Goal: Book appointment/travel/reservation

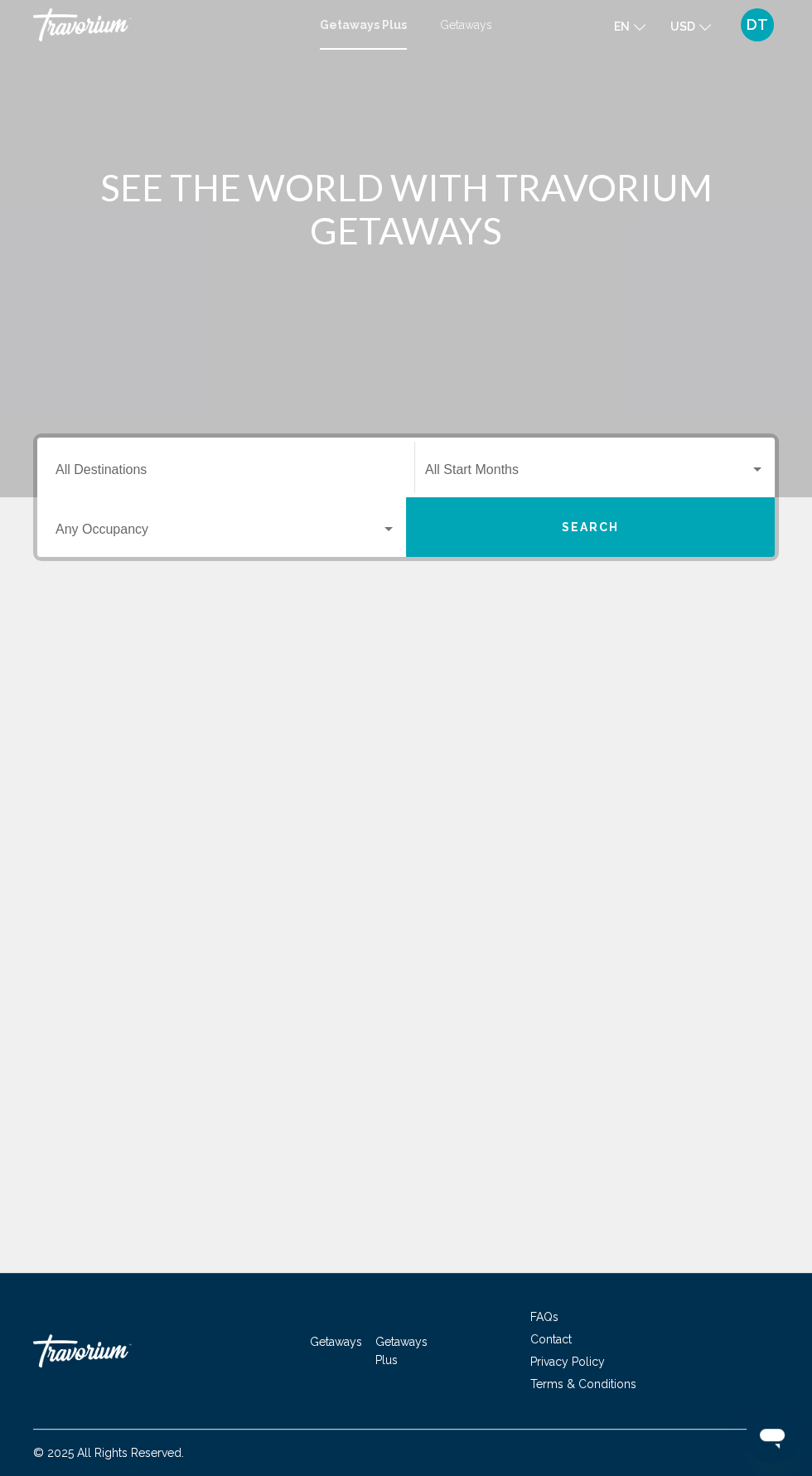
click at [339, 468] on input "Destination All Destinations" at bounding box center [225, 472] width 341 height 15
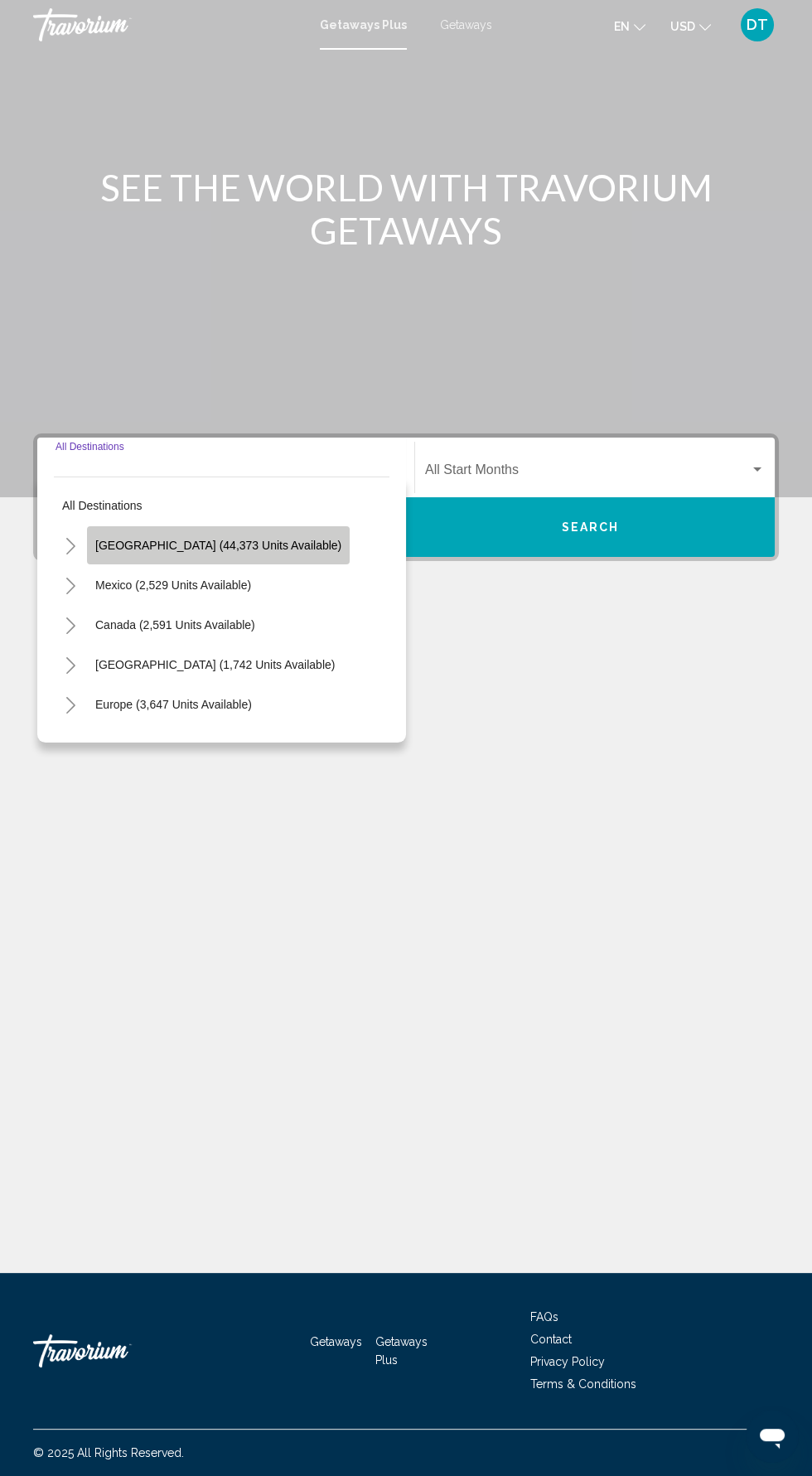
click at [271, 548] on span "[GEOGRAPHIC_DATA] (44,373 units available)" at bounding box center [219, 546] width 246 height 14
type input "**********"
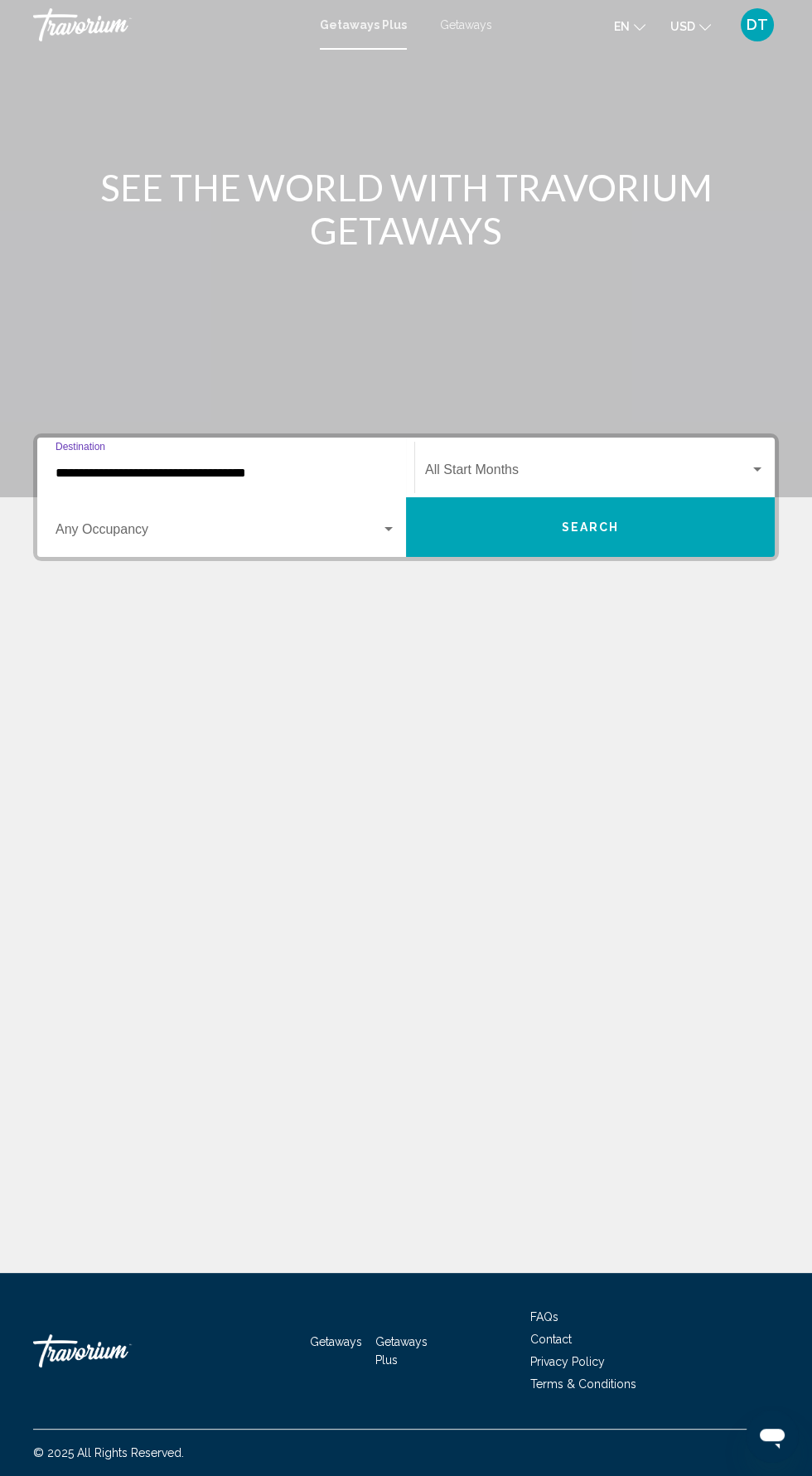
click at [633, 475] on span "Search widget" at bounding box center [587, 472] width 324 height 15
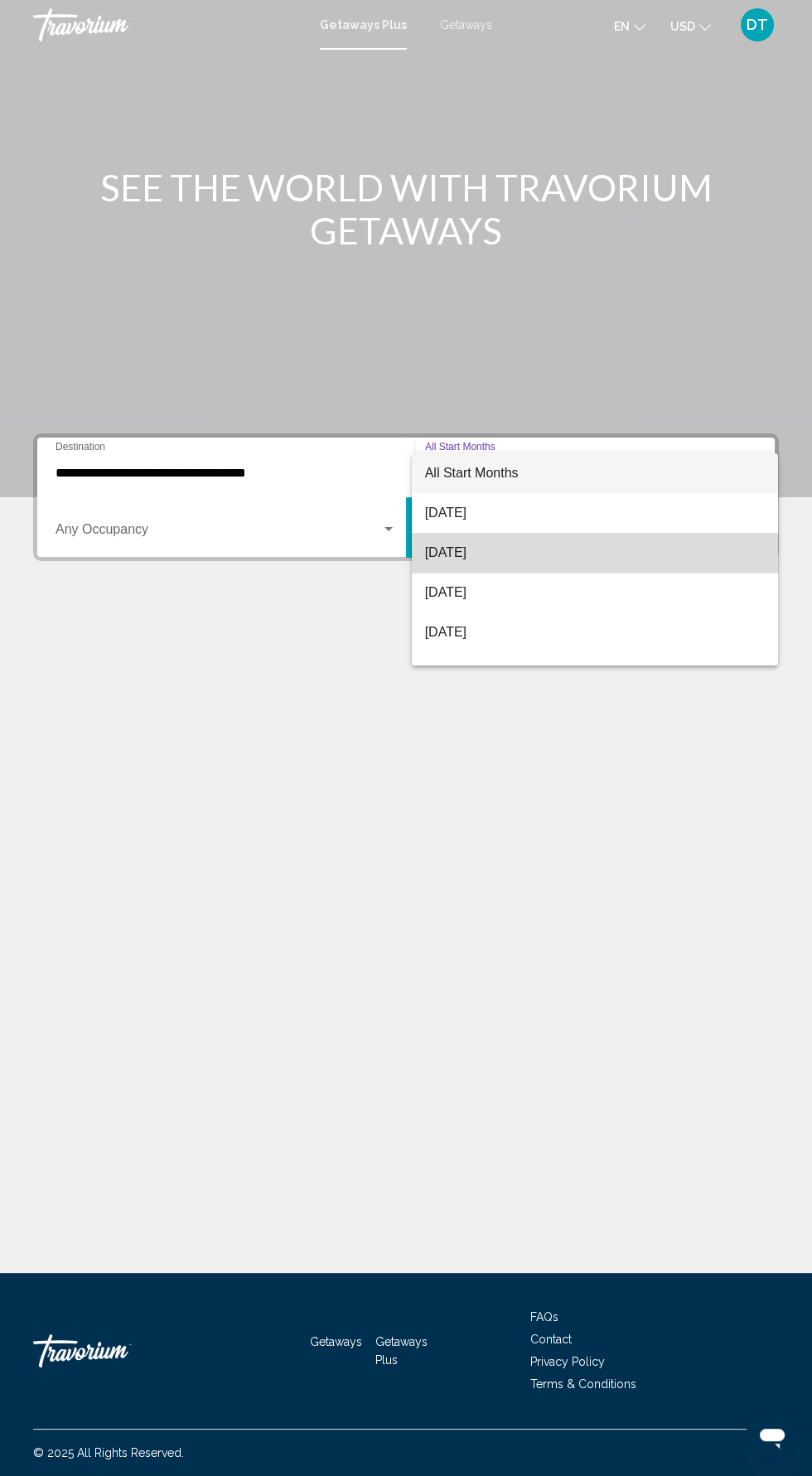
click at [612, 564] on span "[DATE]" at bounding box center [595, 553] width 340 height 40
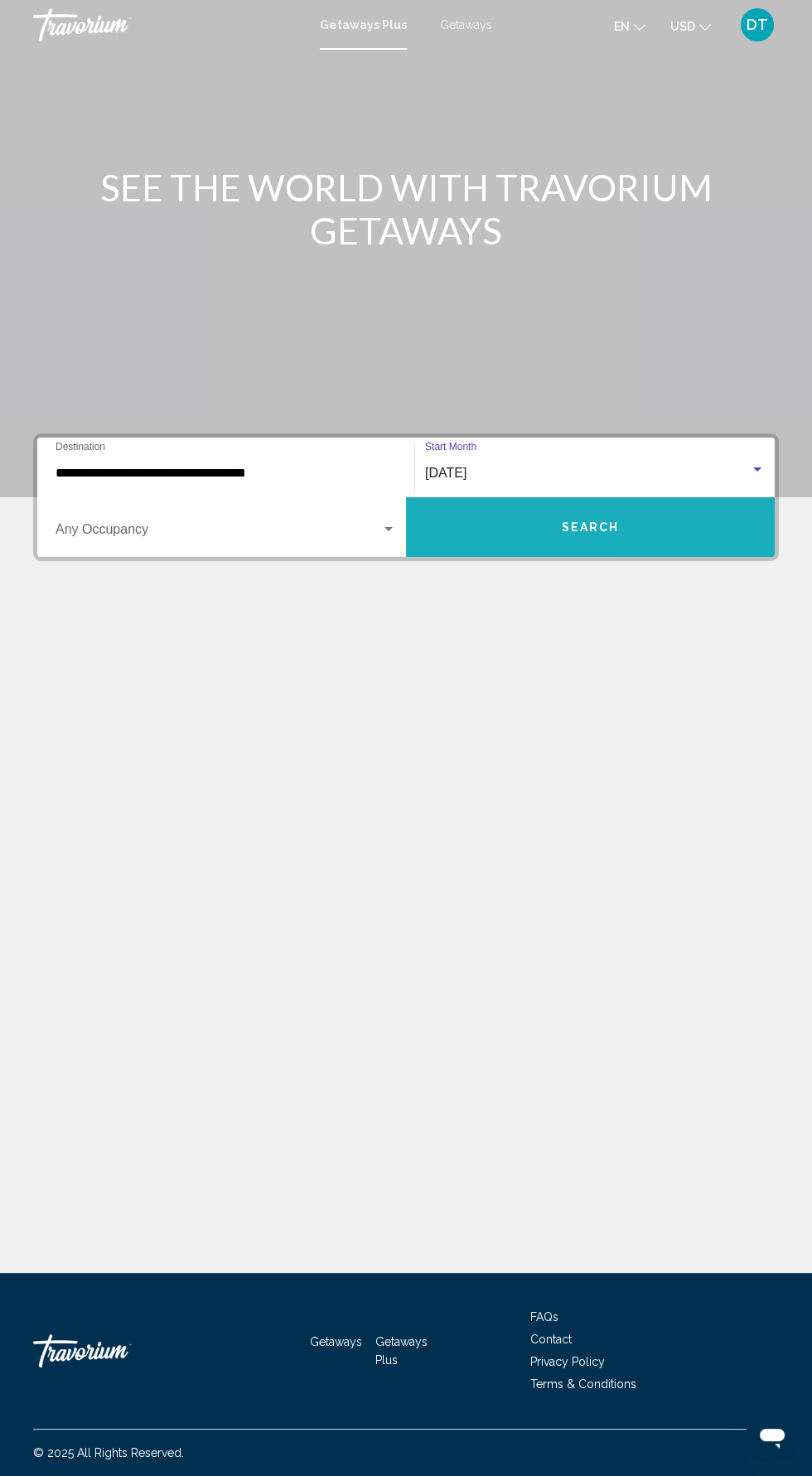
click at [630, 527] on button "Search" at bounding box center [591, 527] width 369 height 60
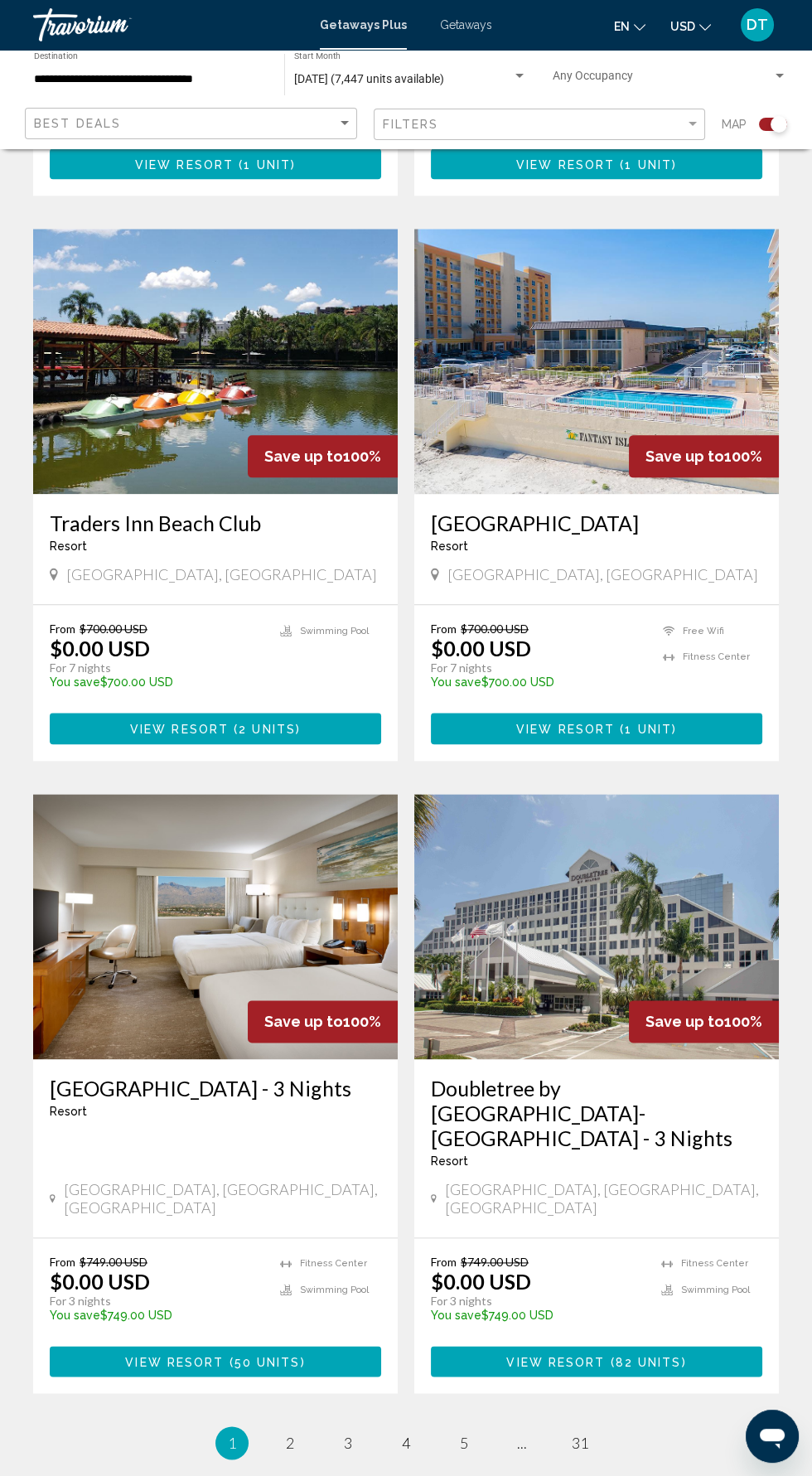
scroll to position [2680, 0]
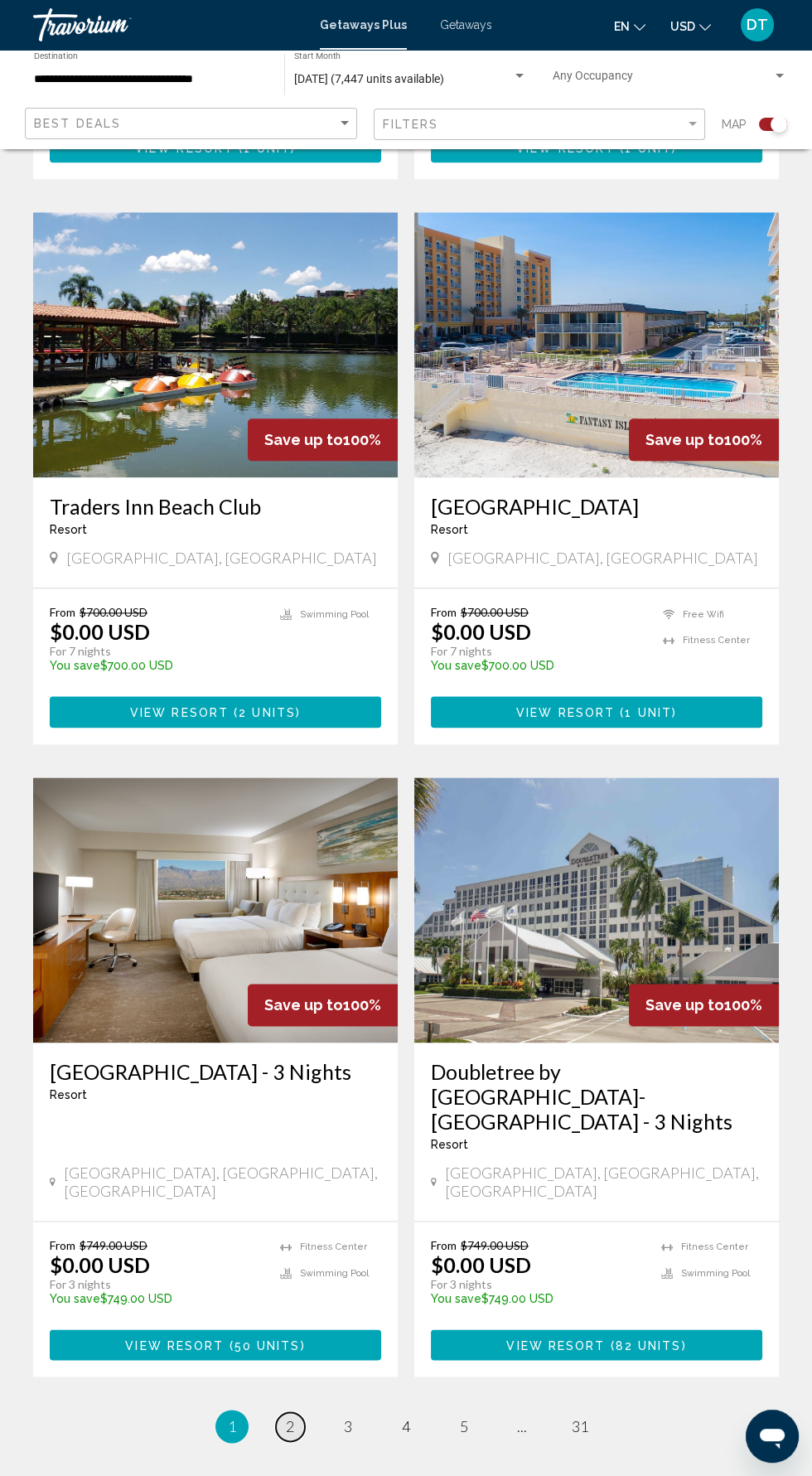
click at [289, 1417] on span "2" at bounding box center [290, 1426] width 9 height 18
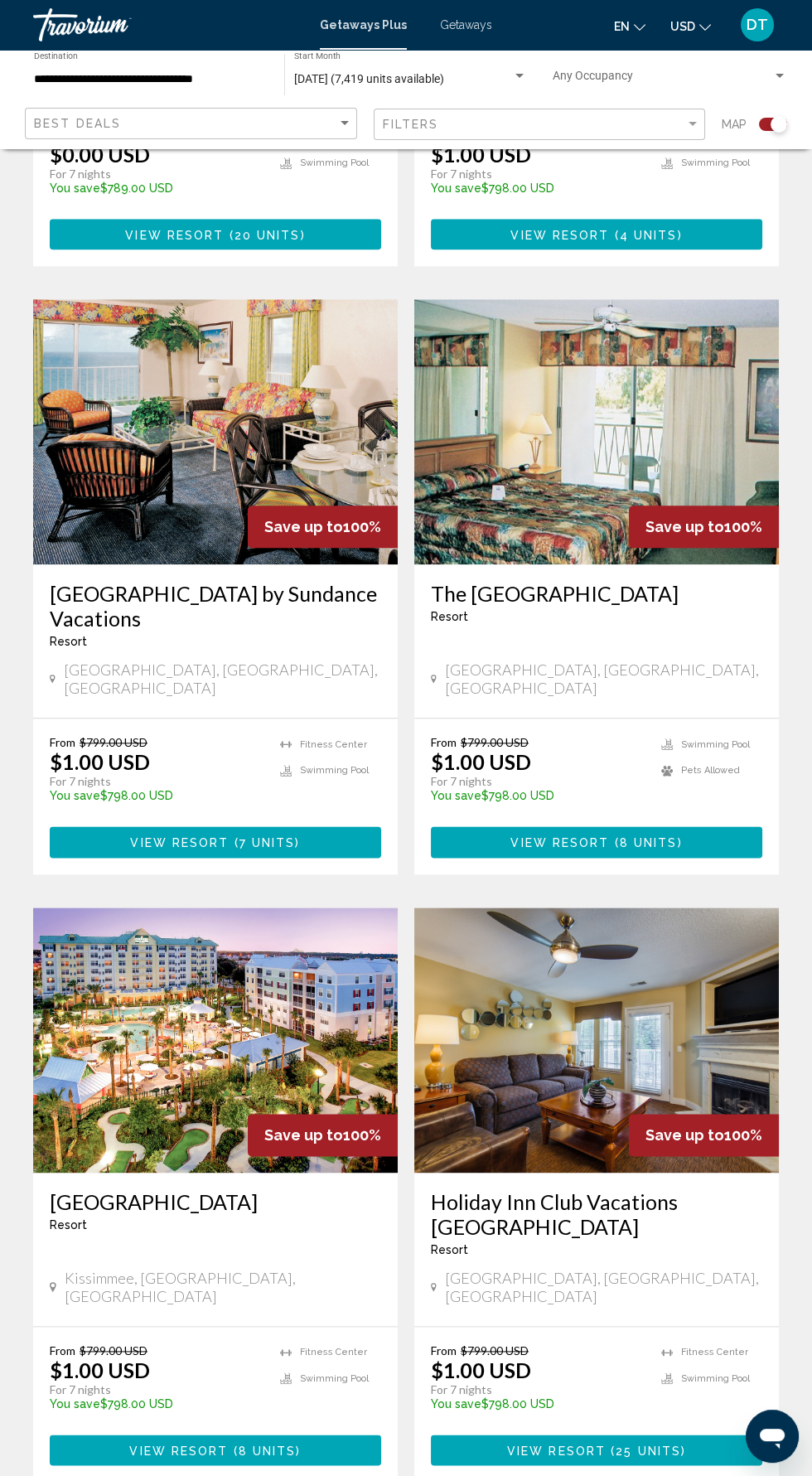
scroll to position [2704, 0]
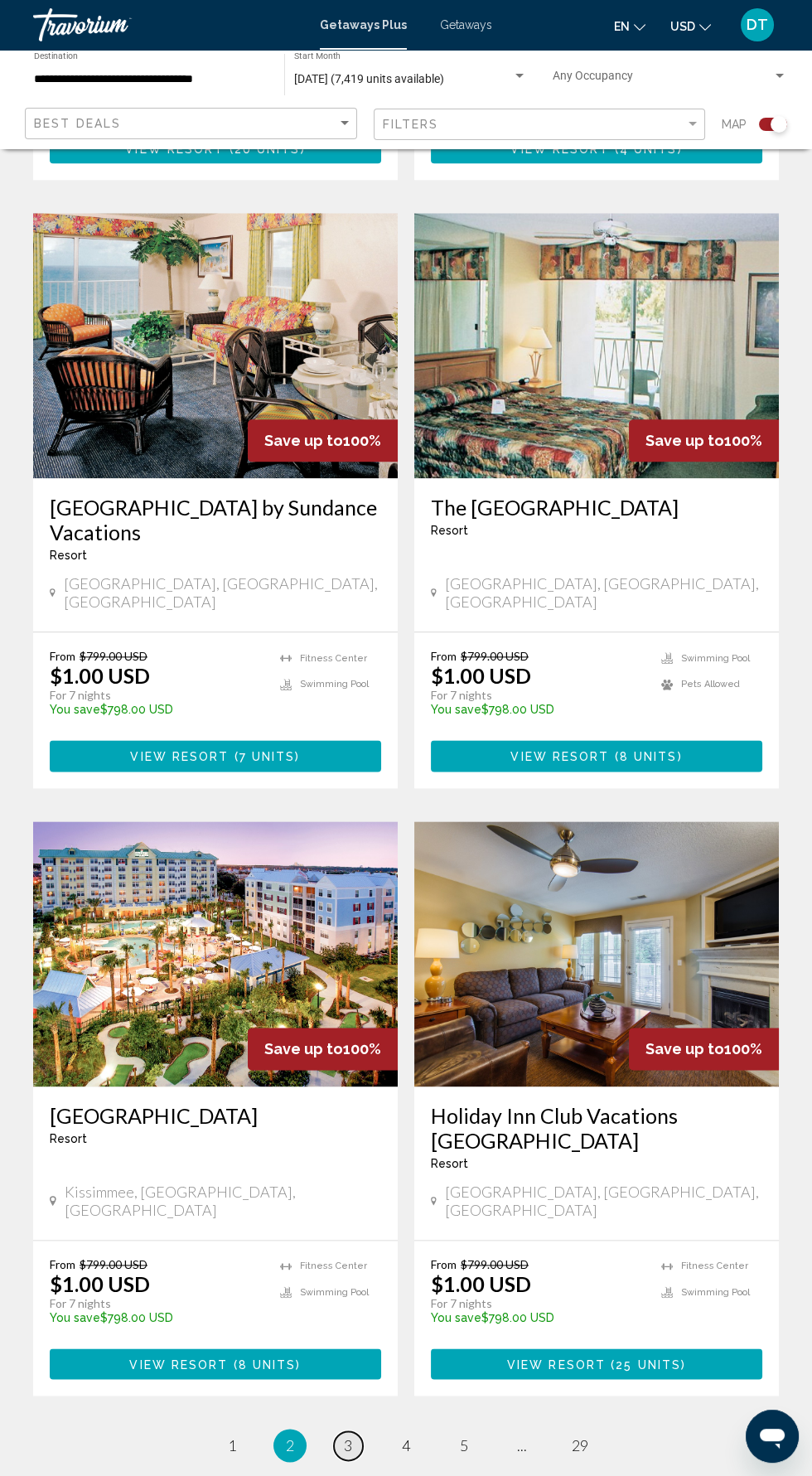
click at [348, 1437] on span "3" at bounding box center [348, 1445] width 9 height 18
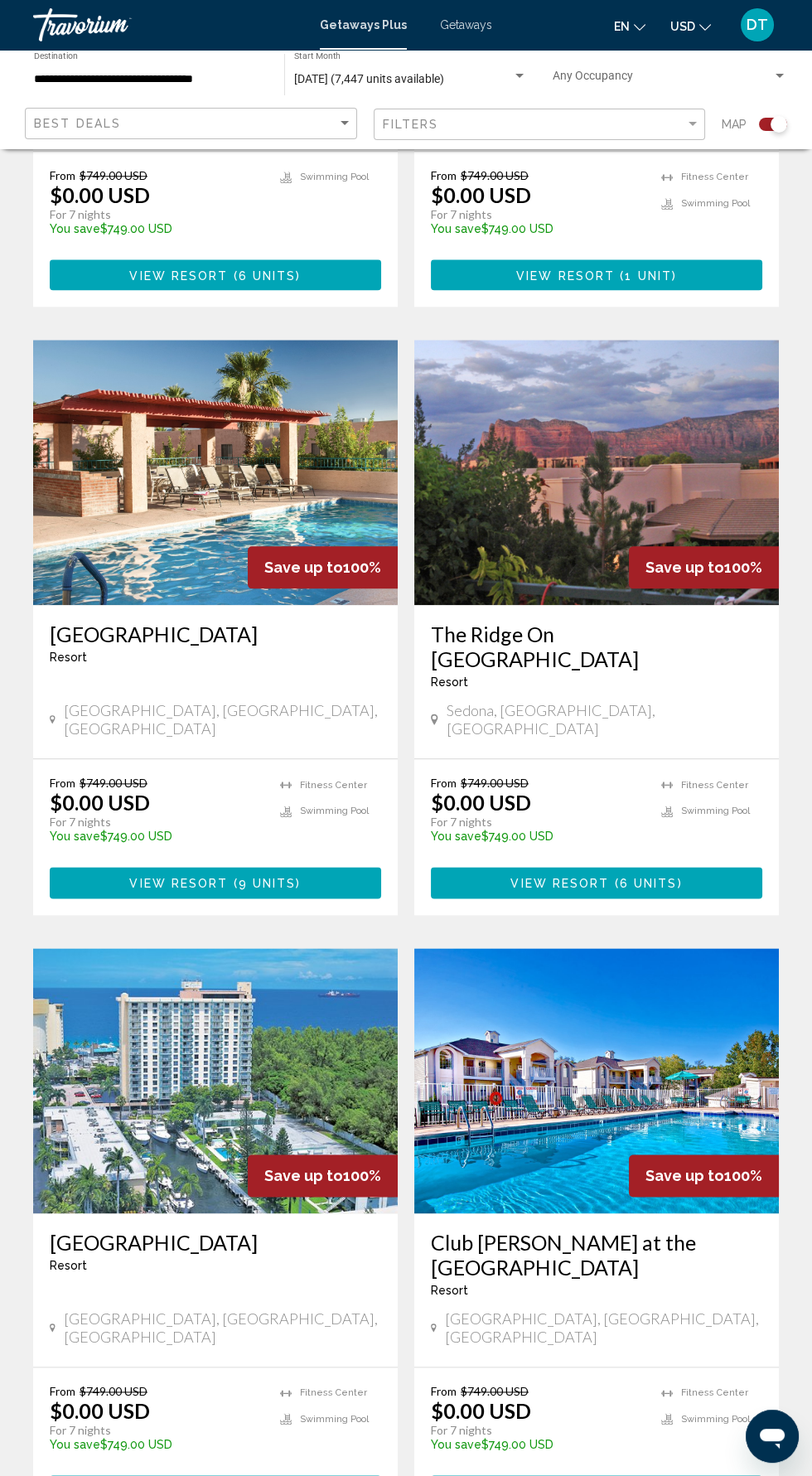
scroll to position [2680, 0]
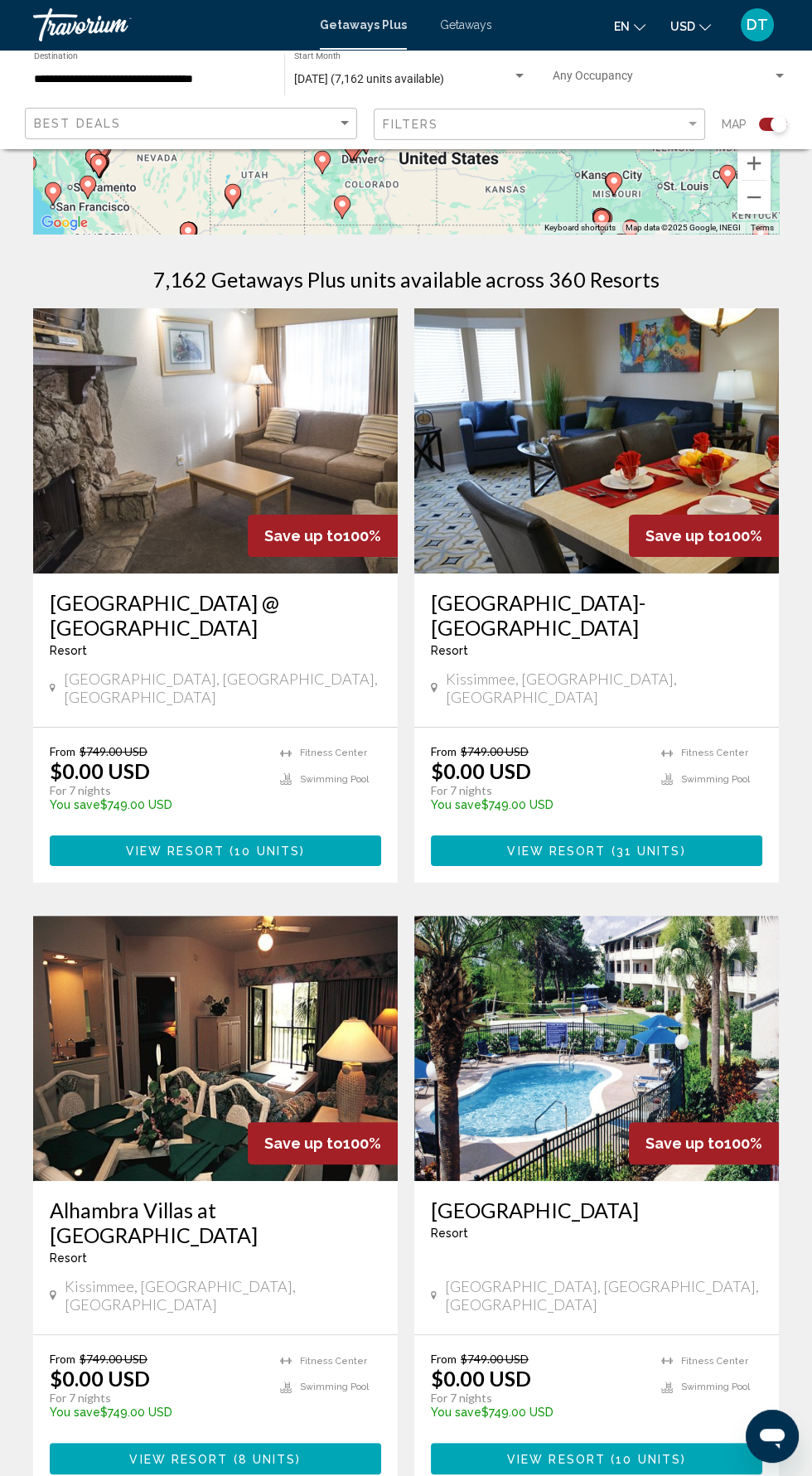
scroll to position [266, 0]
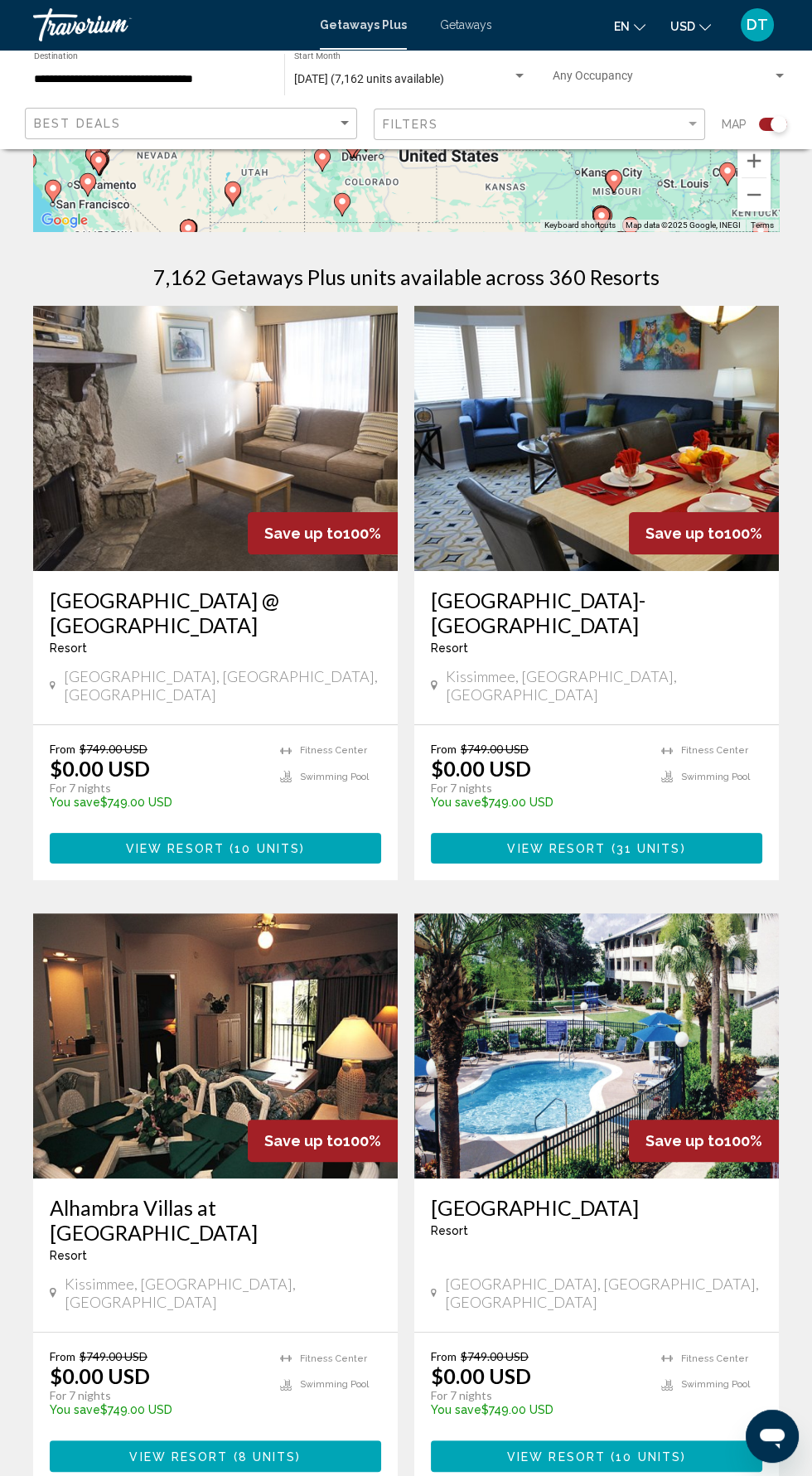
click at [282, 614] on h3 "[GEOGRAPHIC_DATA] @ [GEOGRAPHIC_DATA]" at bounding box center [215, 612] width 331 height 50
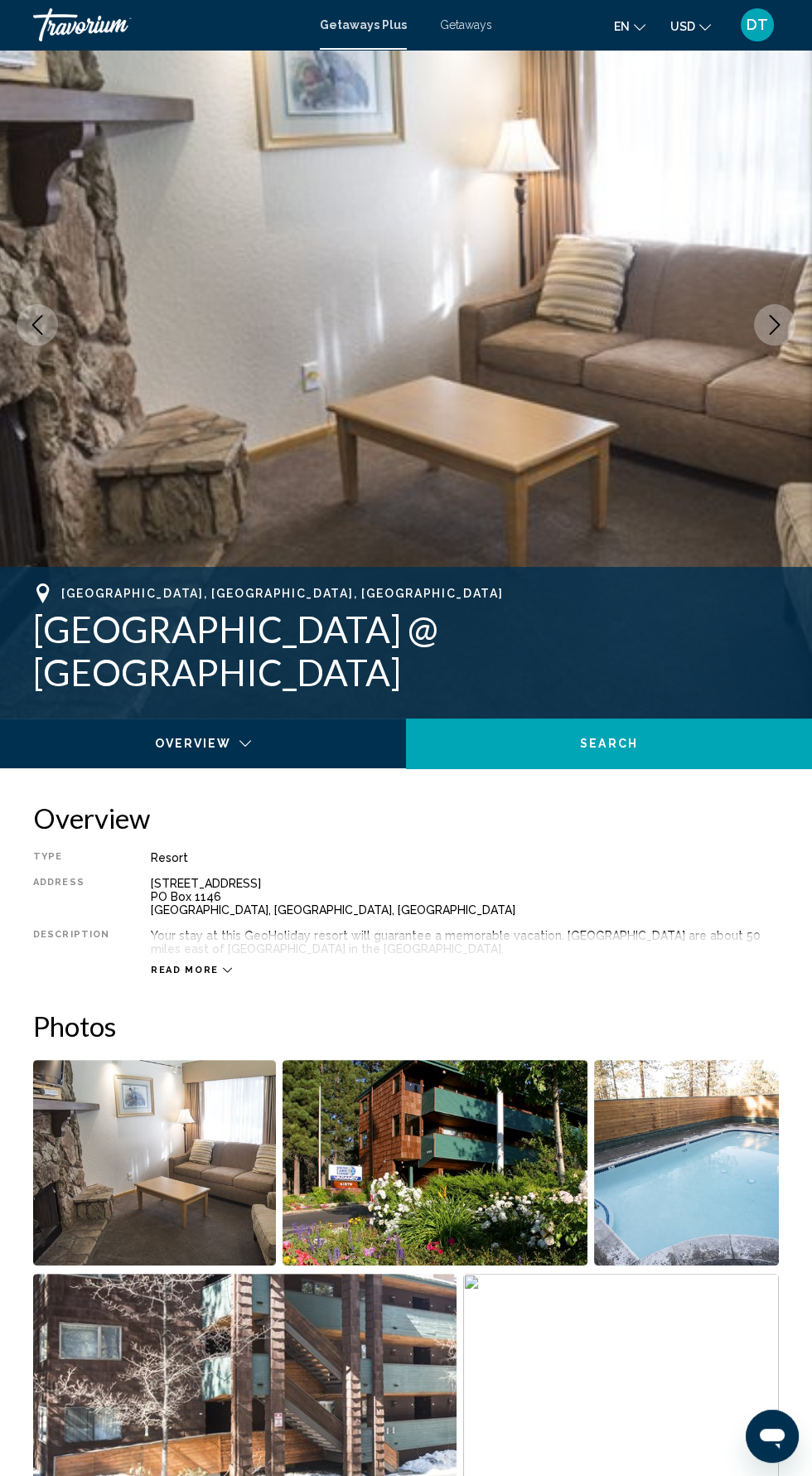
scroll to position [68, 0]
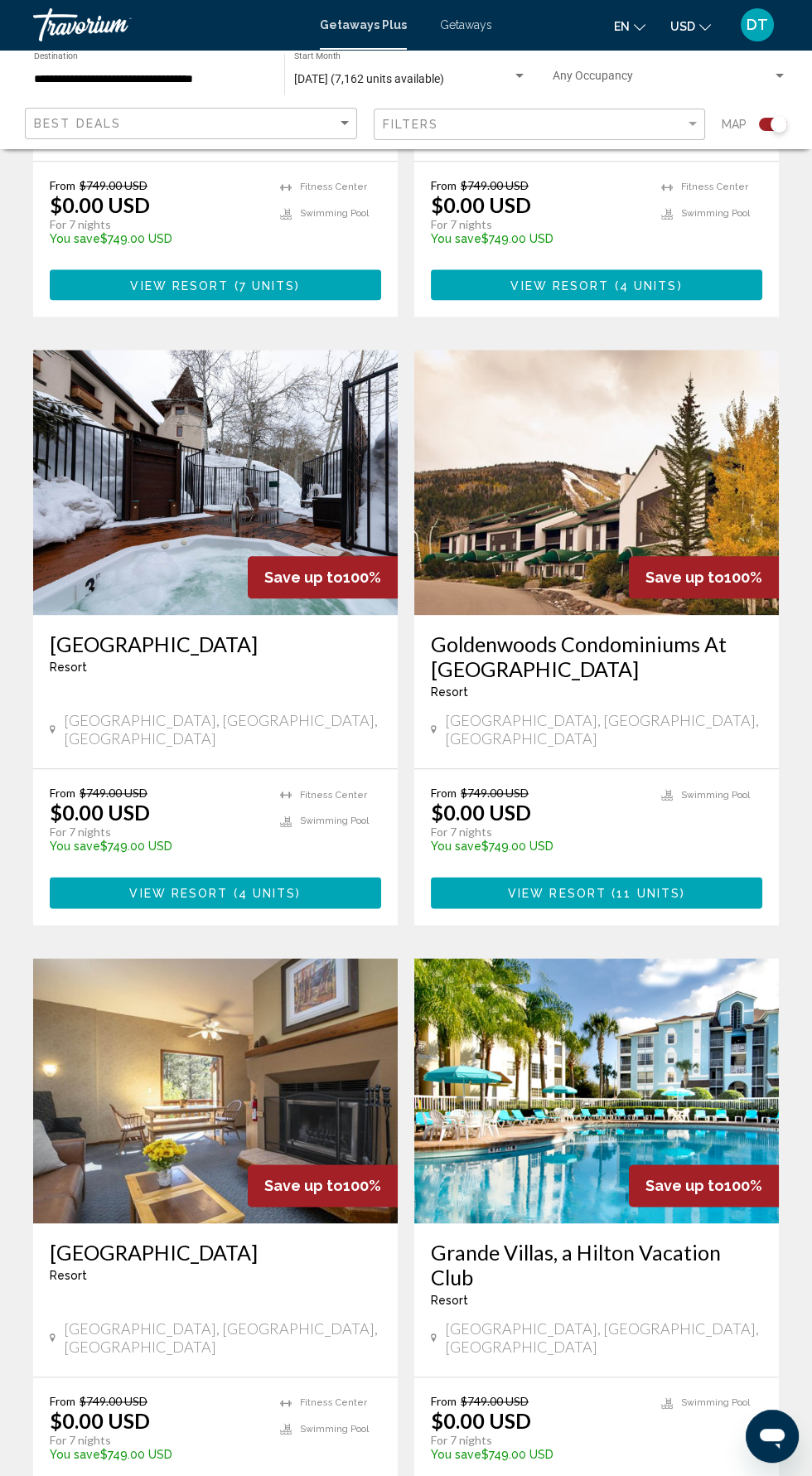
scroll to position [2704, 0]
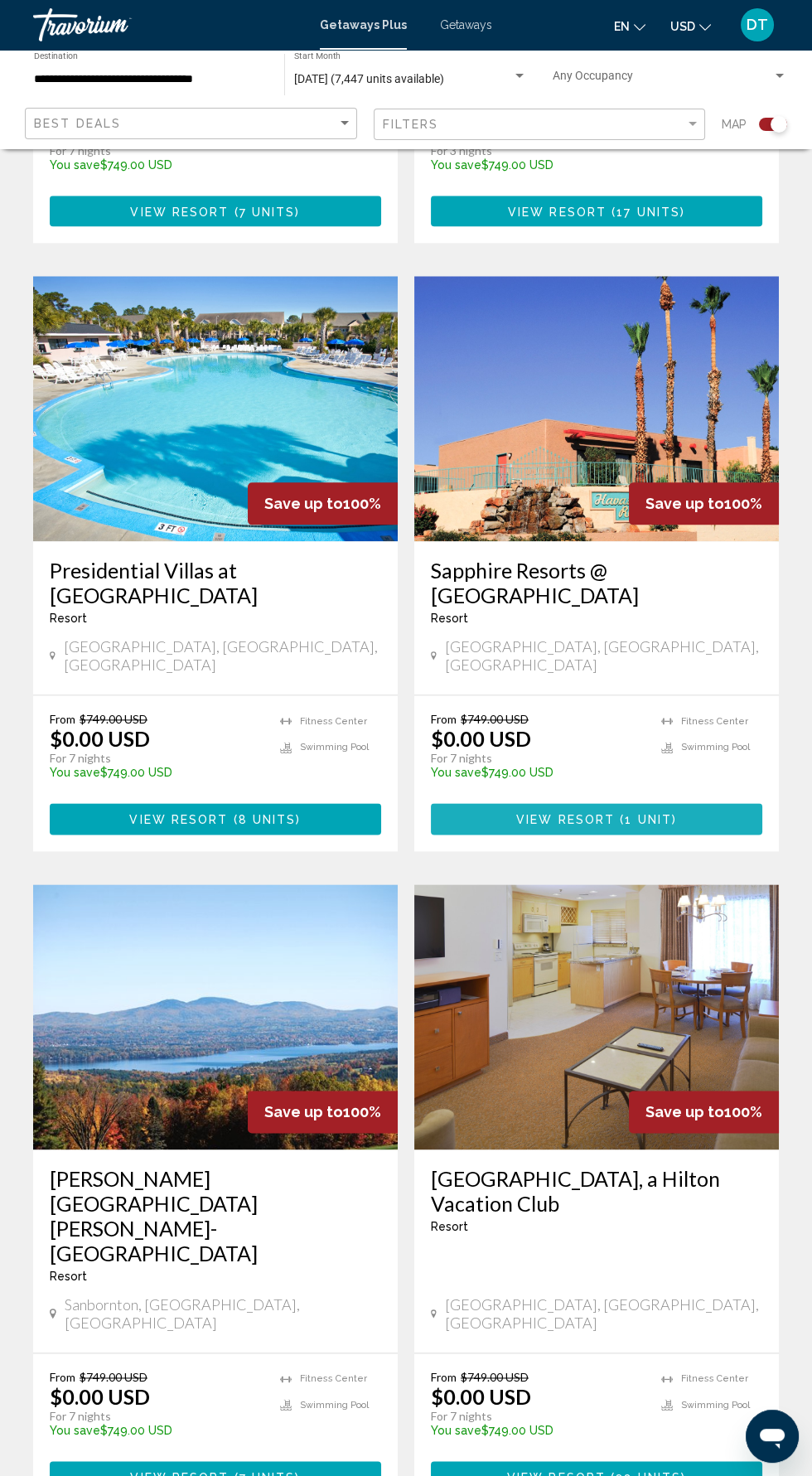
scroll to position [2779, 0]
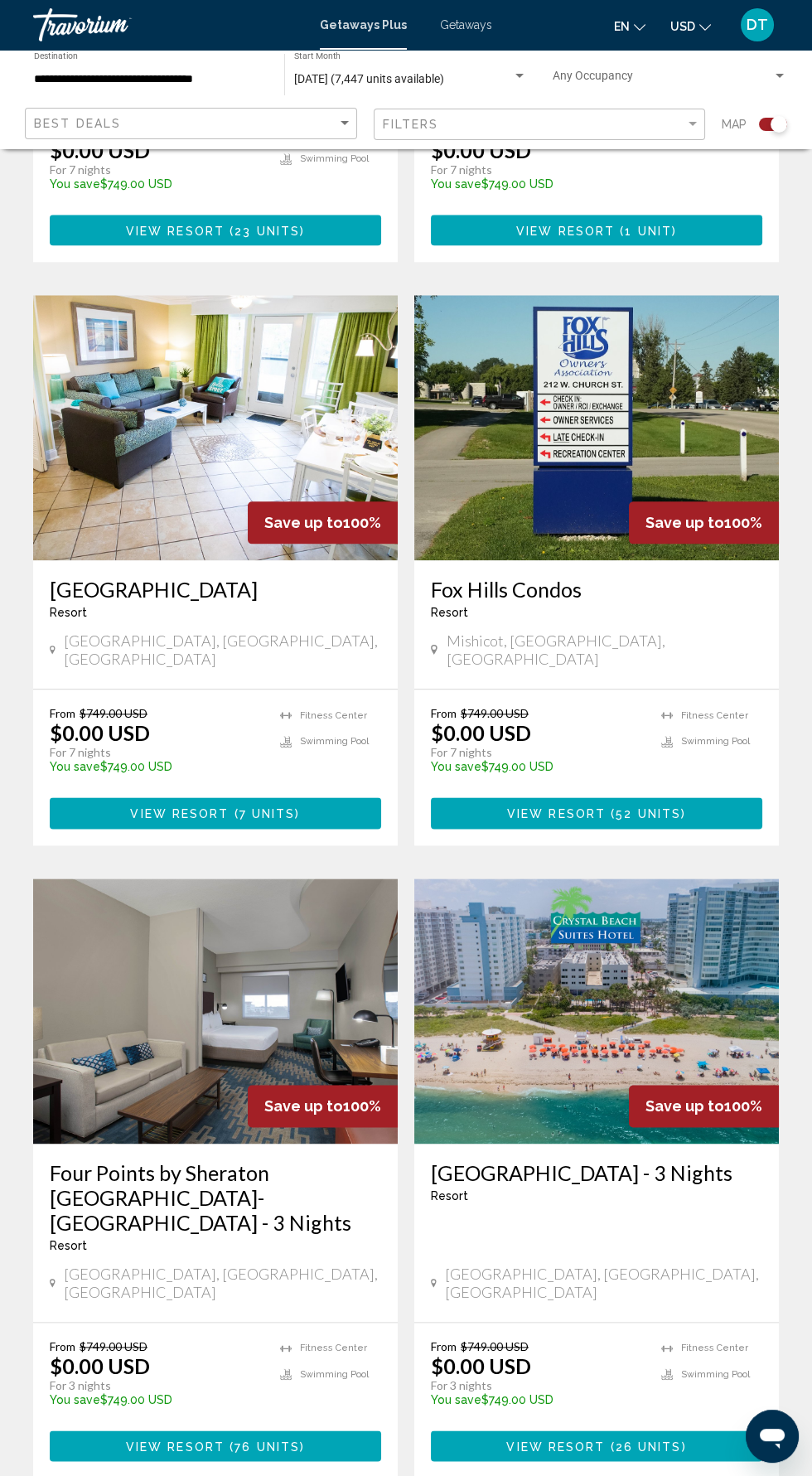
scroll to position [2729, 0]
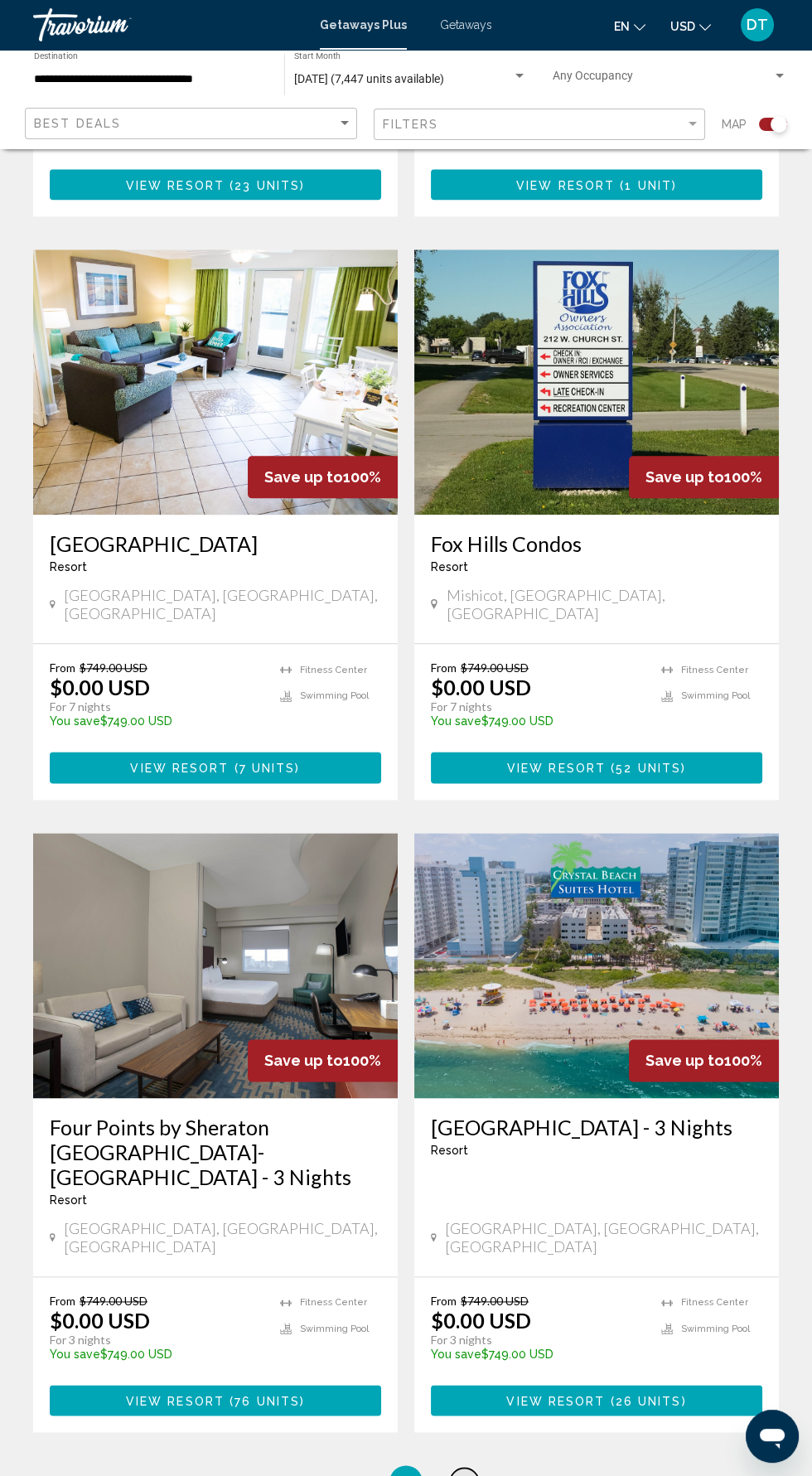
click at [462, 1473] on span "7" at bounding box center [464, 1481] width 9 height 18
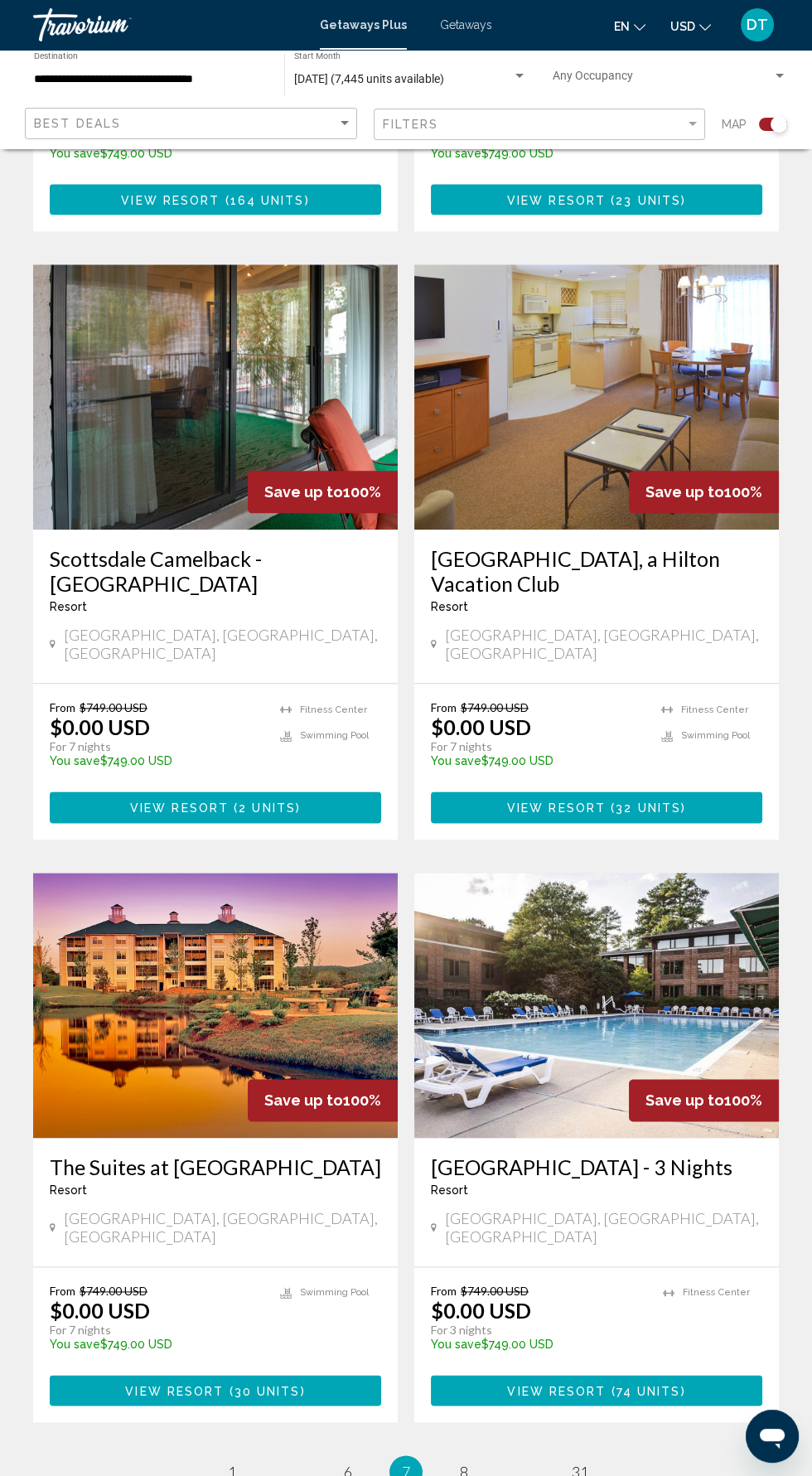
scroll to position [2755, 0]
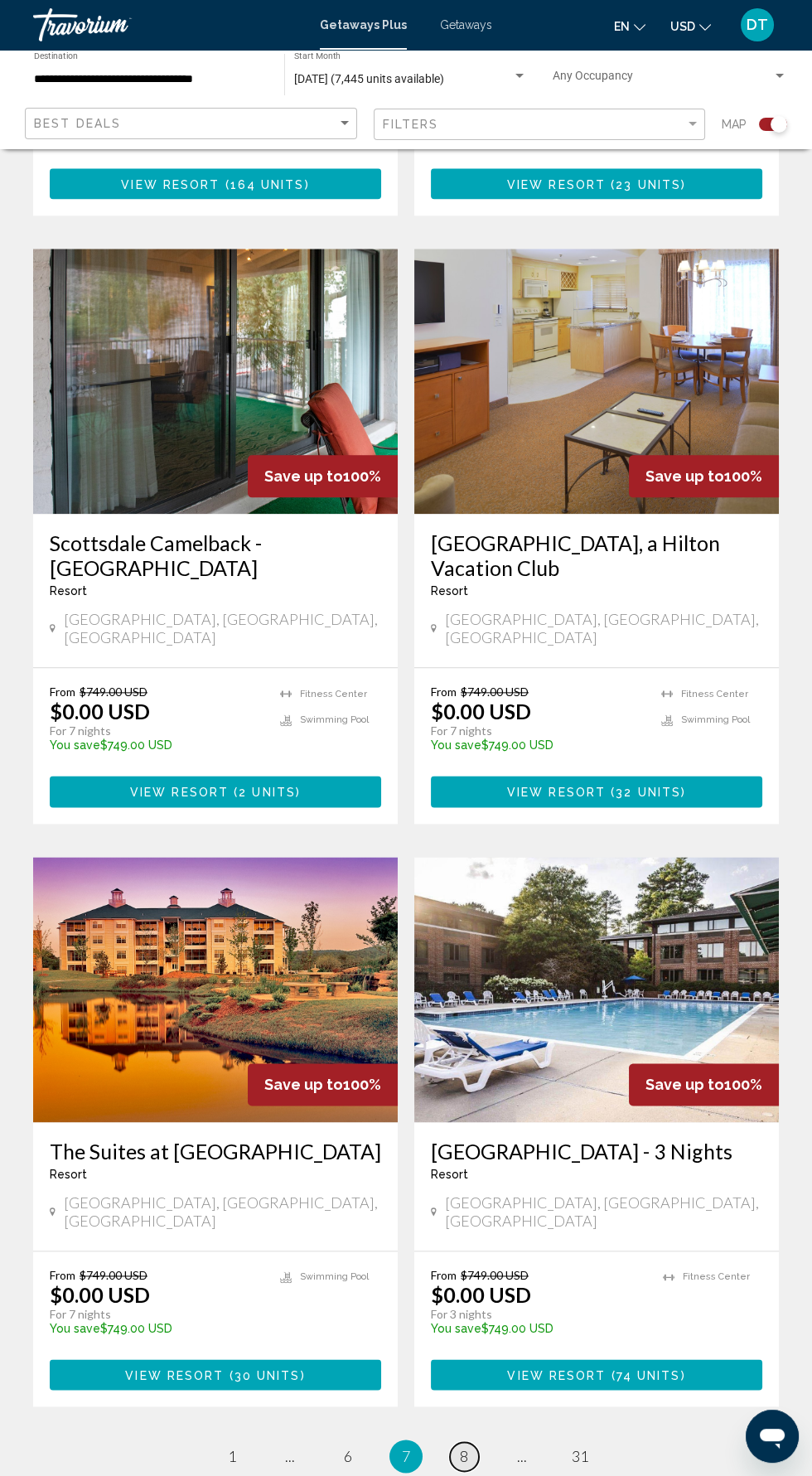
click at [464, 1447] on span "8" at bounding box center [464, 1456] width 9 height 18
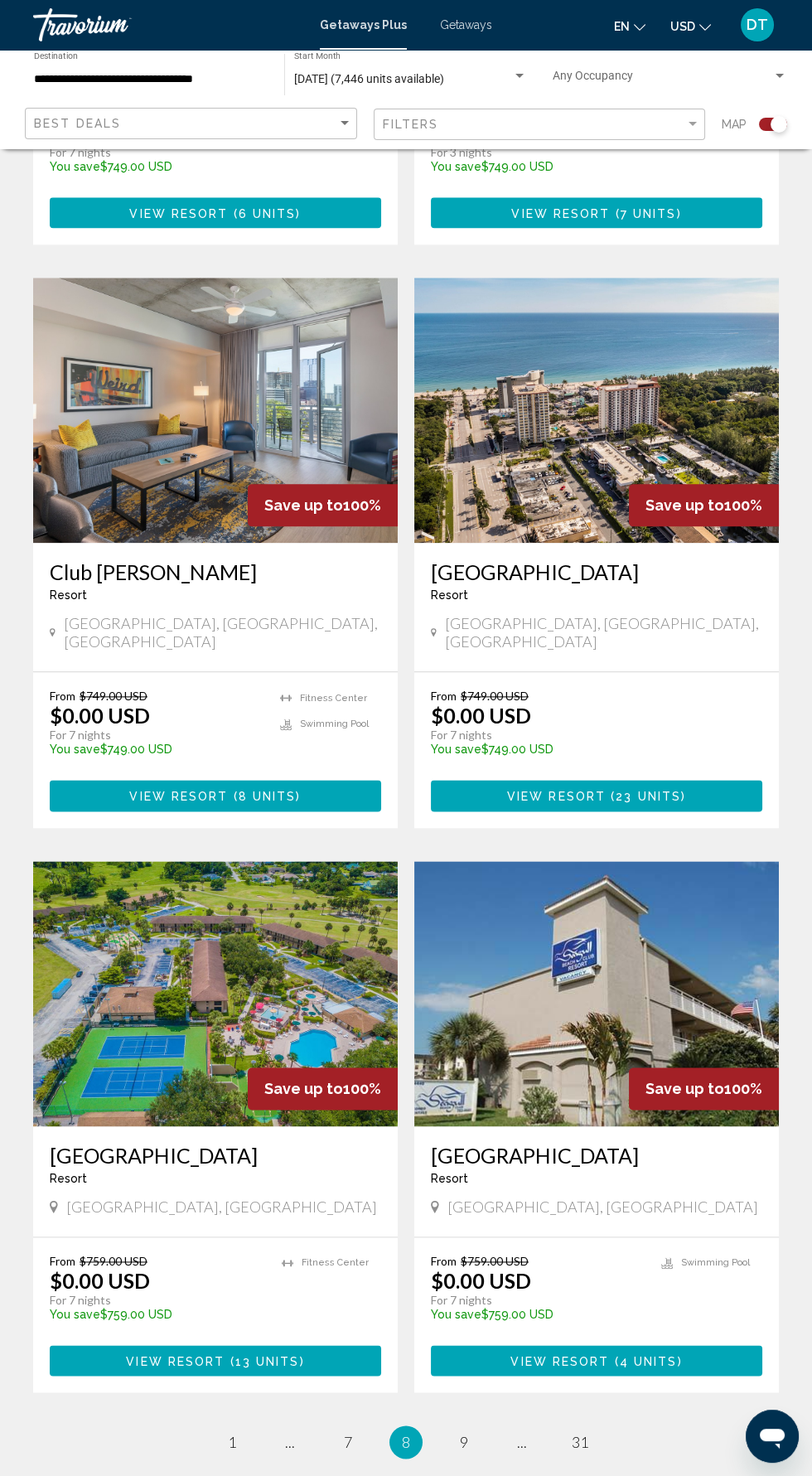
scroll to position [2755, 0]
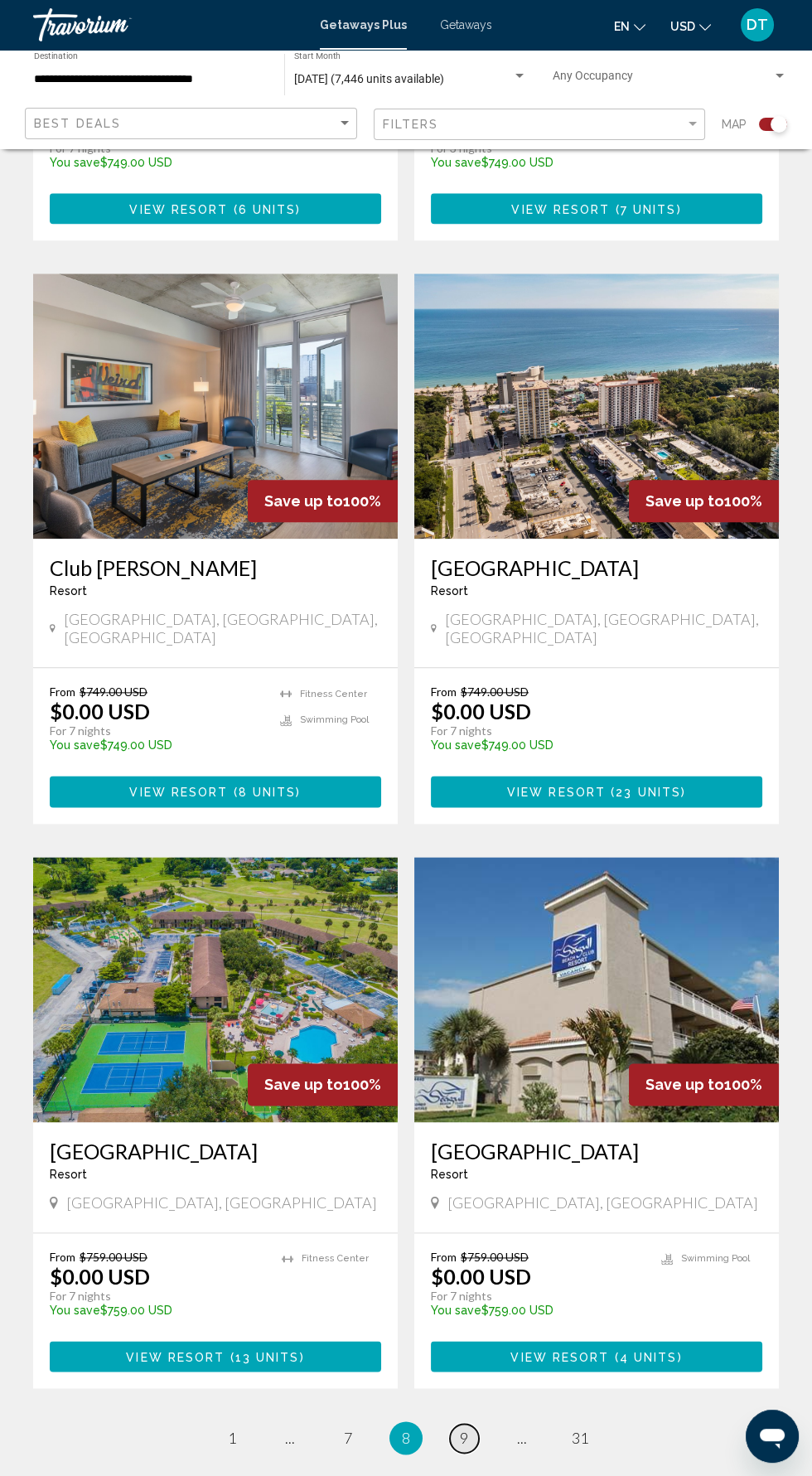
click at [464, 1429] on span "9" at bounding box center [464, 1438] width 9 height 18
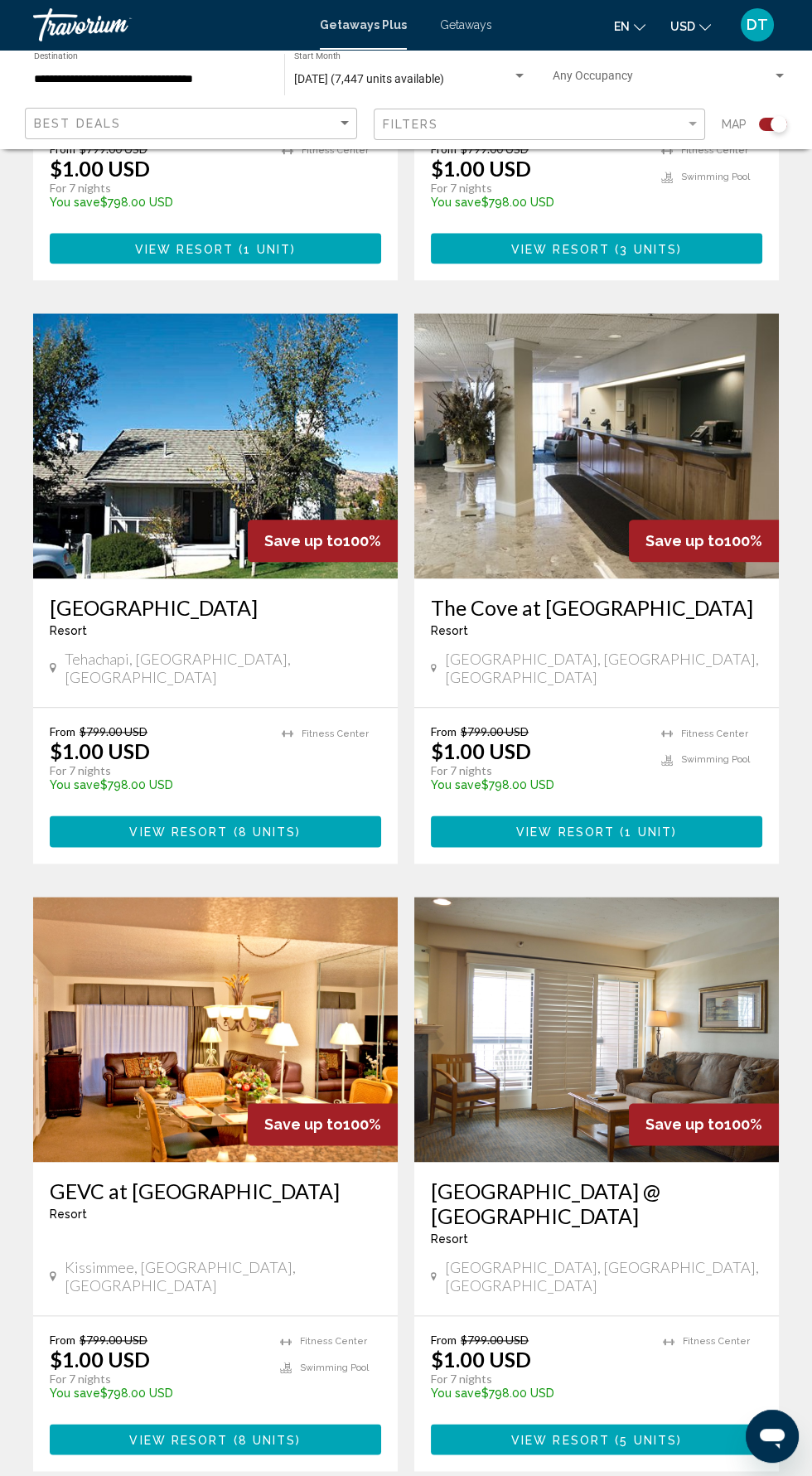
scroll to position [2704, 0]
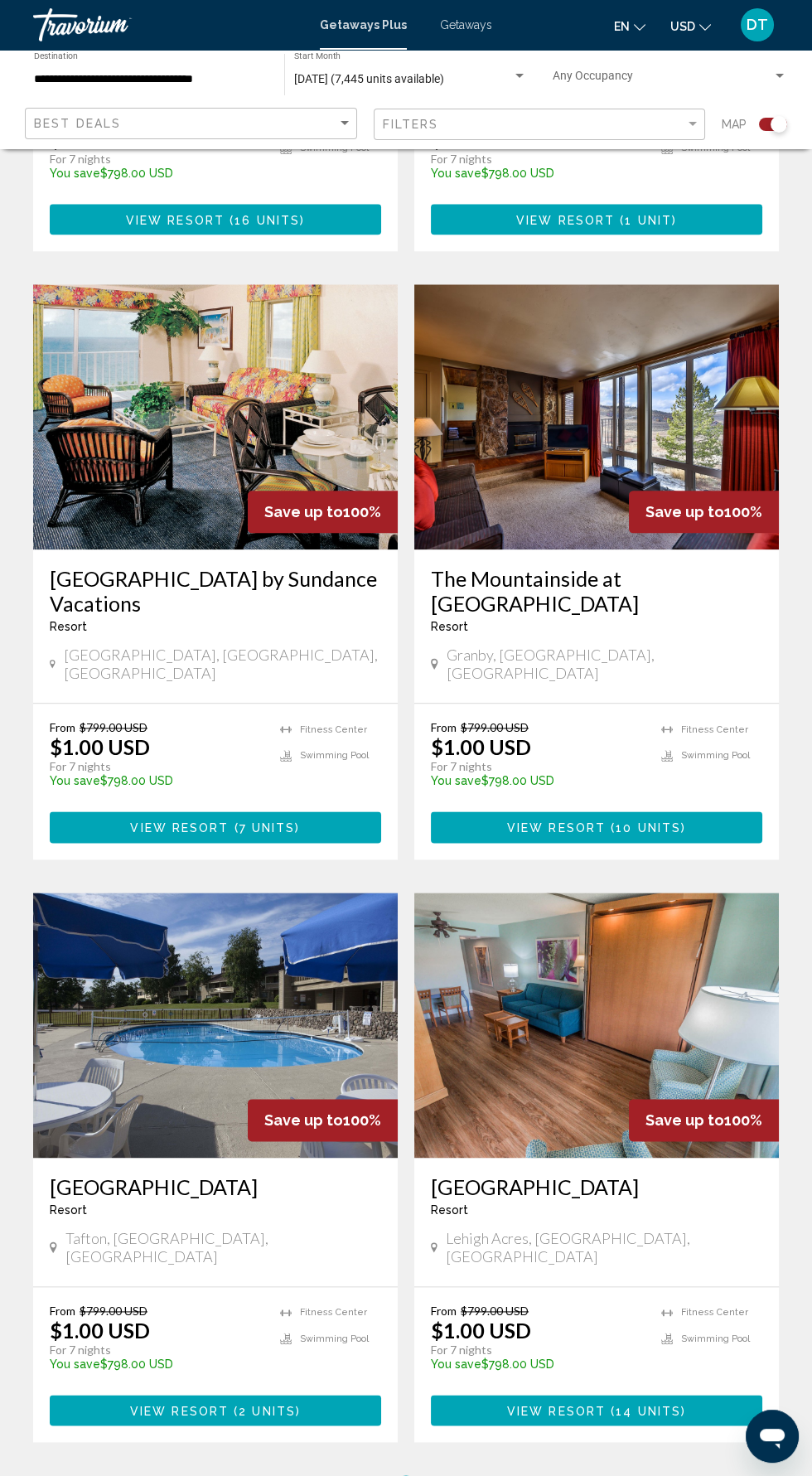
scroll to position [2680, 0]
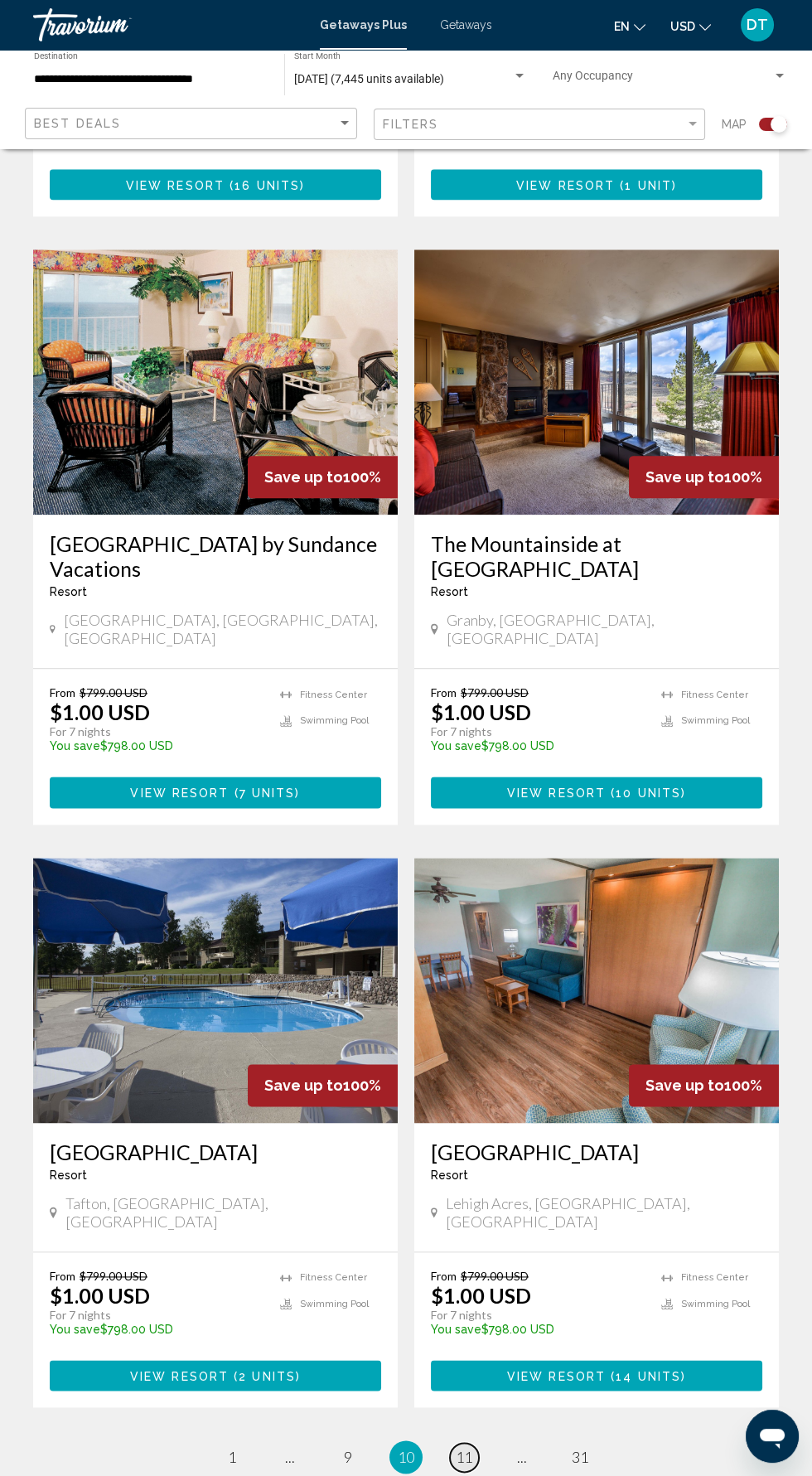
click at [466, 1448] on span "11" at bounding box center [464, 1456] width 16 height 18
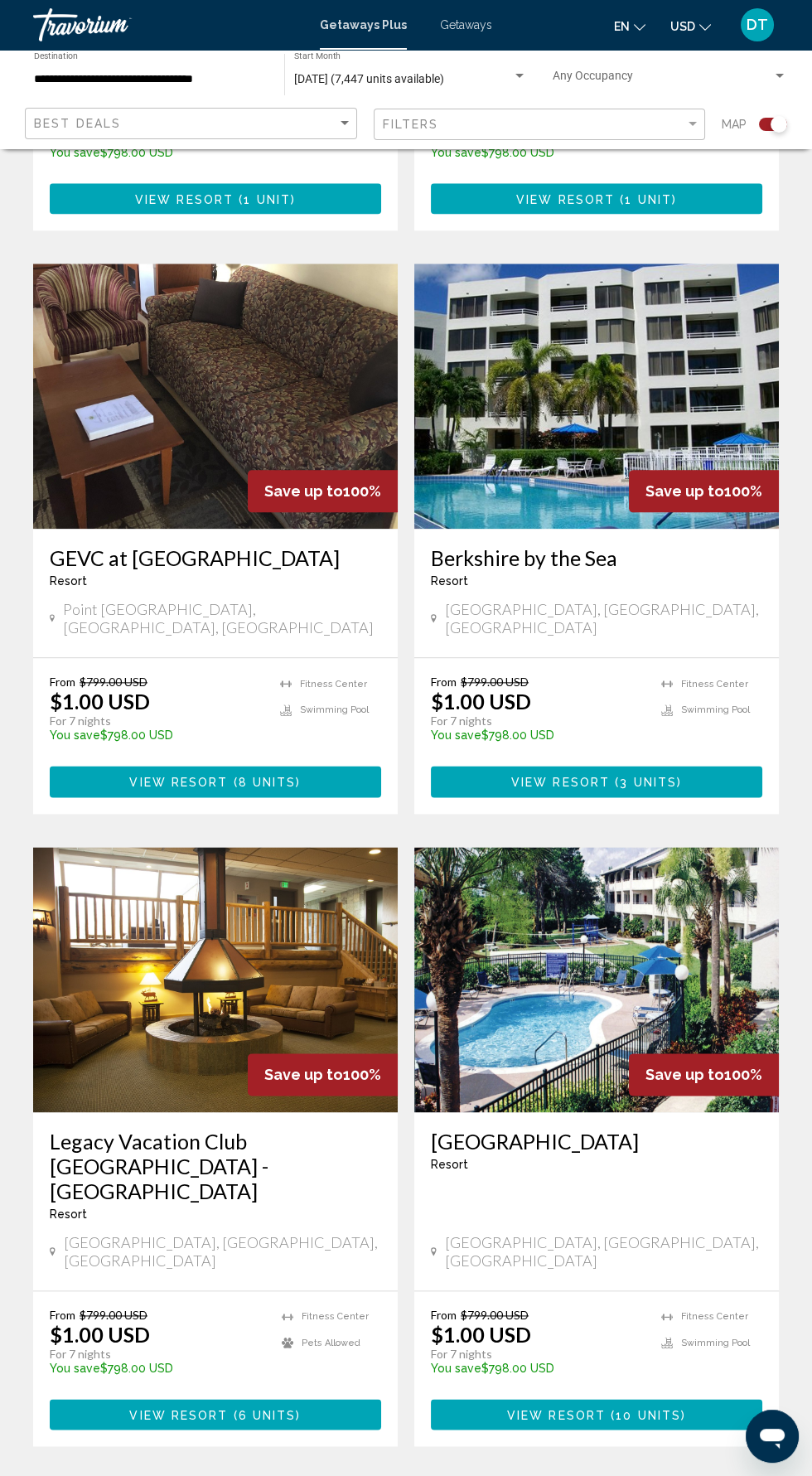
scroll to position [2680, 0]
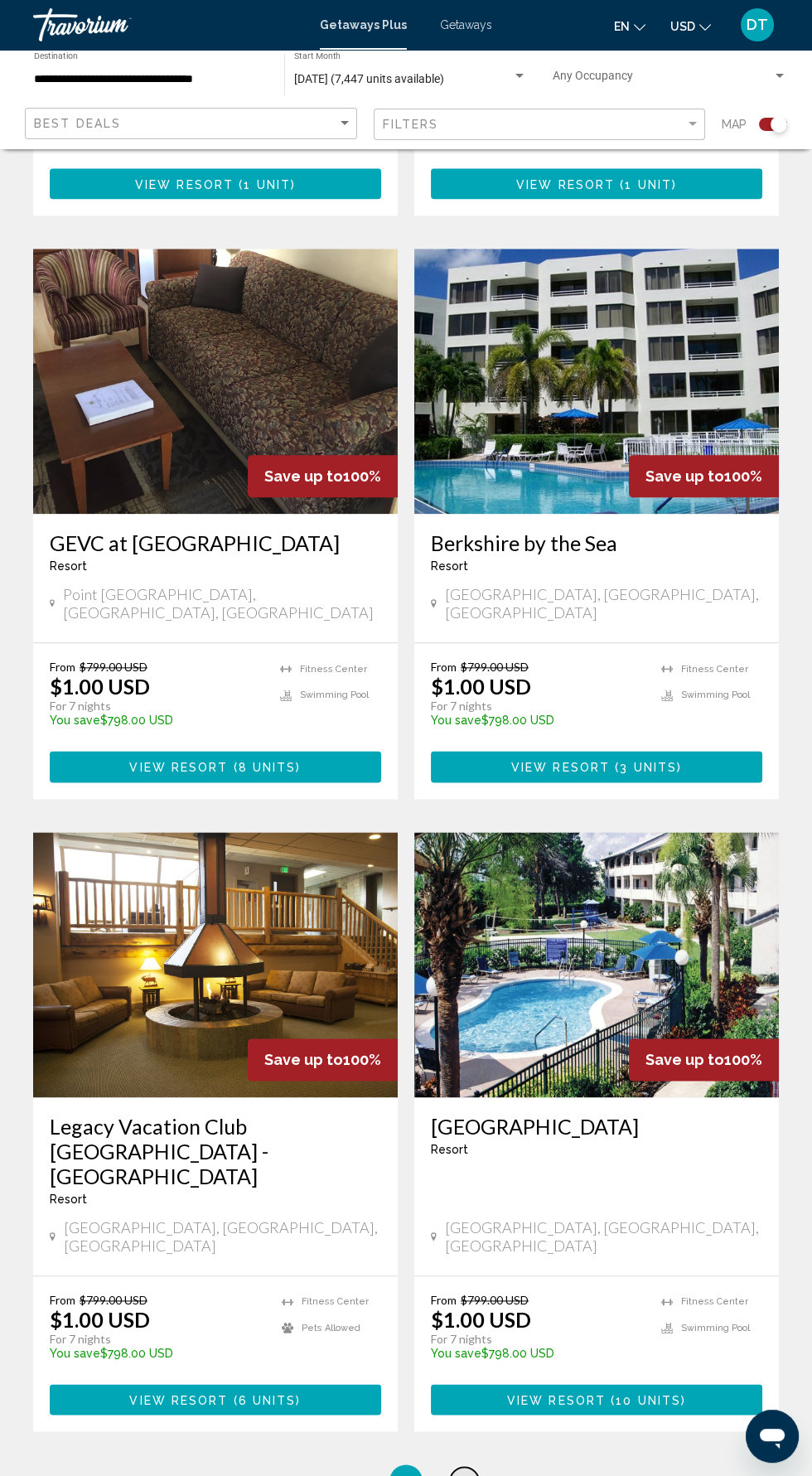
click at [466, 1472] on span "12" at bounding box center [464, 1480] width 16 height 18
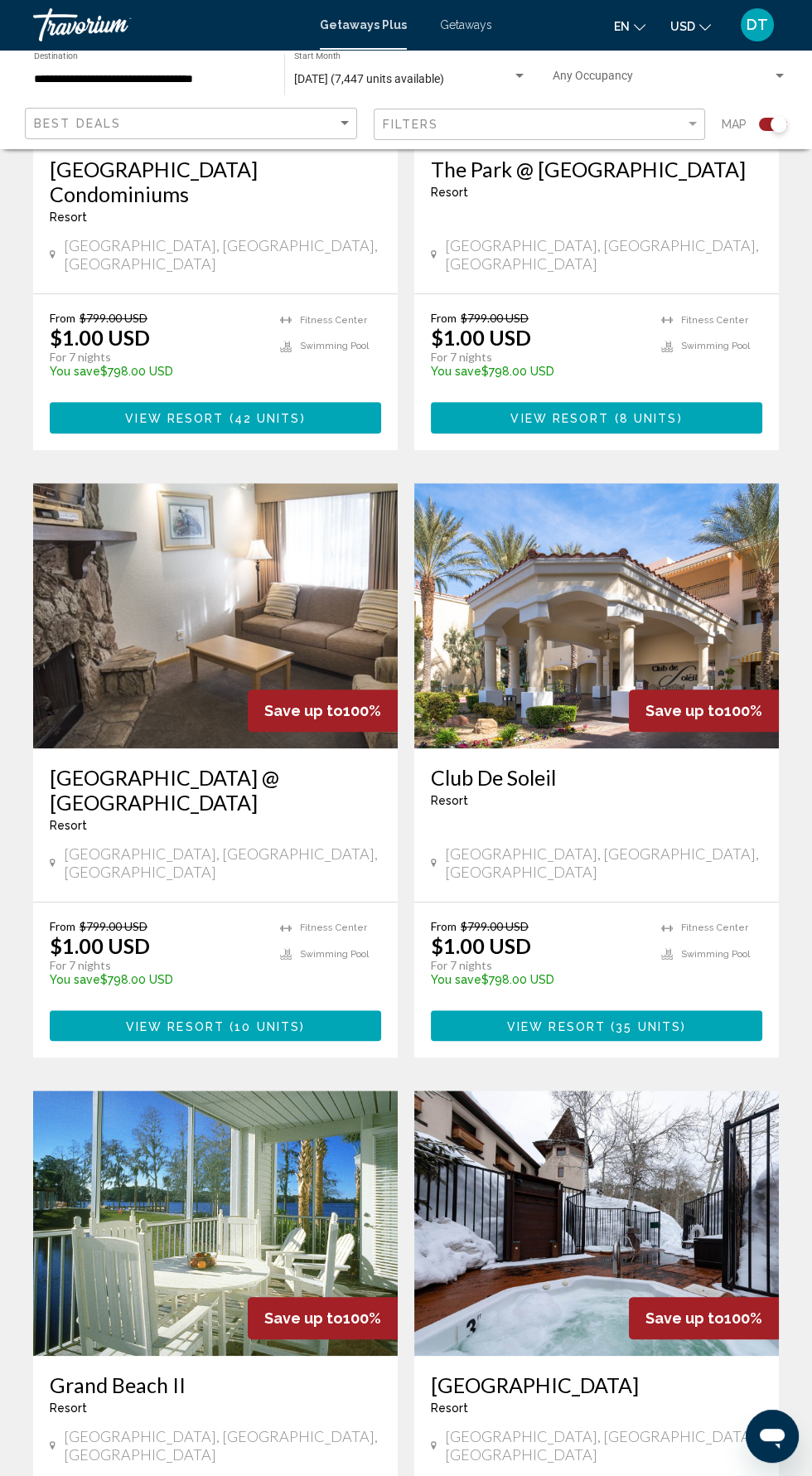
scroll to position [1332, 0]
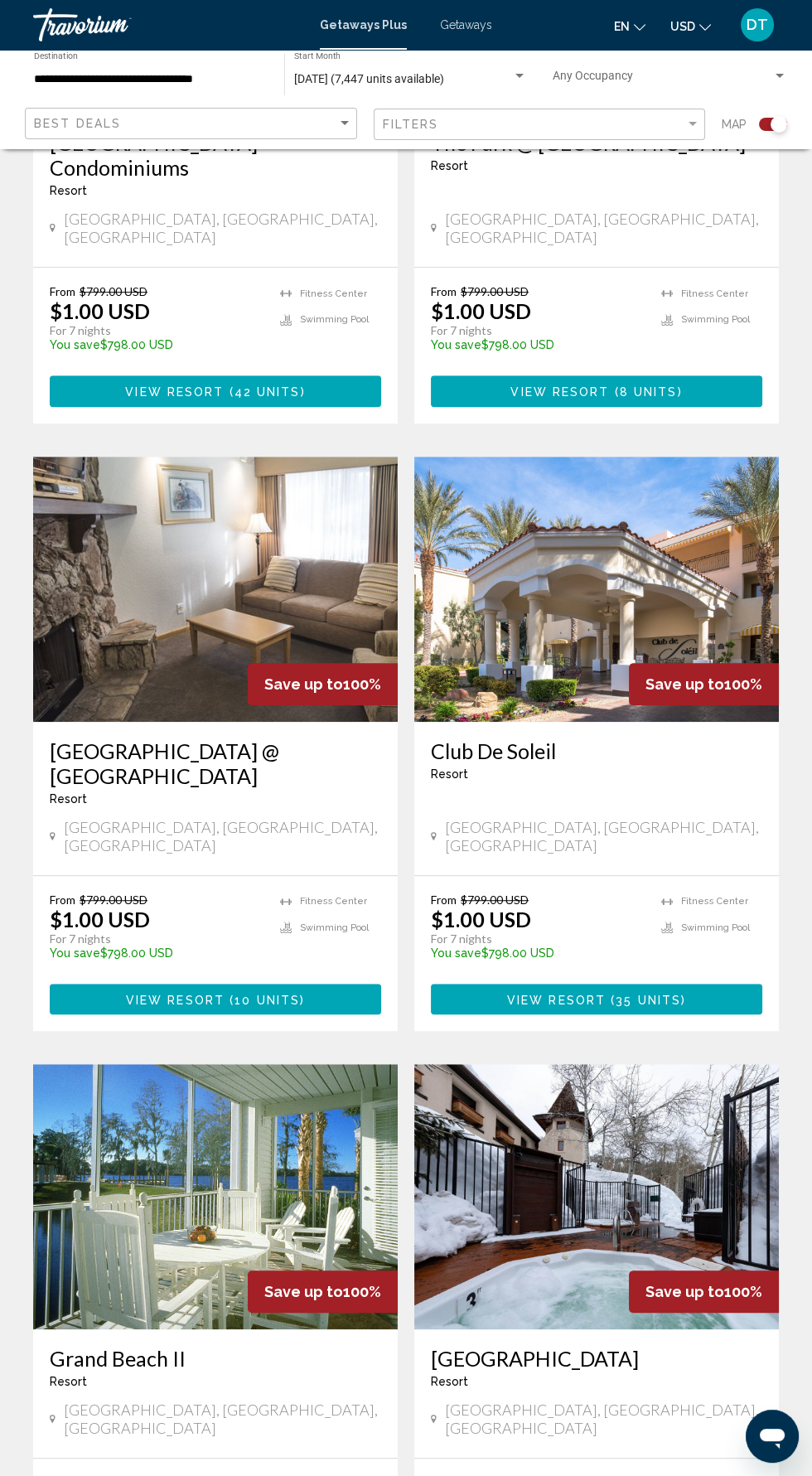
click at [627, 523] on img "Main content" at bounding box center [596, 589] width 365 height 266
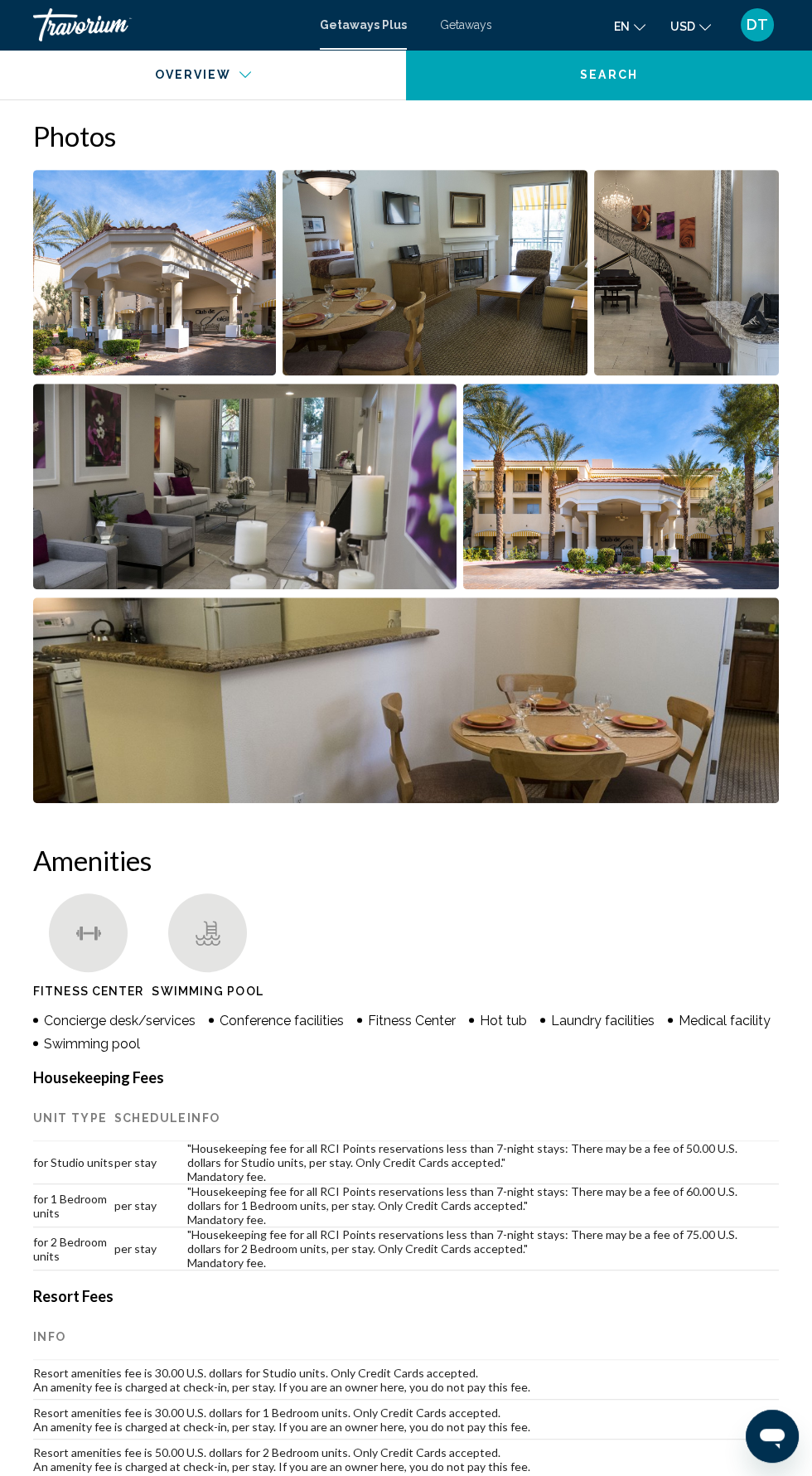
scroll to position [1056, 0]
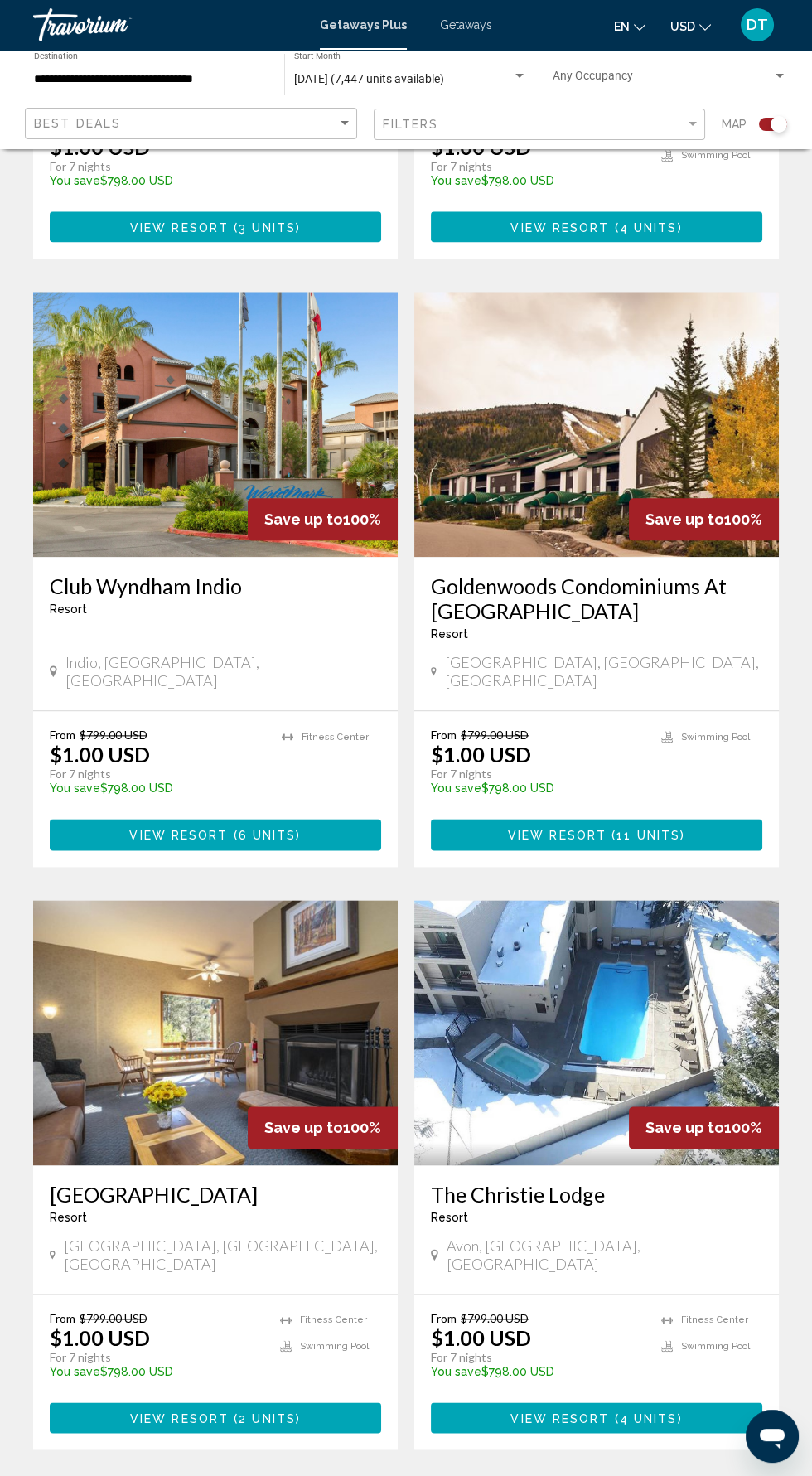
scroll to position [2704, 0]
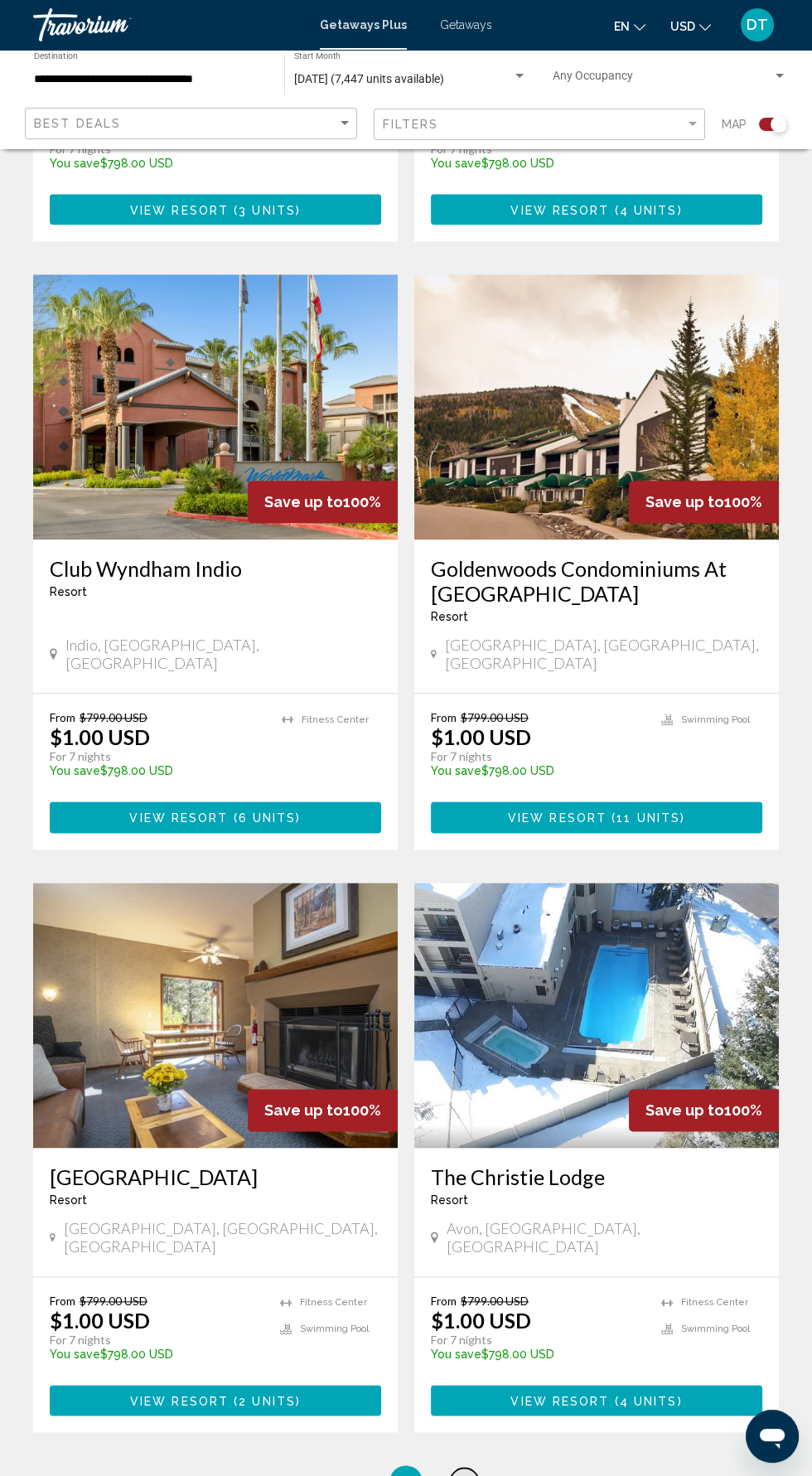
click at [470, 1473] on span "13" at bounding box center [464, 1481] width 16 height 18
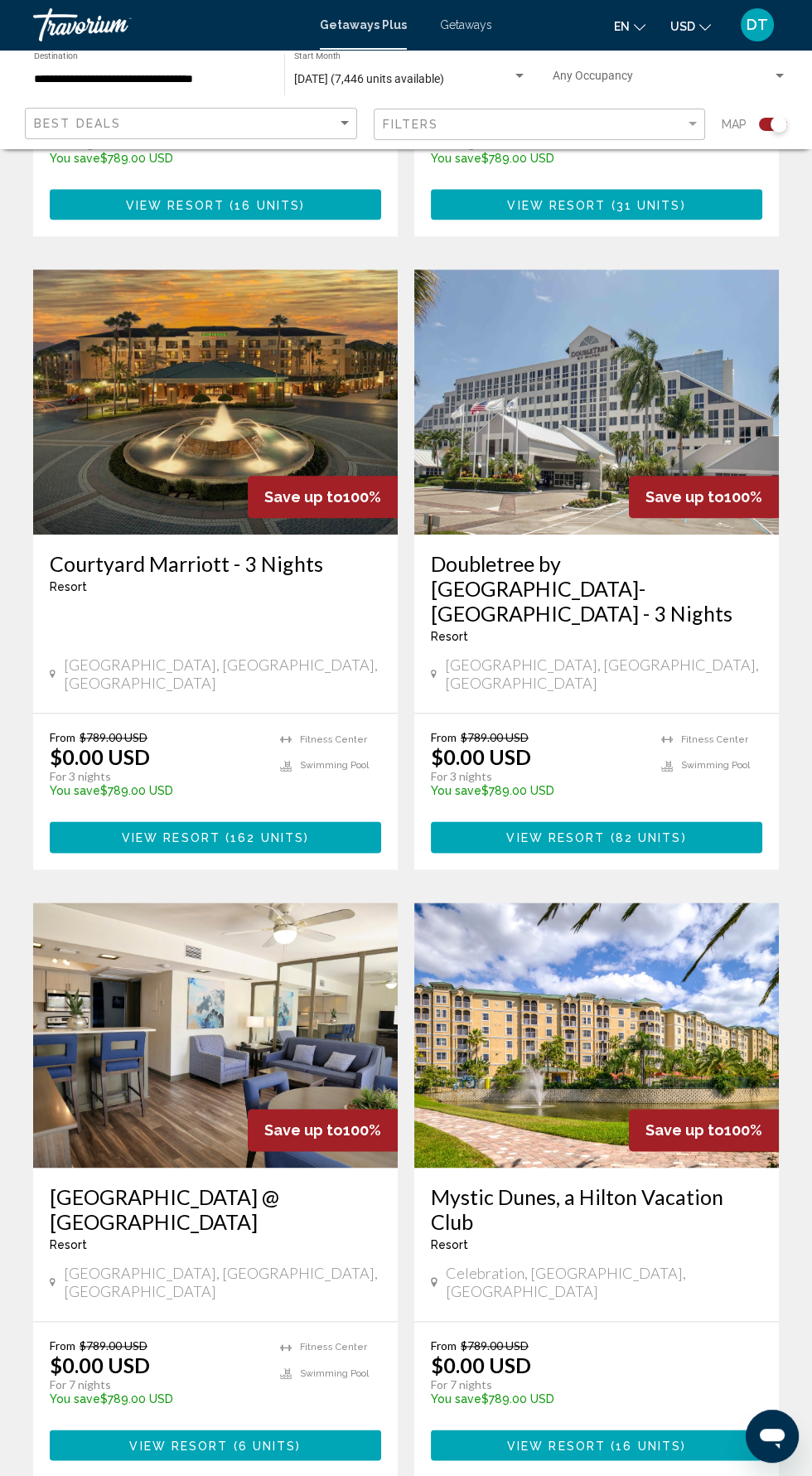
scroll to position [2804, 0]
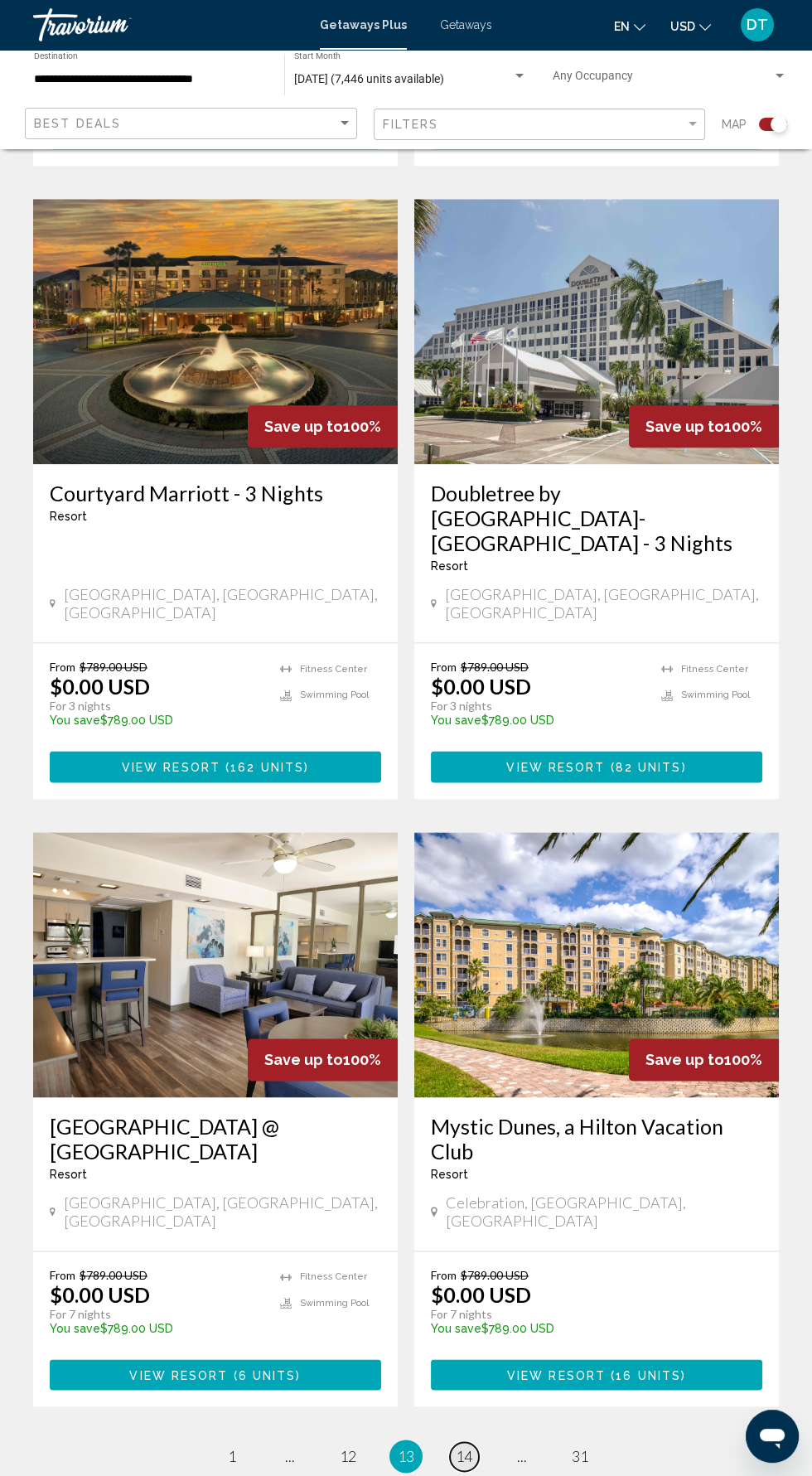
click at [464, 1447] on span "14" at bounding box center [464, 1456] width 16 height 18
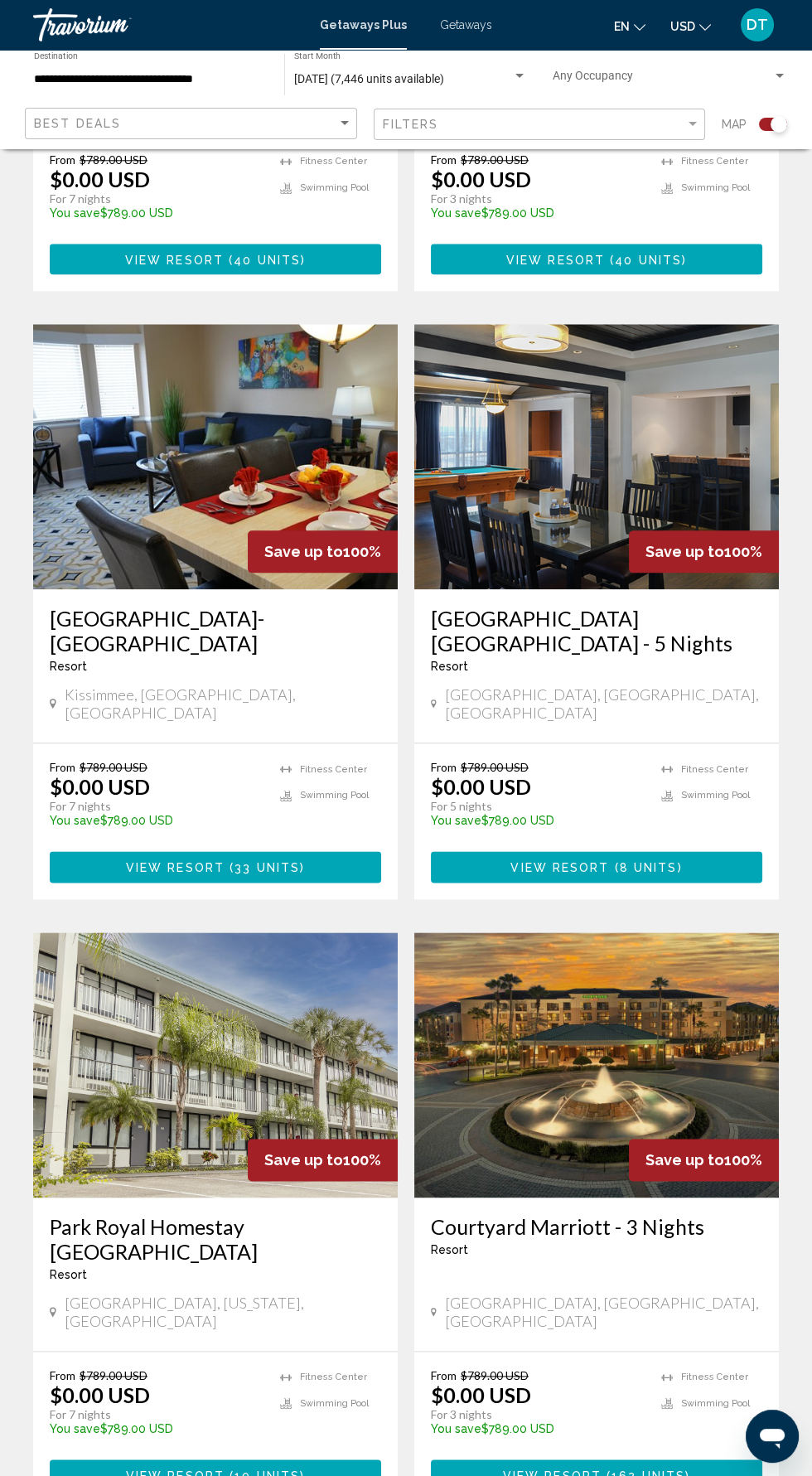
scroll to position [2729, 0]
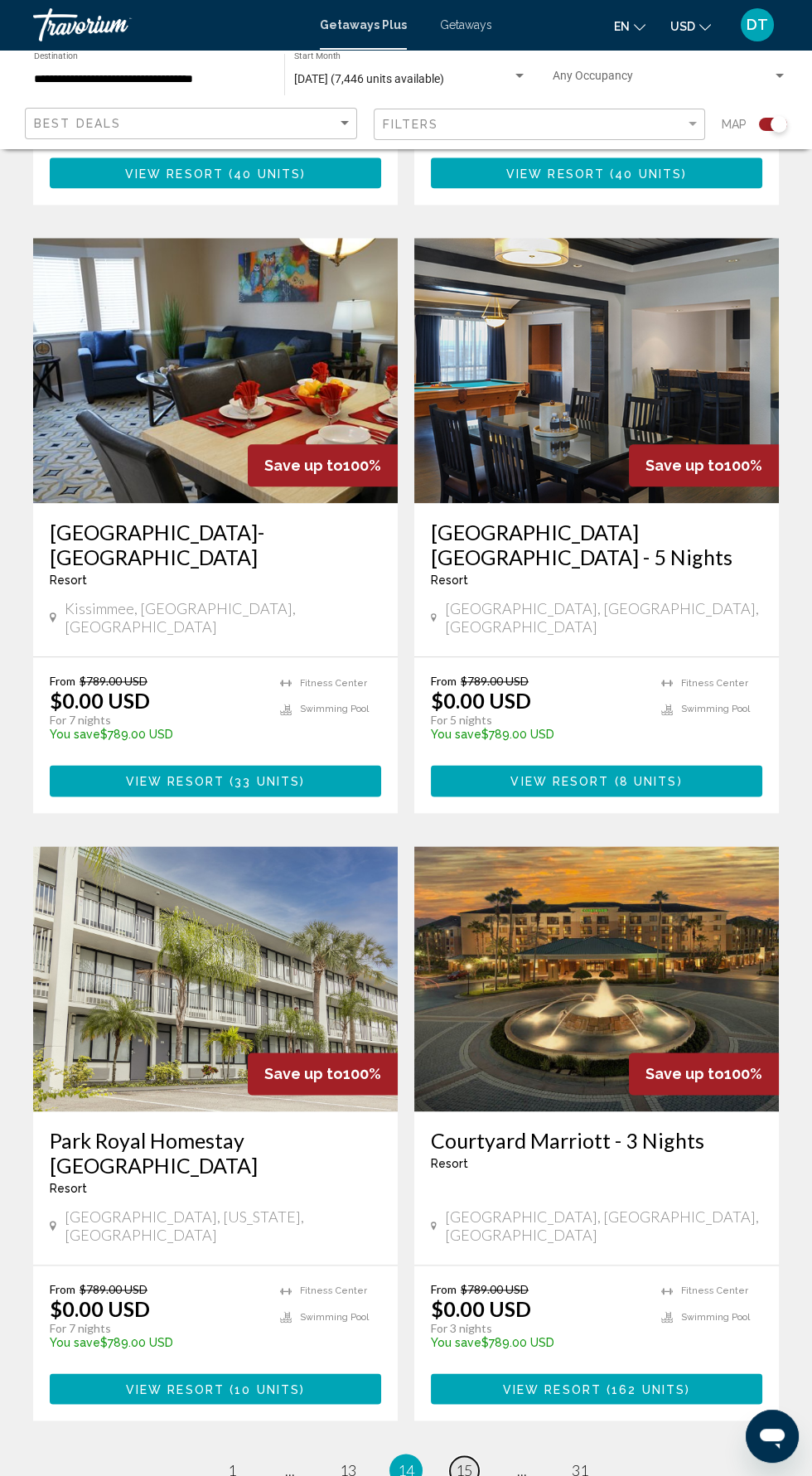
click at [471, 1461] on span "15" at bounding box center [464, 1470] width 16 height 18
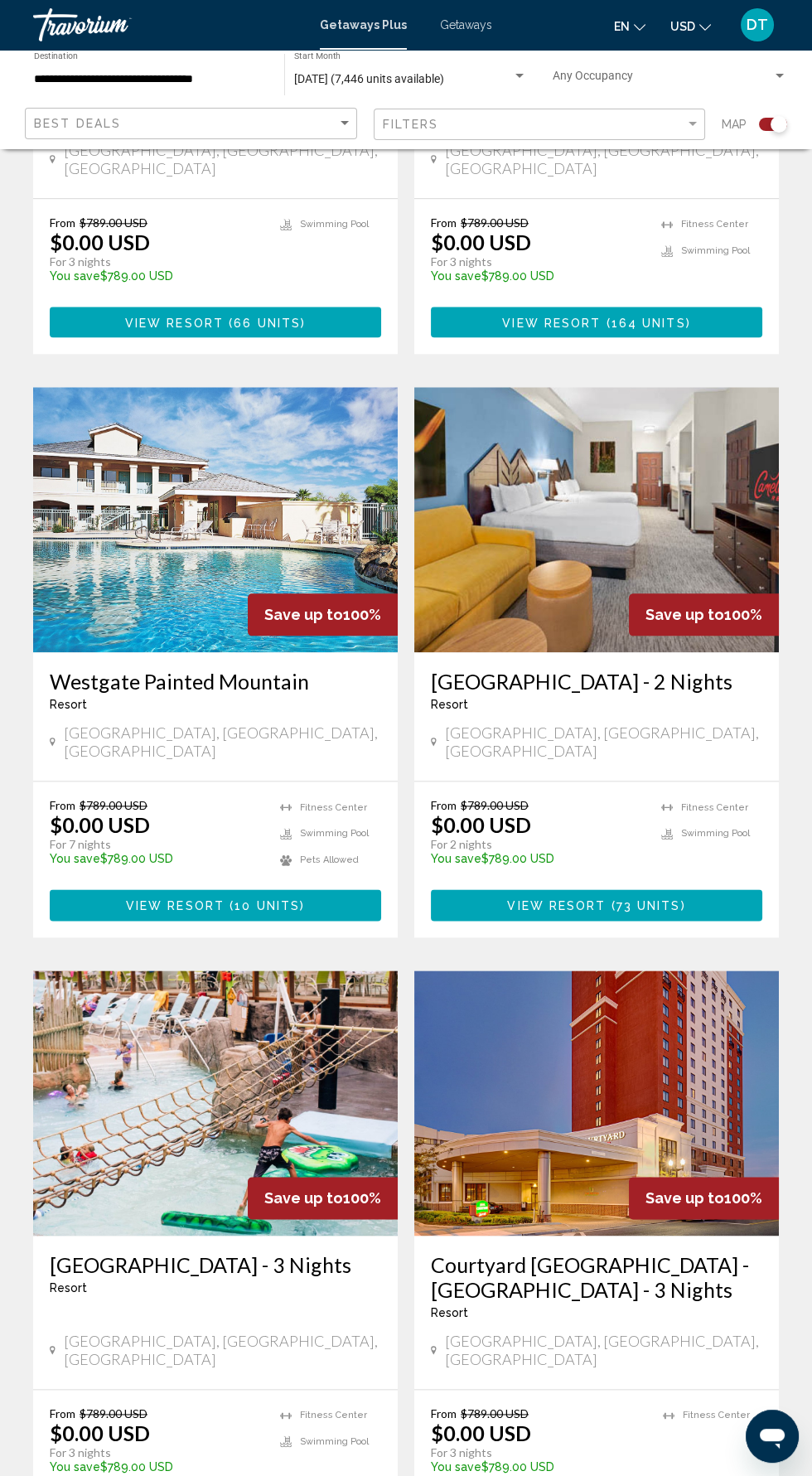
scroll to position [2693, 0]
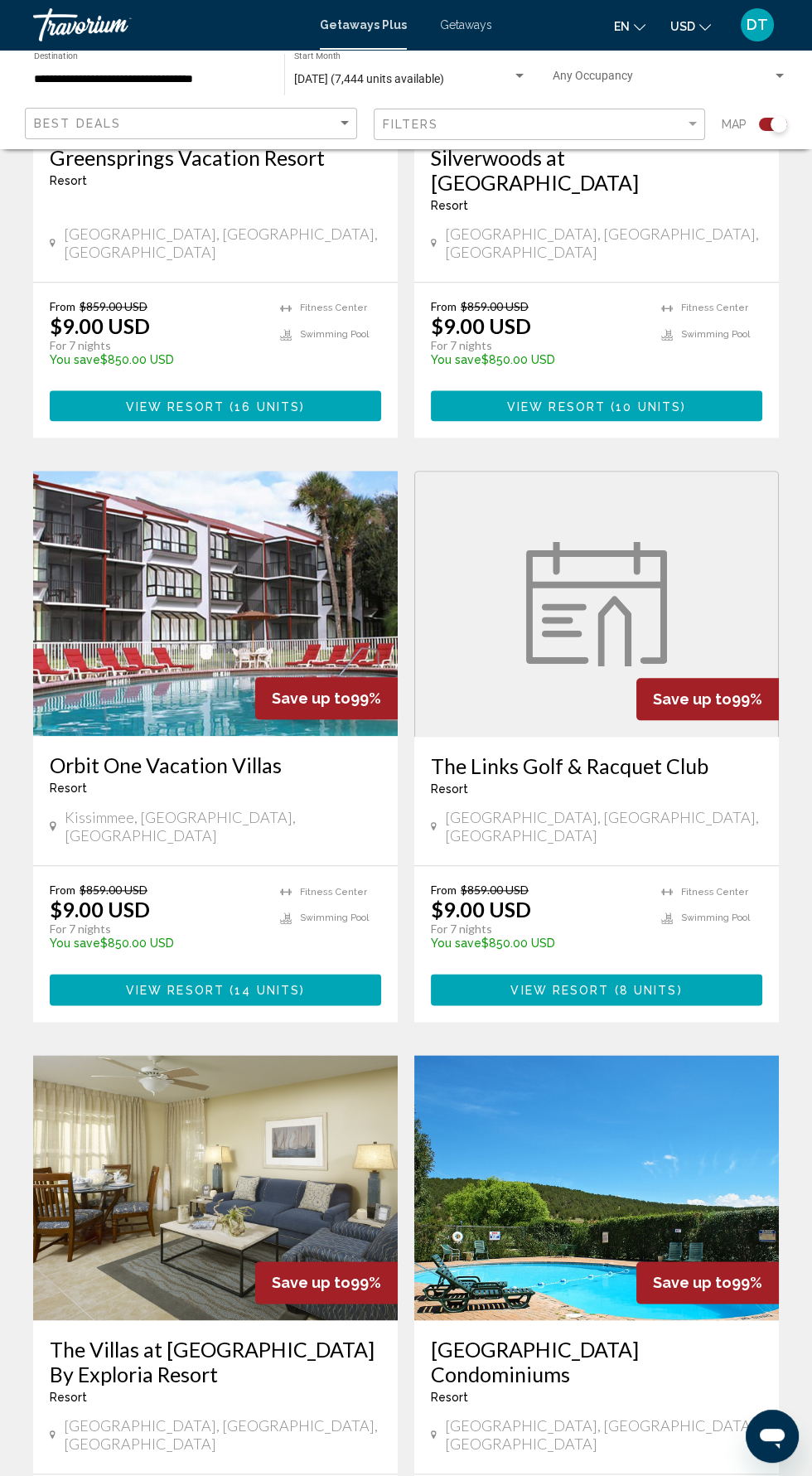
scroll to position [2680, 0]
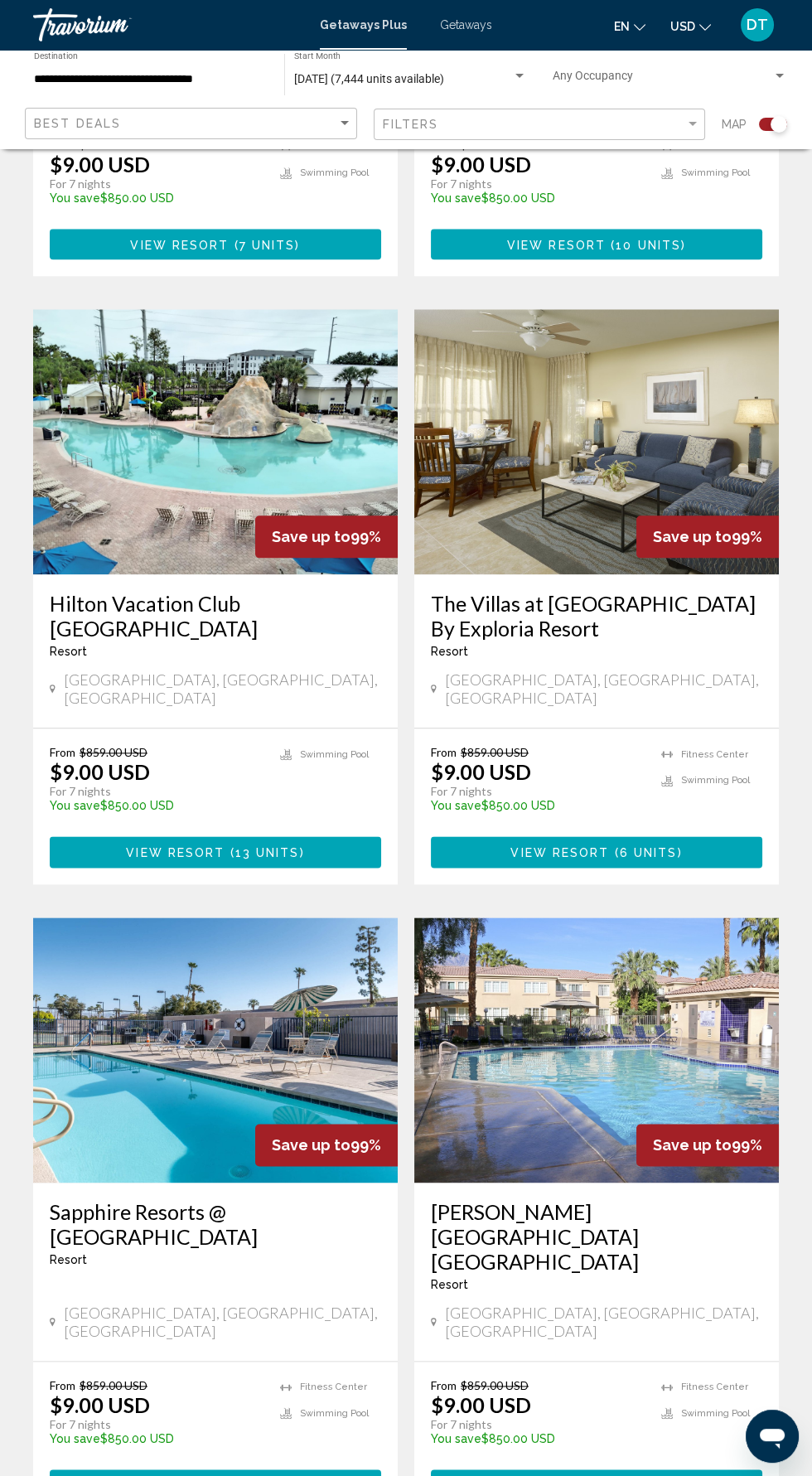
scroll to position [2729, 0]
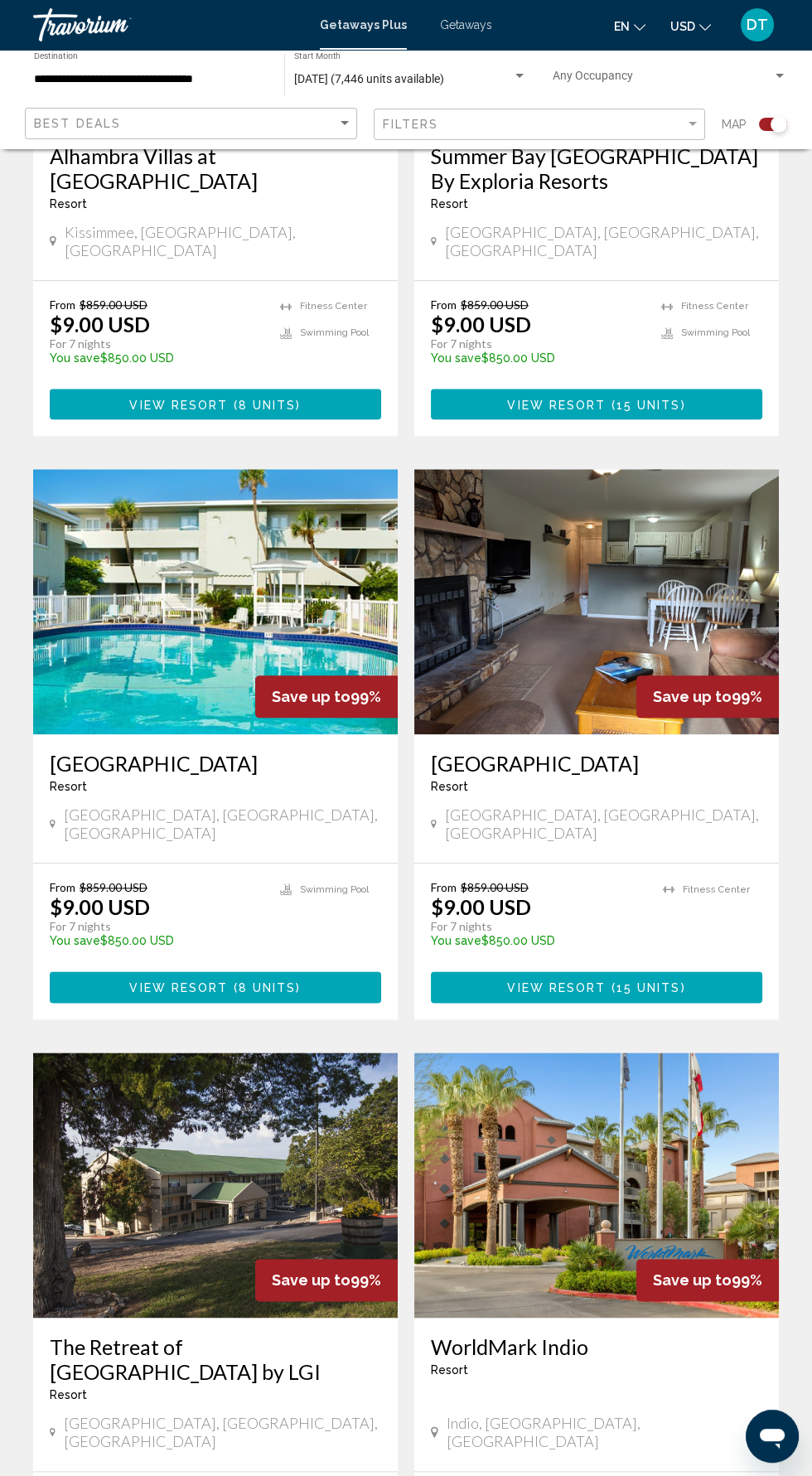
scroll to position [2551, 0]
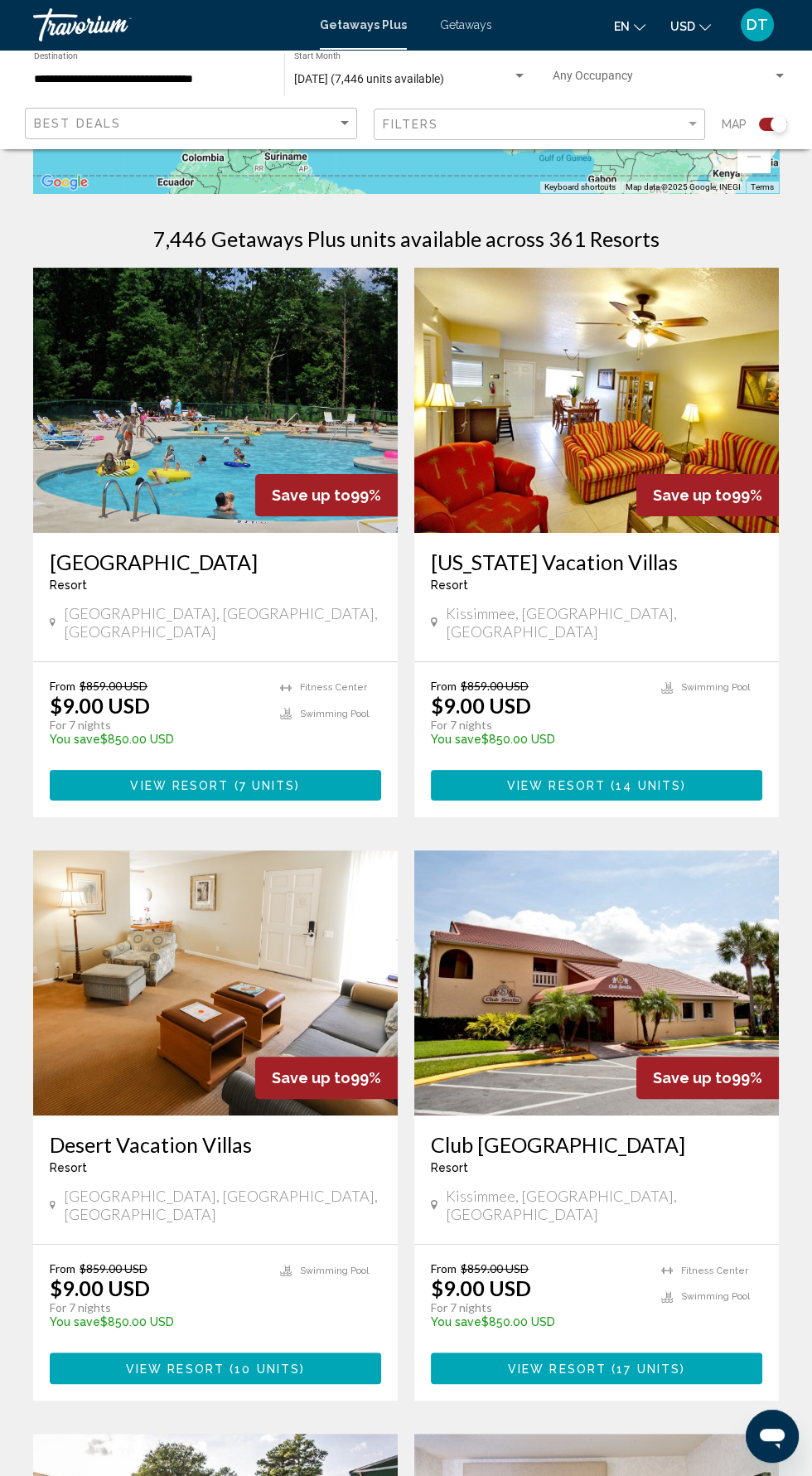
scroll to position [305, 0]
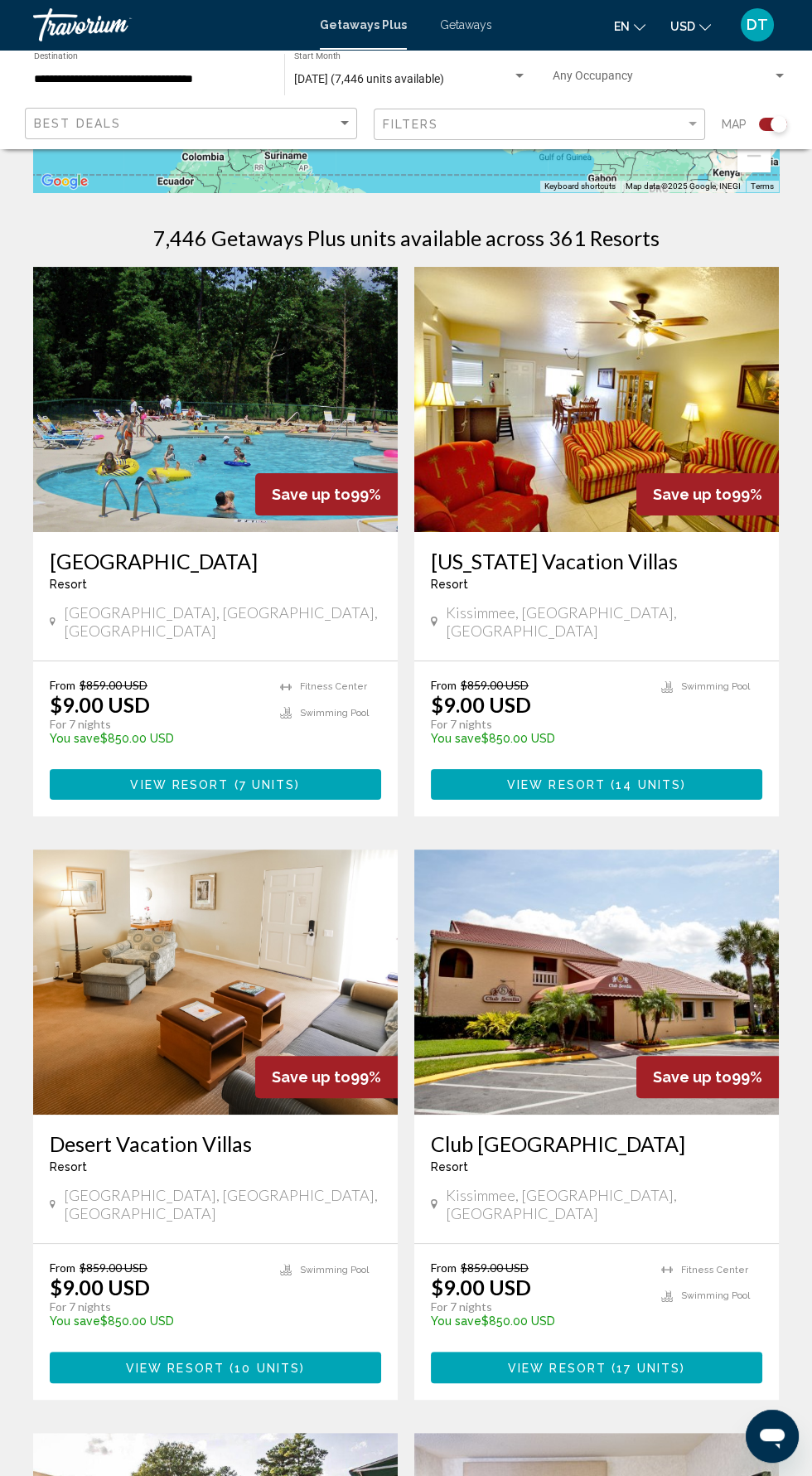
click at [206, 976] on img "Main content" at bounding box center [215, 982] width 365 height 266
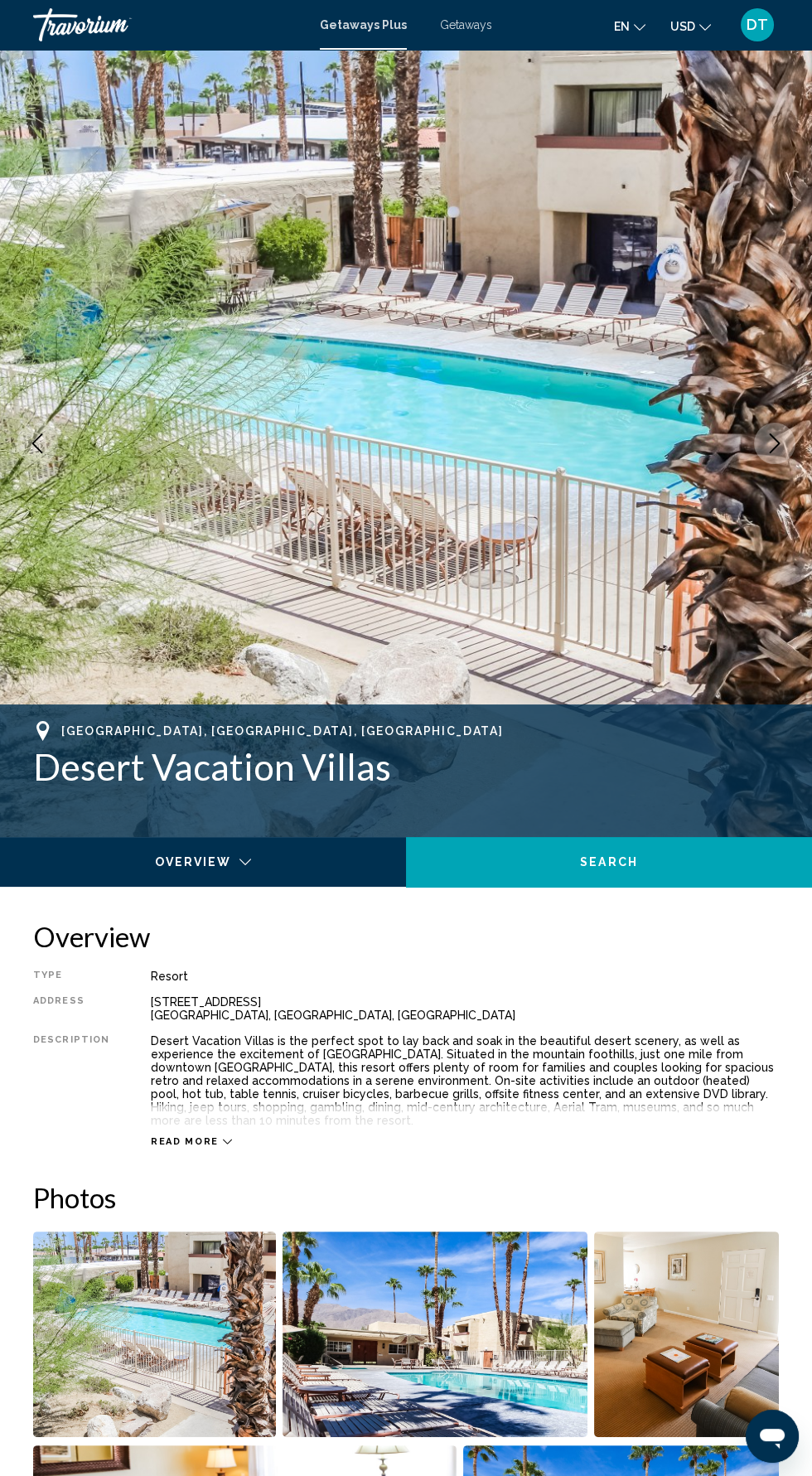
click at [151, 1136] on span "Read more" at bounding box center [185, 1141] width 68 height 11
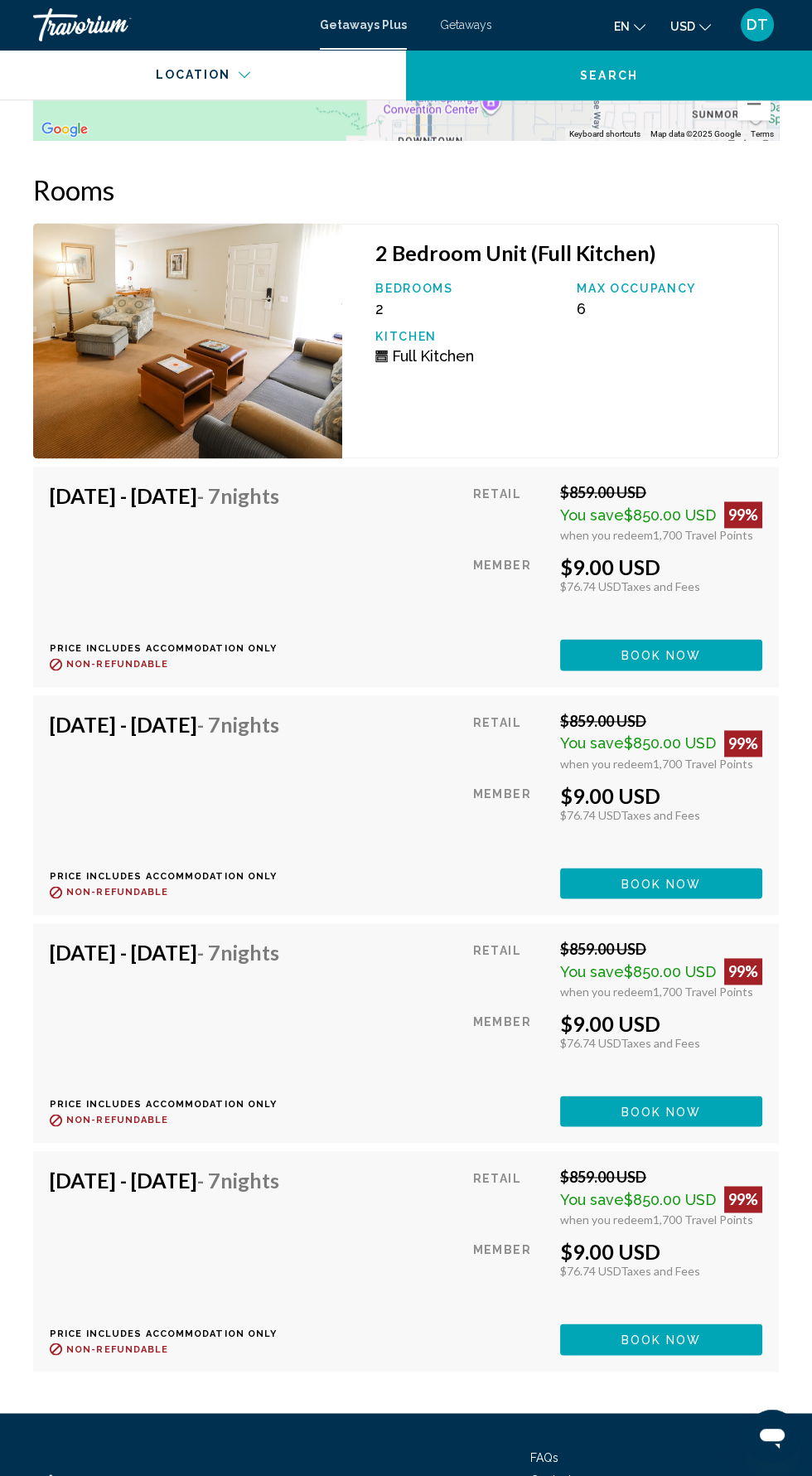
scroll to position [3279, 0]
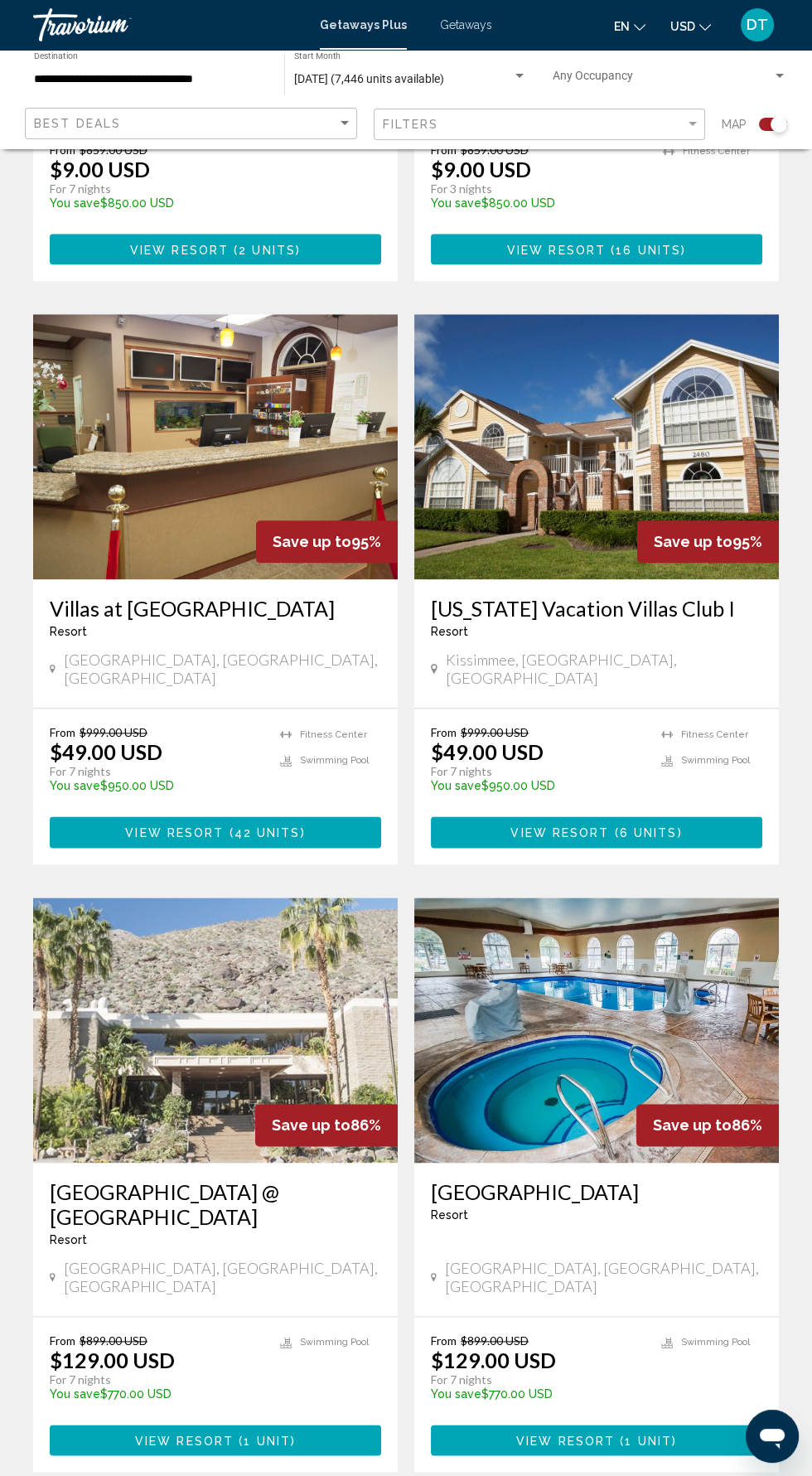
scroll to position [2704, 0]
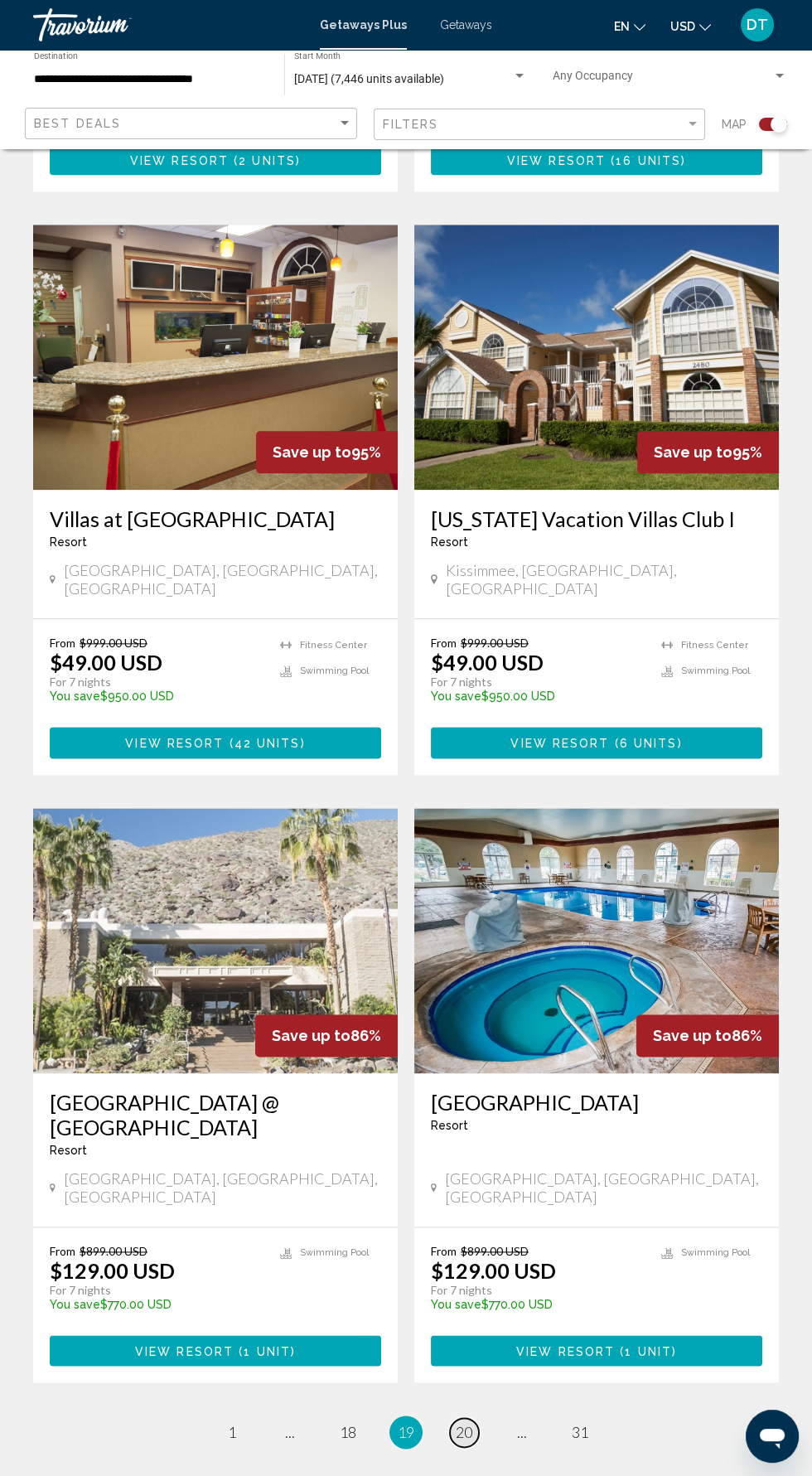
click at [467, 1423] on span "20" at bounding box center [464, 1432] width 16 height 18
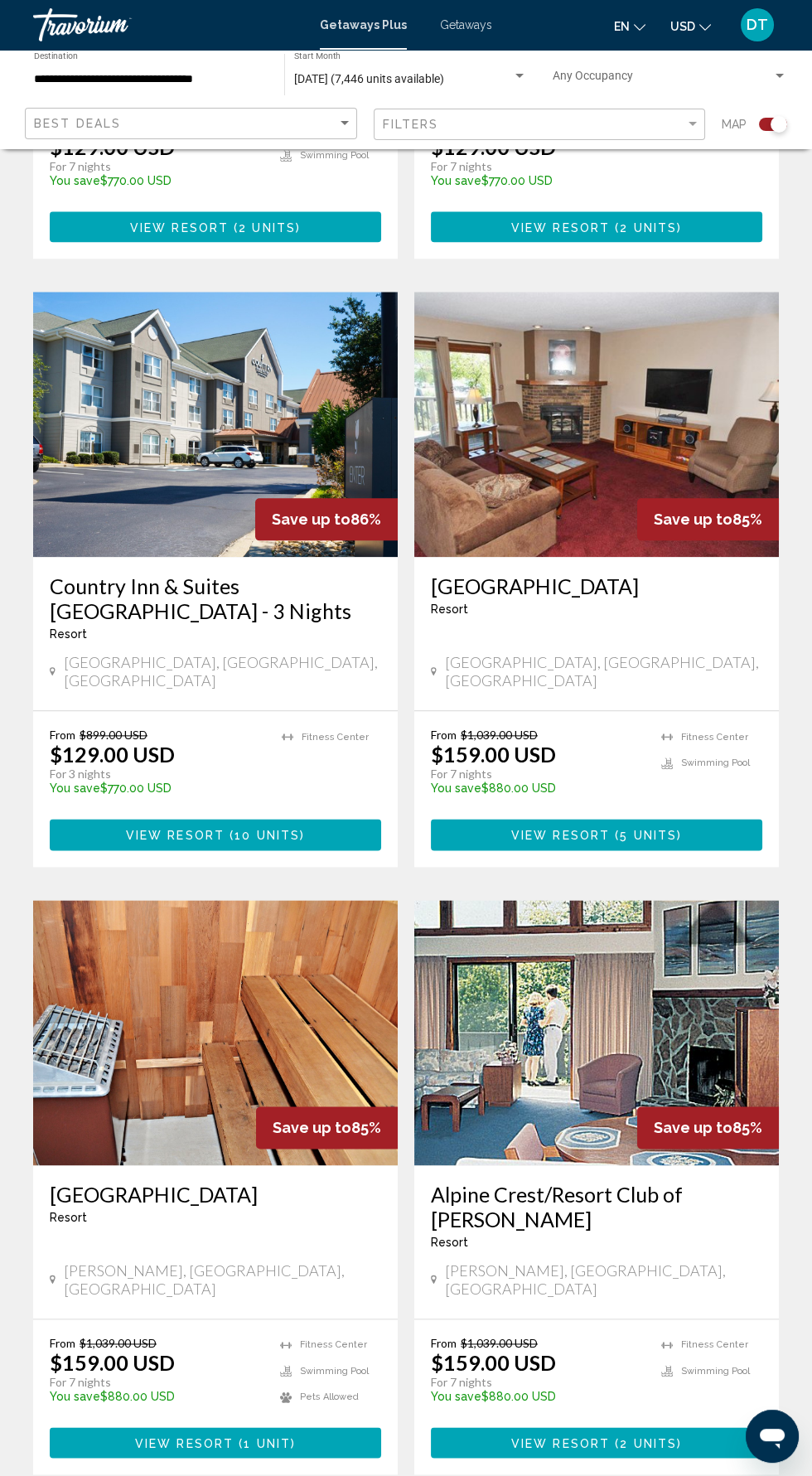
scroll to position [2663, 0]
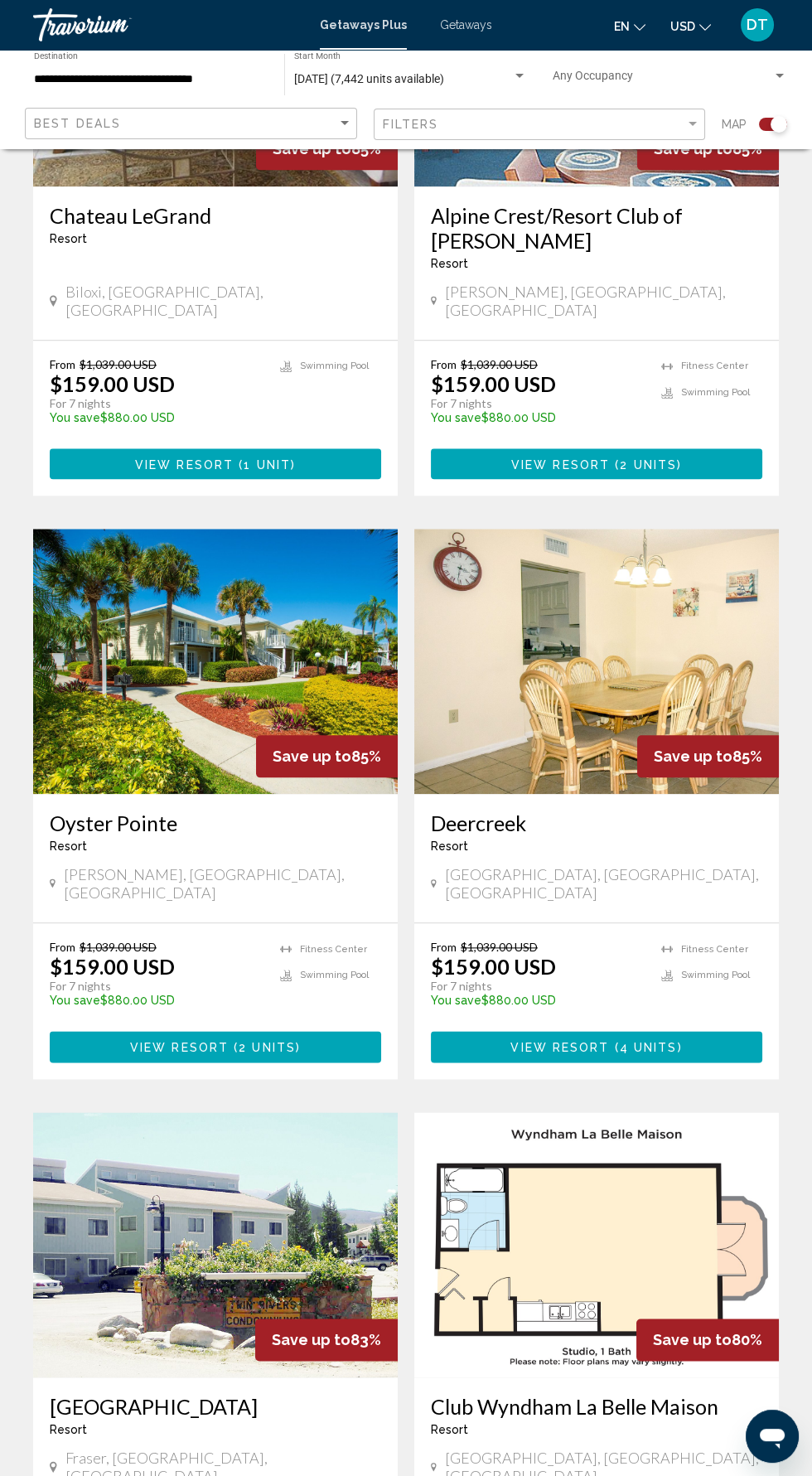
scroll to position [2452, 0]
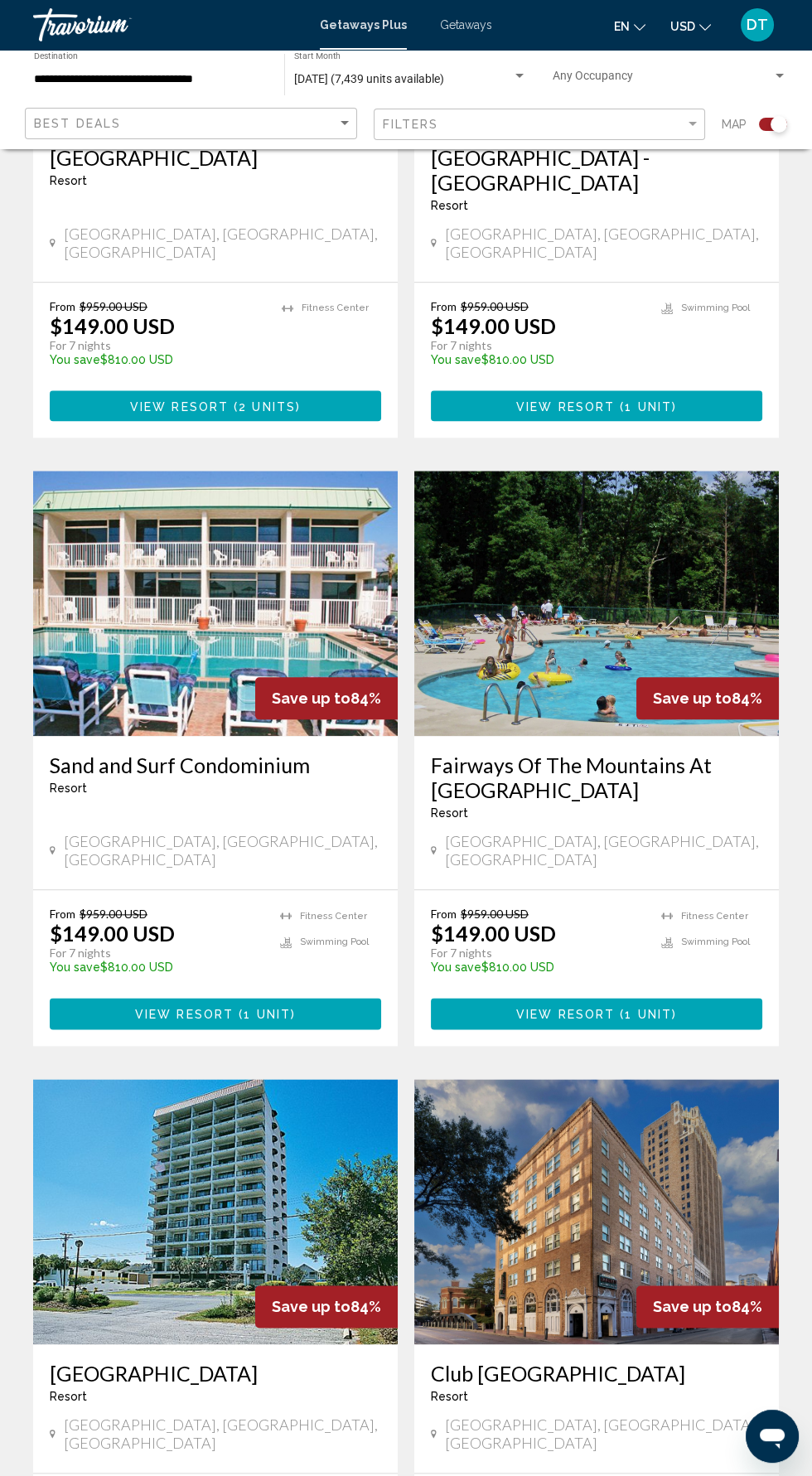
scroll to position [2510, 0]
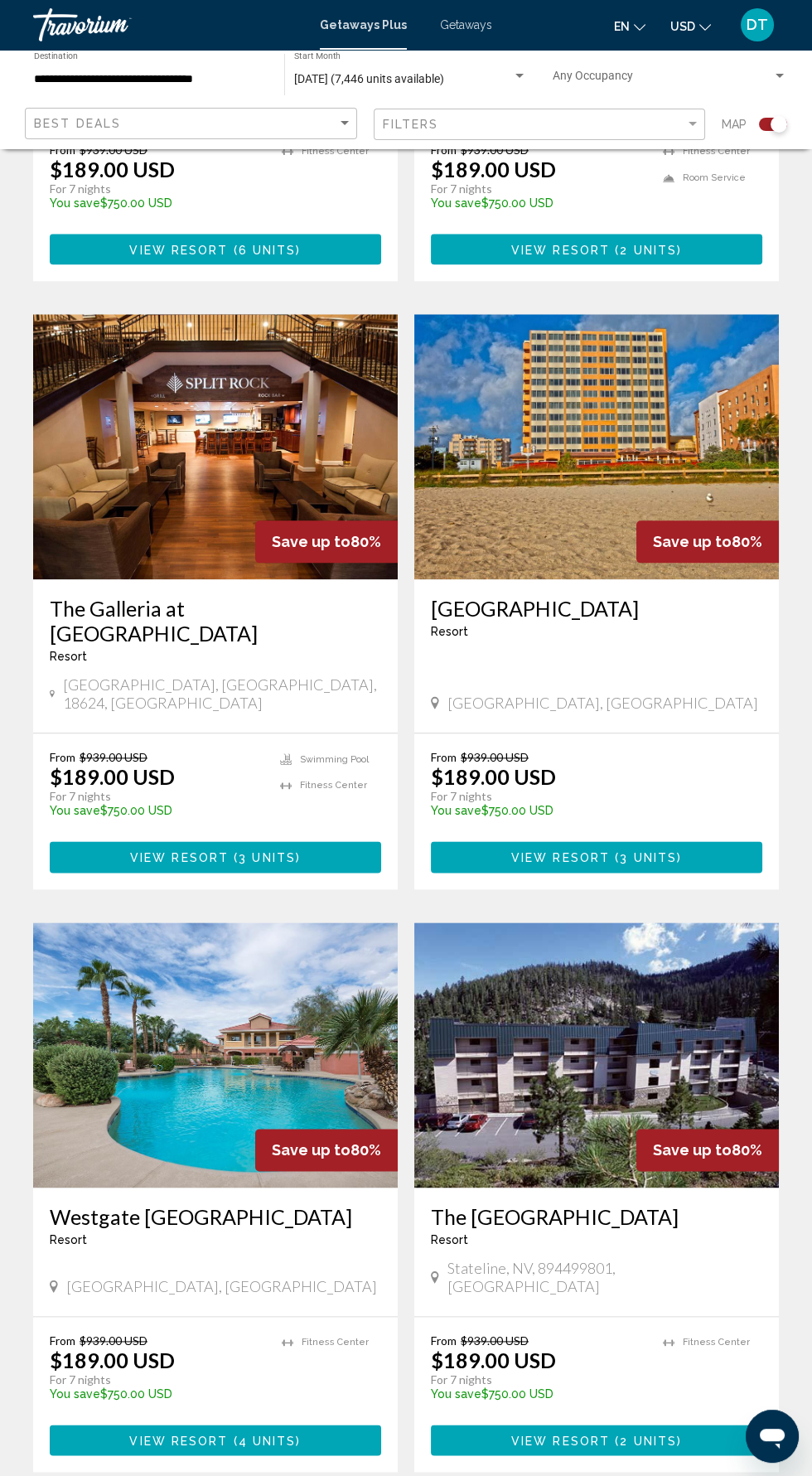
scroll to position [2704, 0]
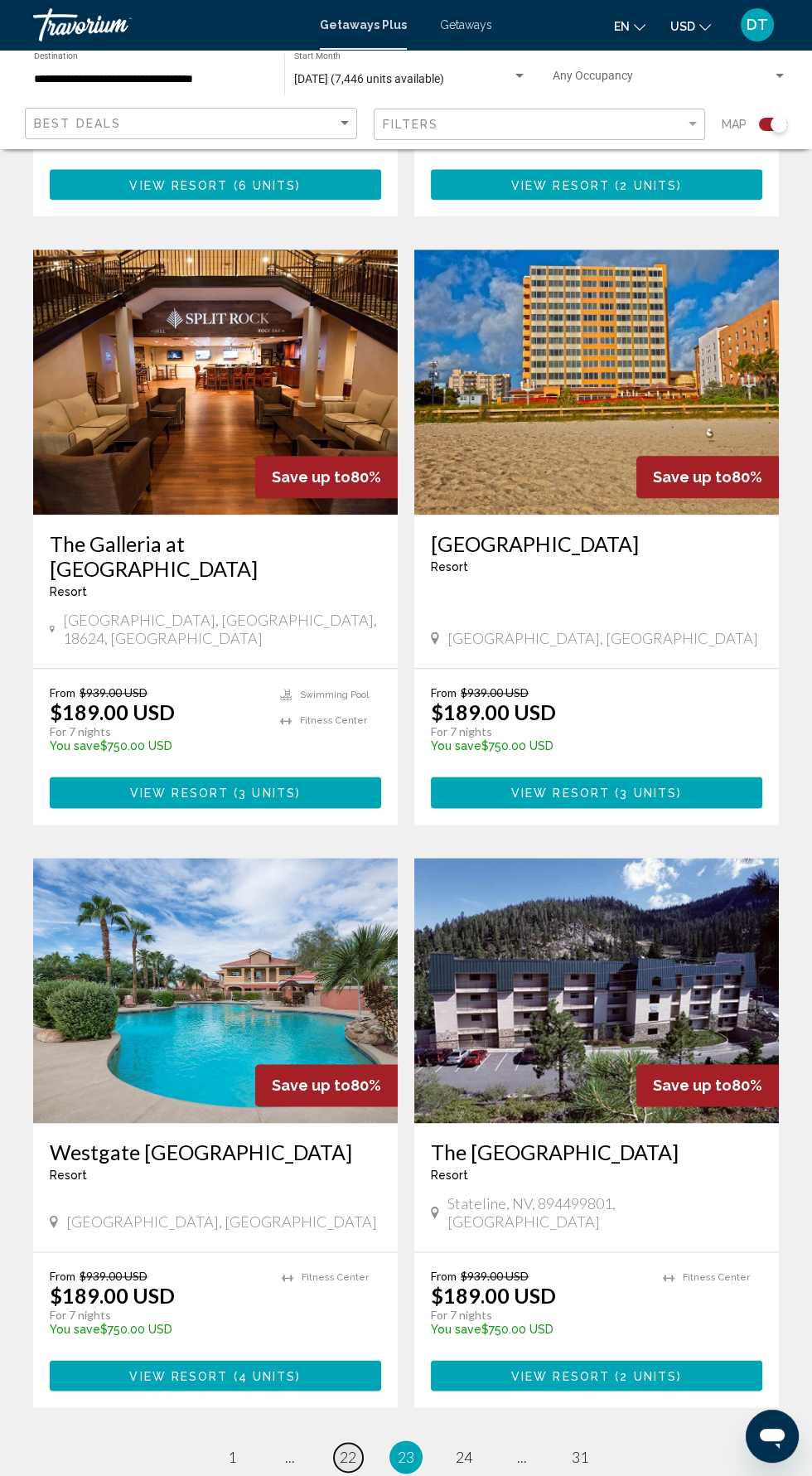
click at [348, 1448] on span "22" at bounding box center [348, 1456] width 16 height 18
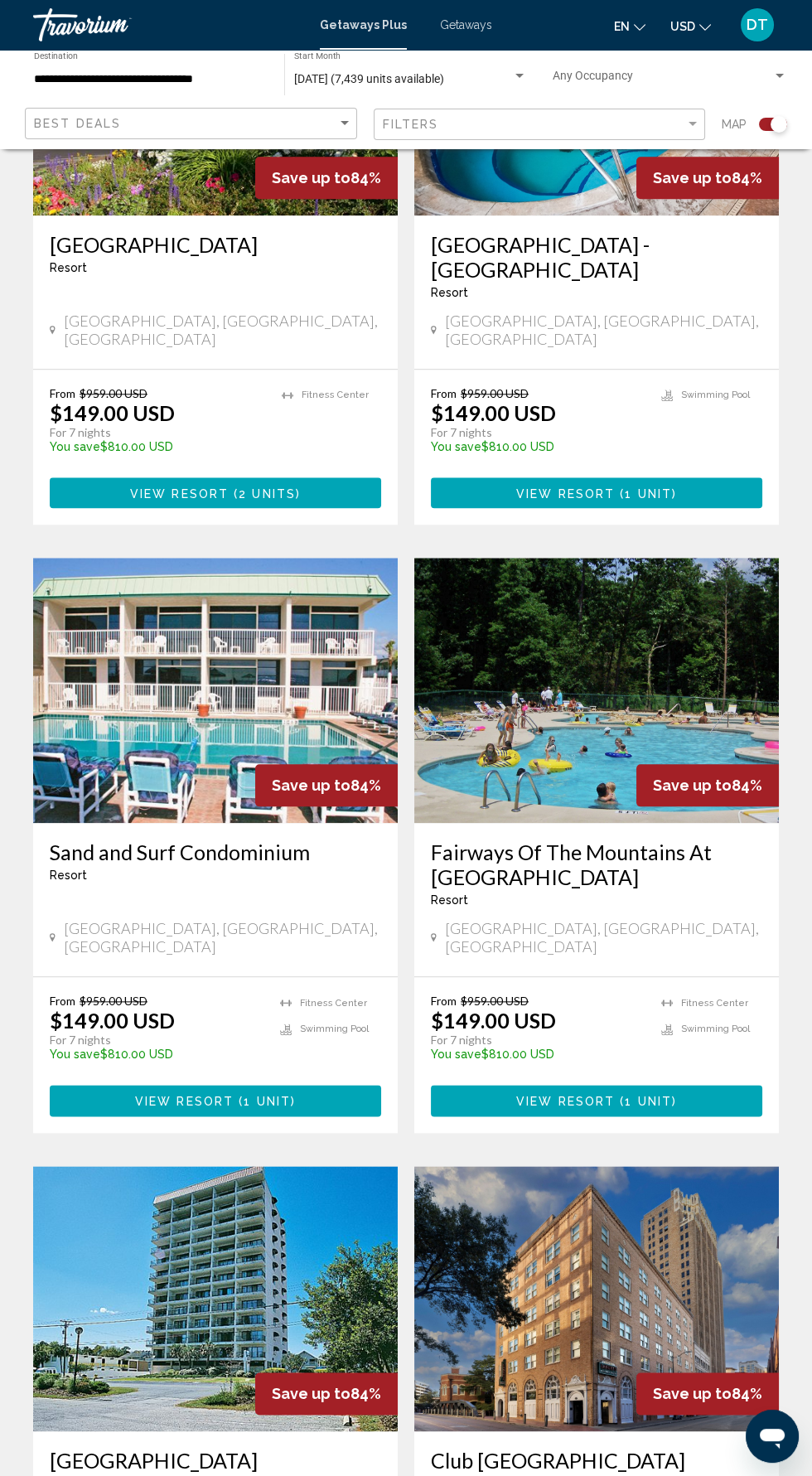
scroll to position [2423, 0]
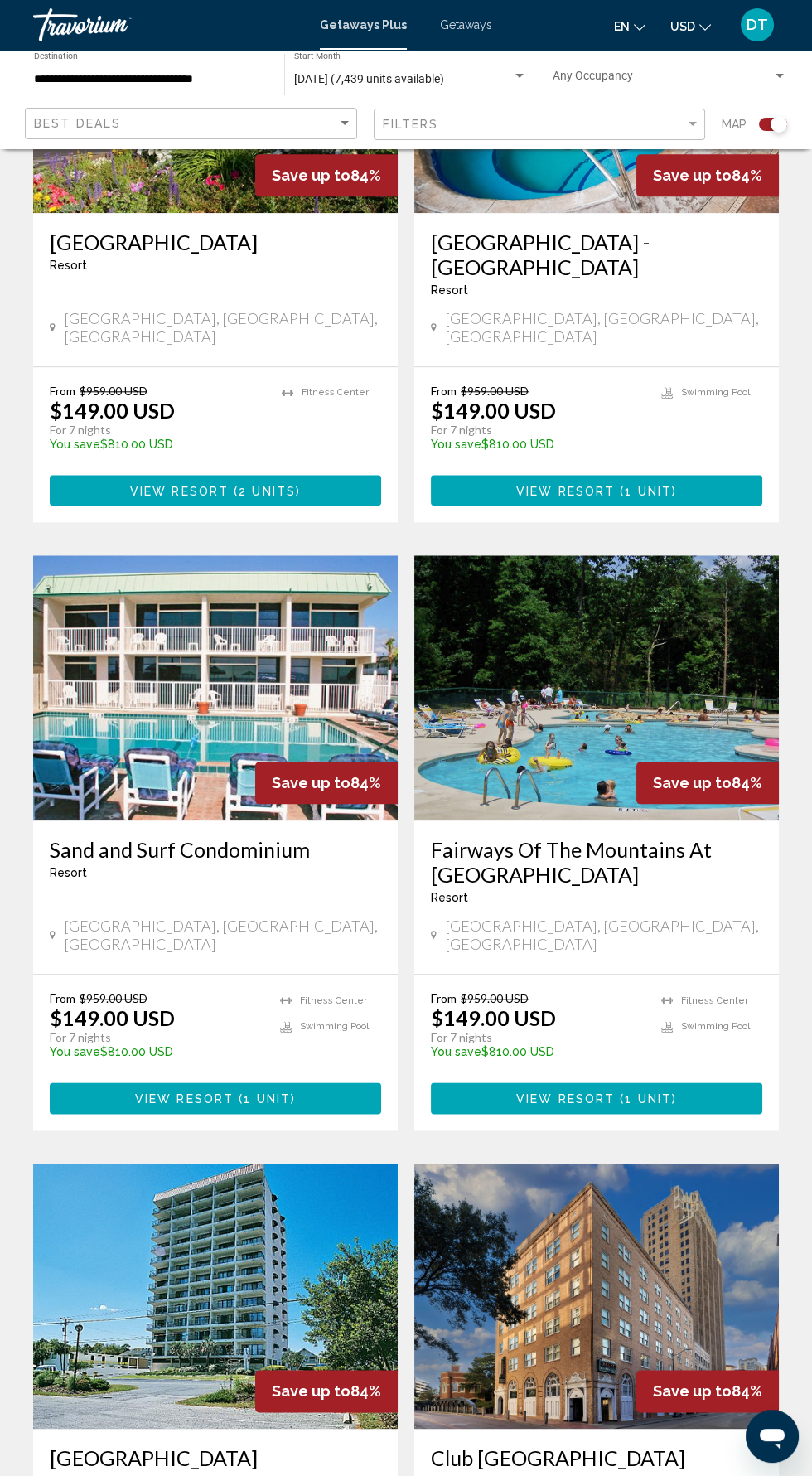
click at [605, 1163] on img "Main content" at bounding box center [596, 1296] width 365 height 266
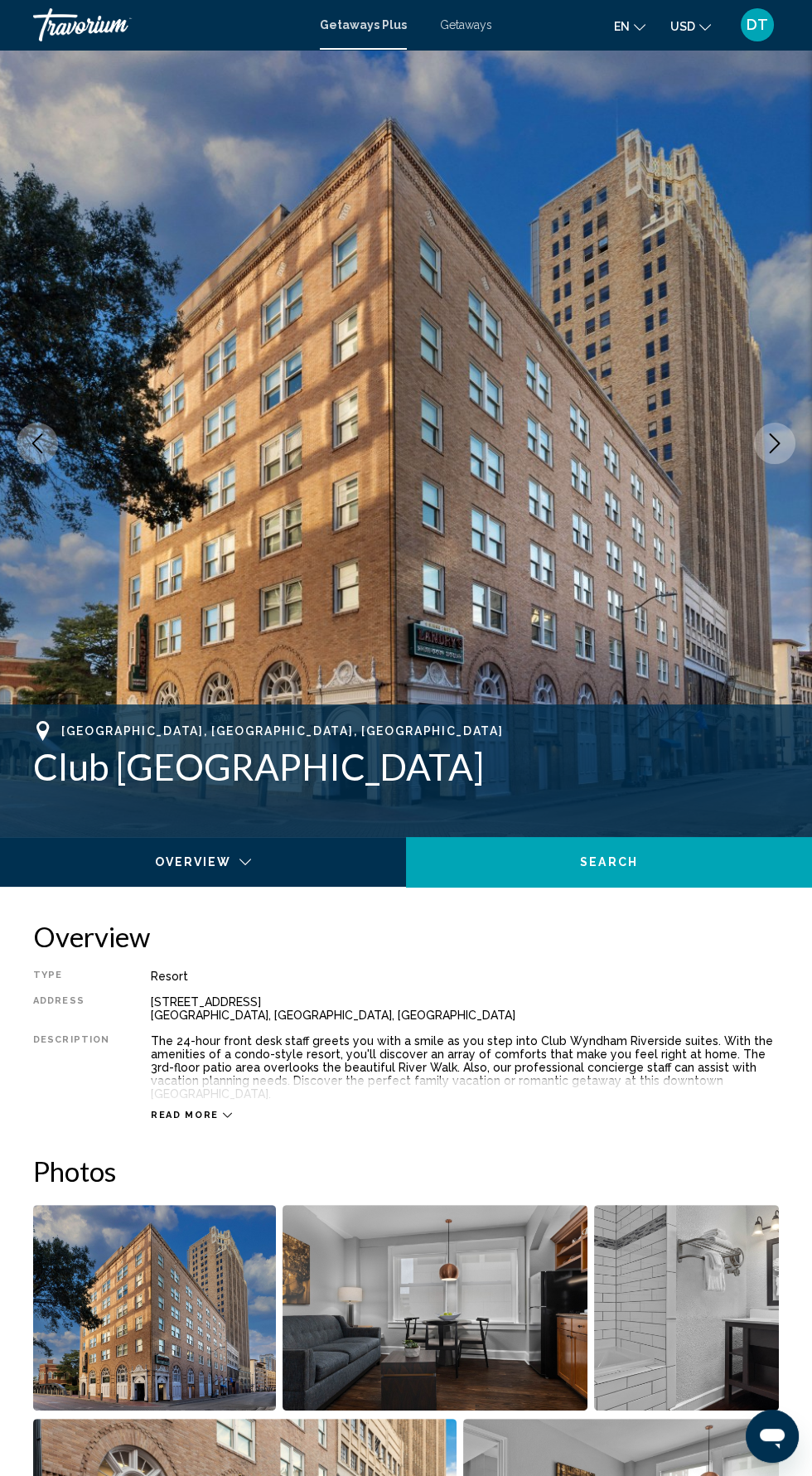
click at [182, 1110] on span "Read more" at bounding box center [185, 1115] width 68 height 11
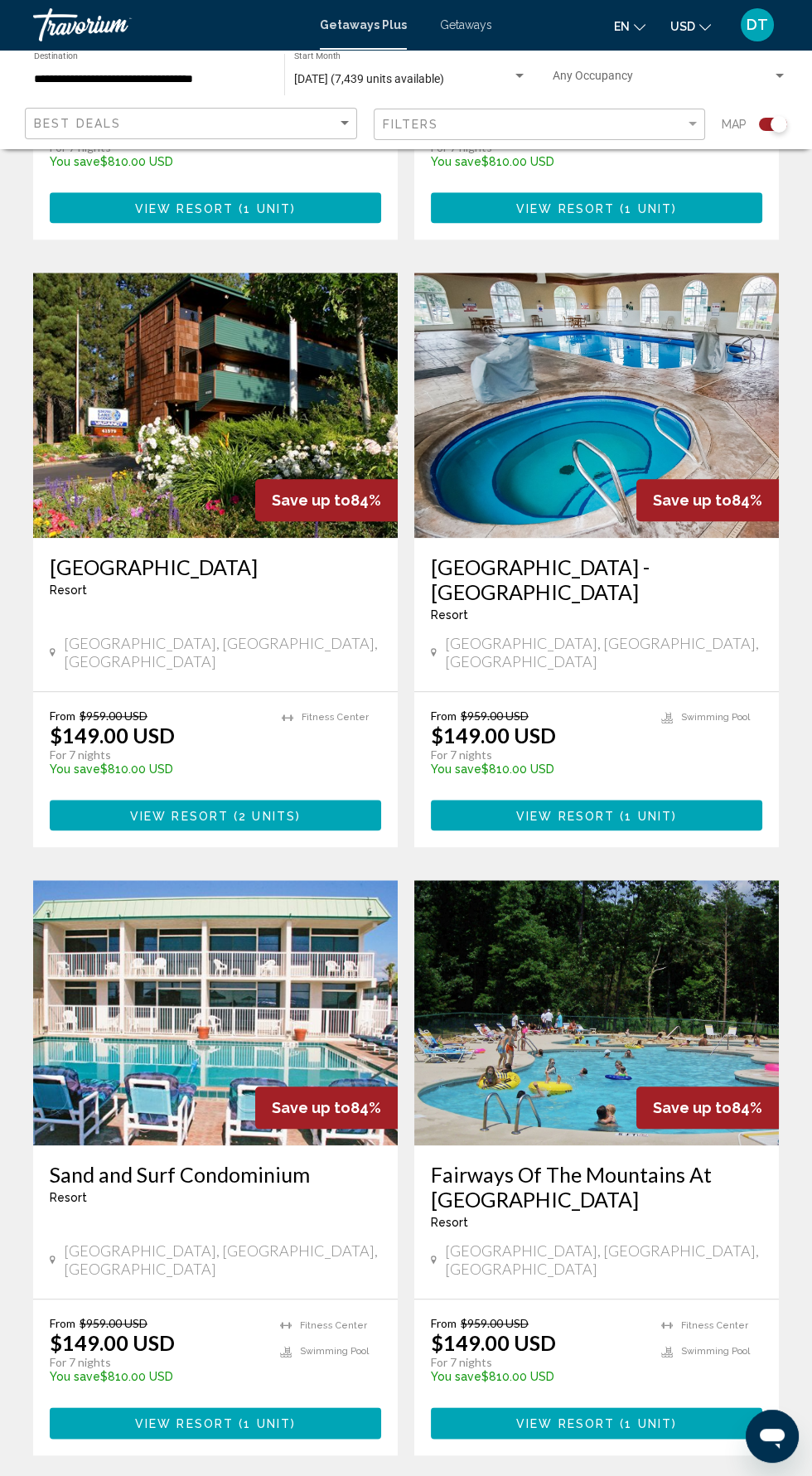
scroll to position [2704, 0]
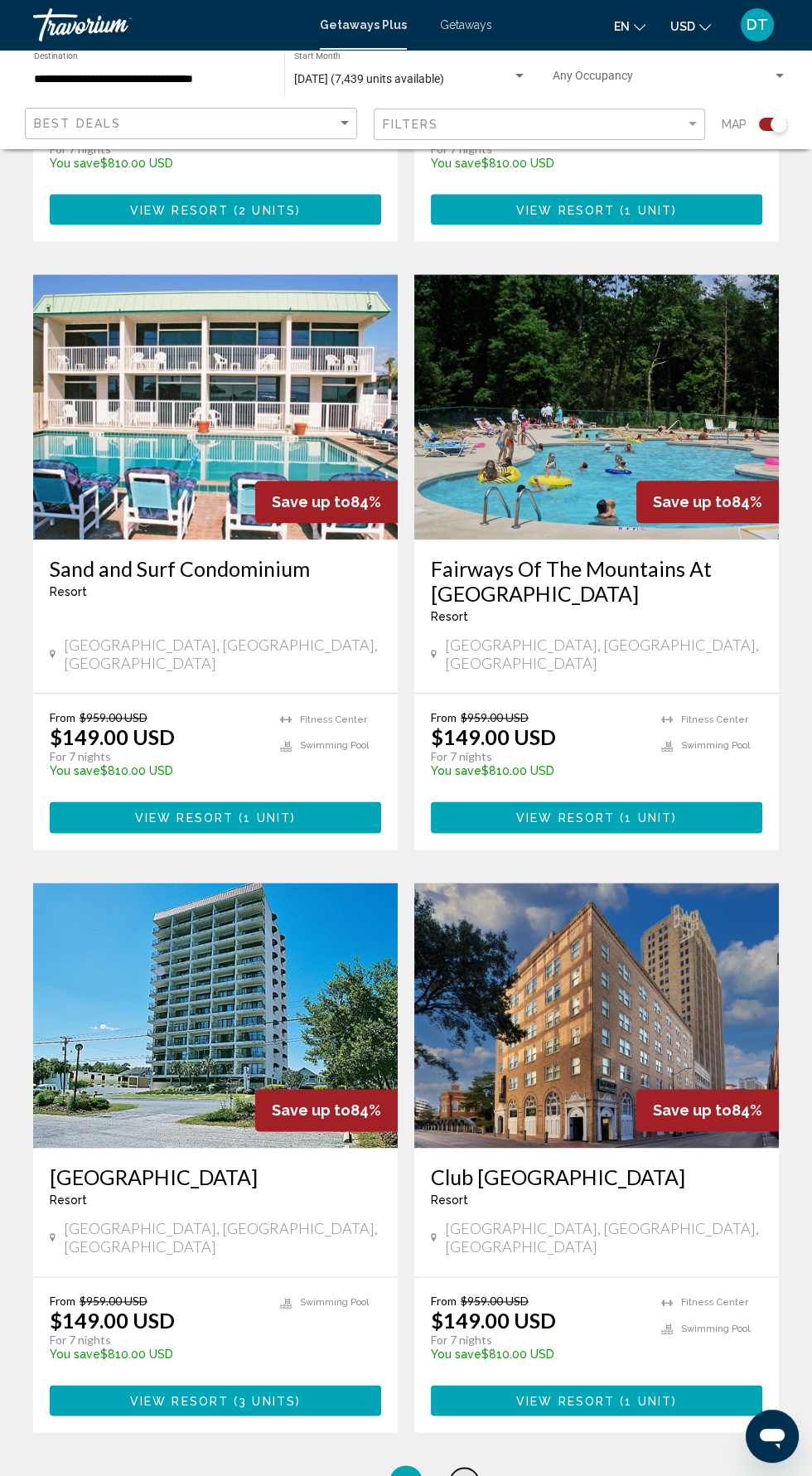
click at [464, 1473] on span "23" at bounding box center [464, 1481] width 16 height 18
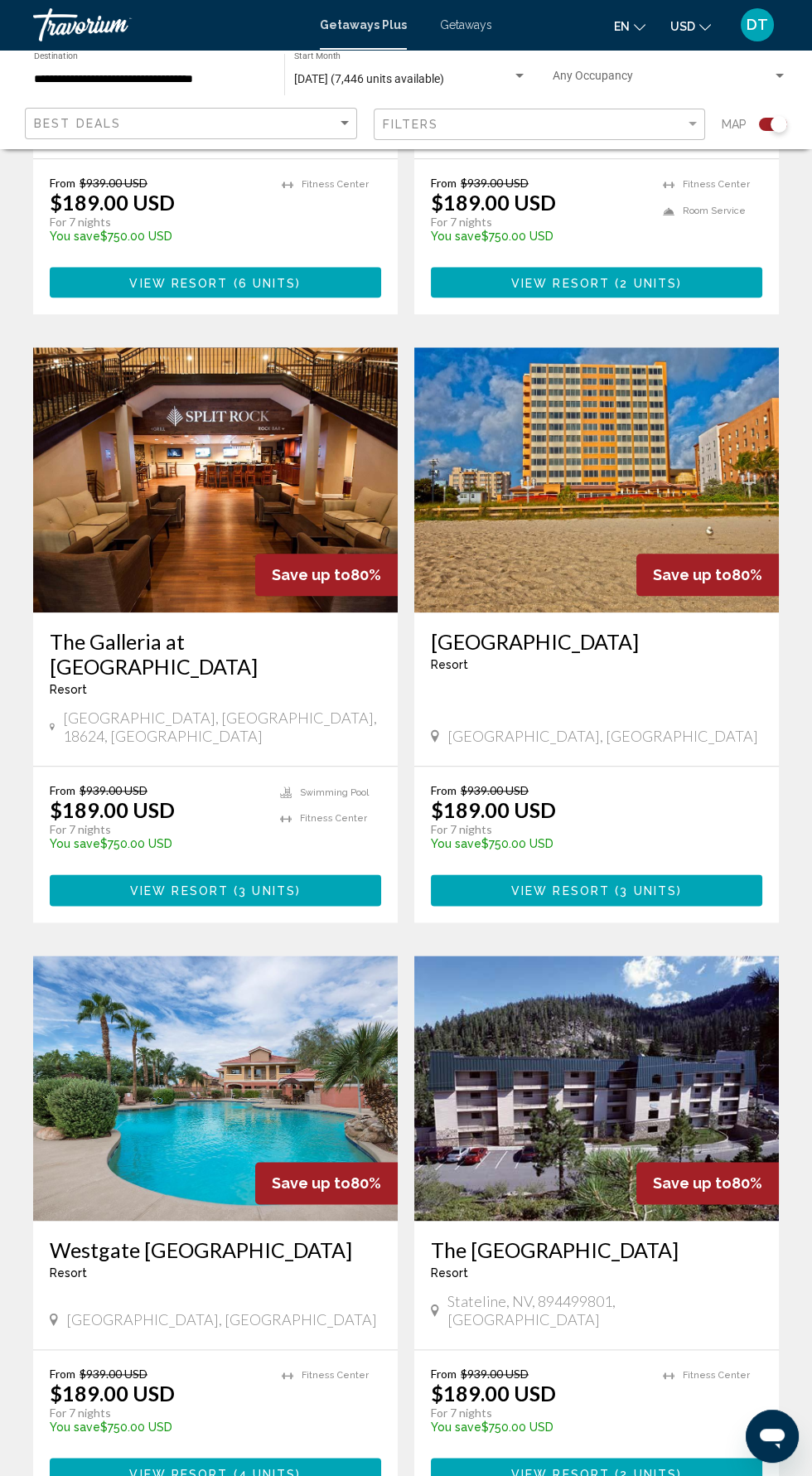
scroll to position [2610, 0]
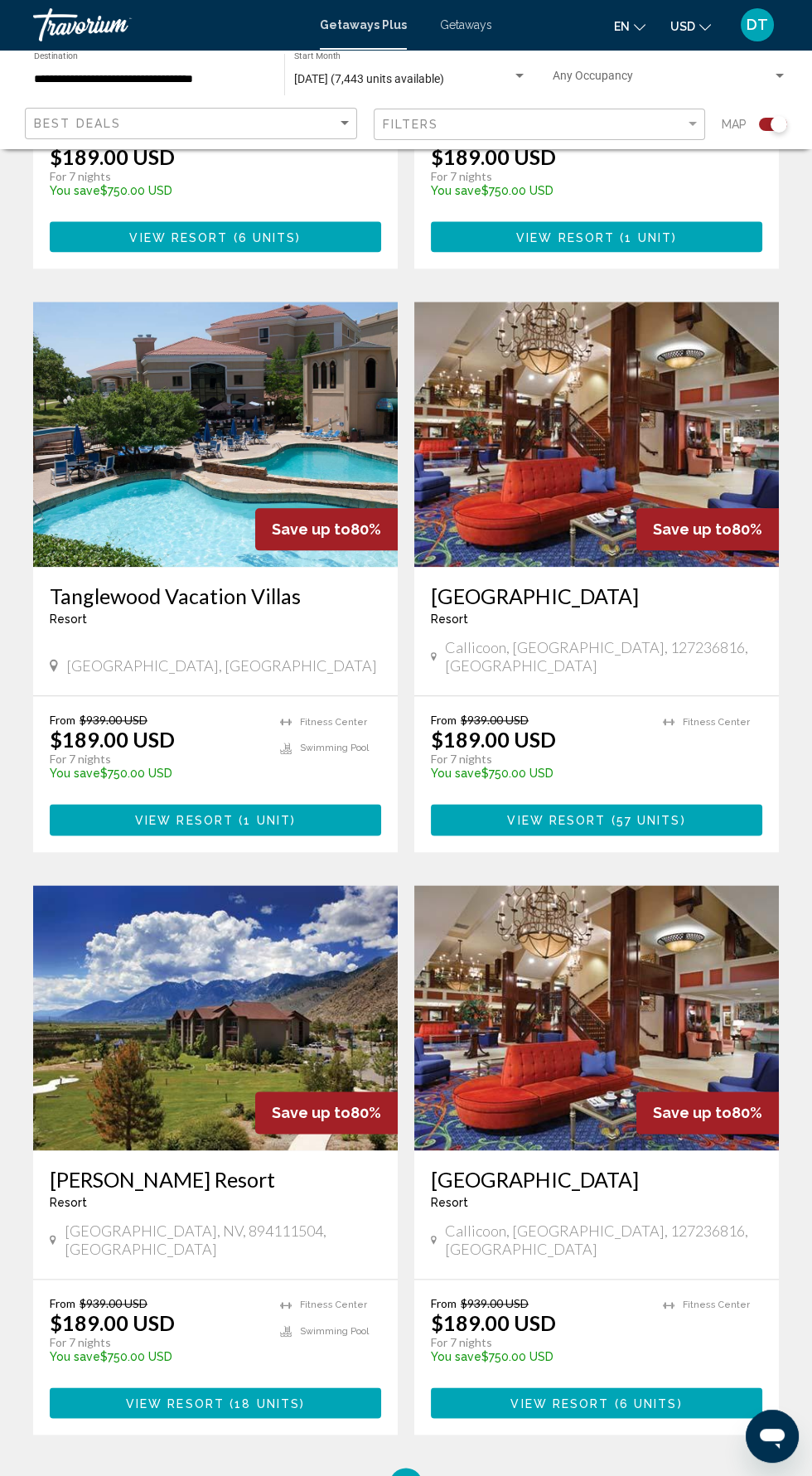
scroll to position [2638, 0]
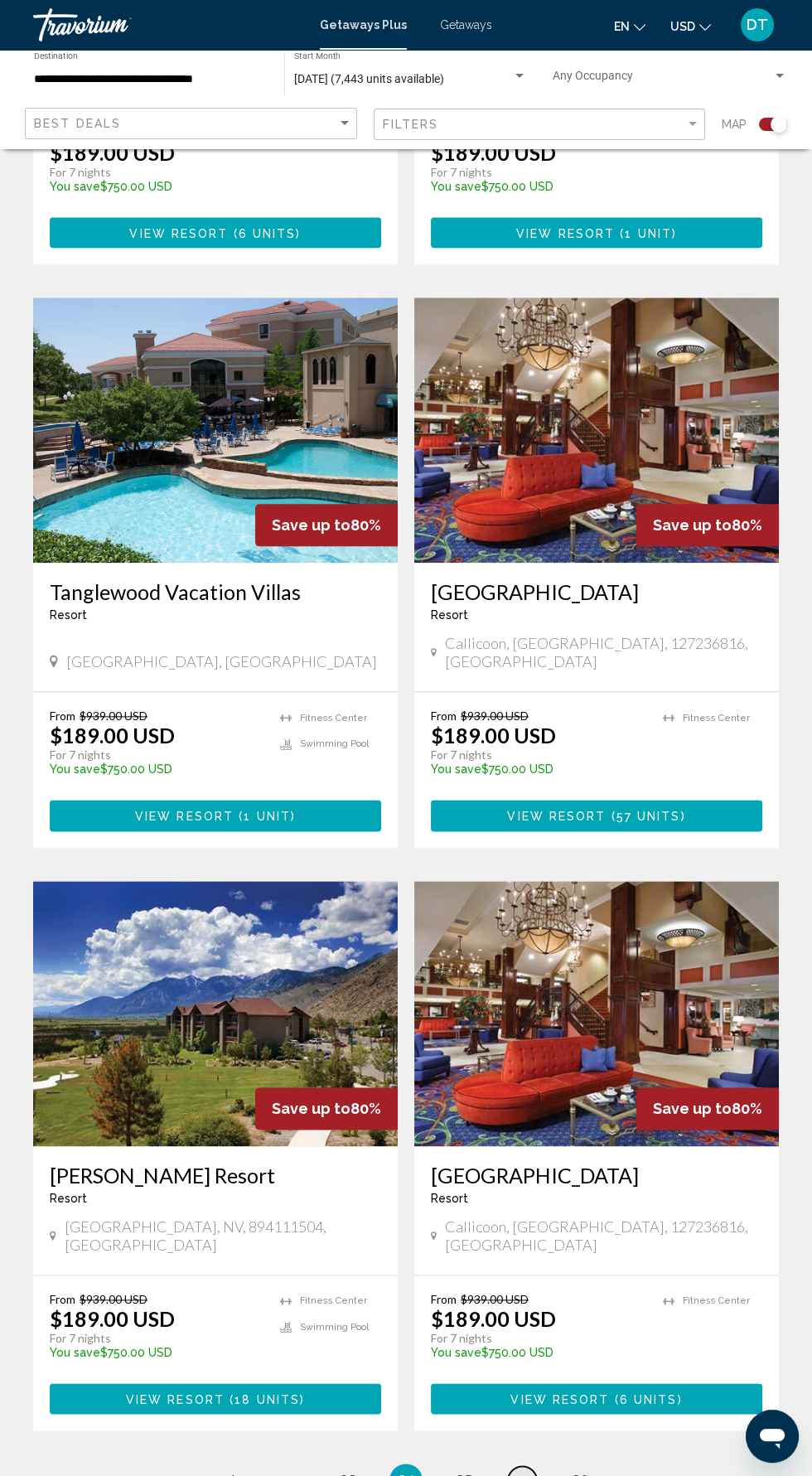
click at [511, 1467] on link "page ..." at bounding box center [523, 1481] width 29 height 29
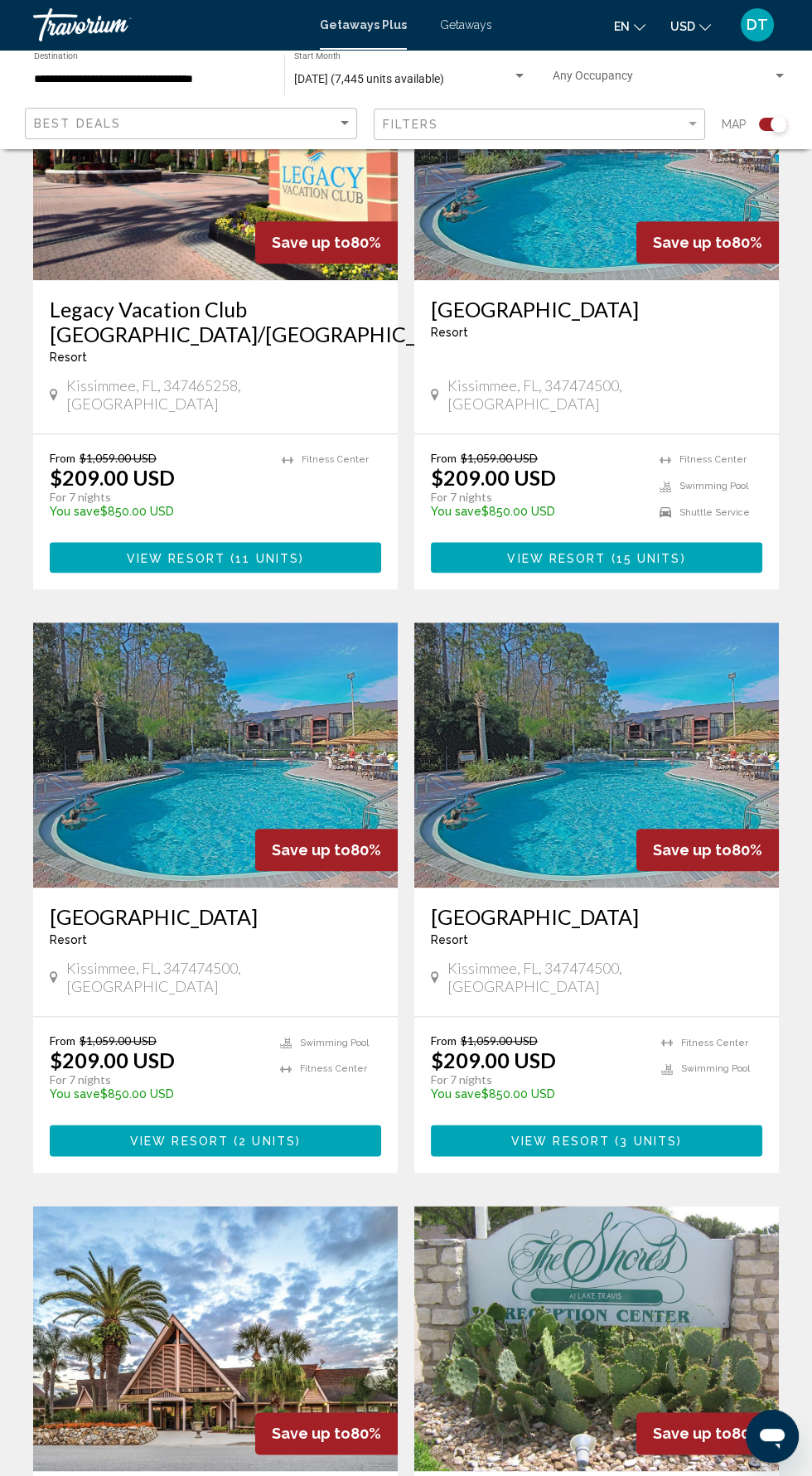
scroll to position [2729, 0]
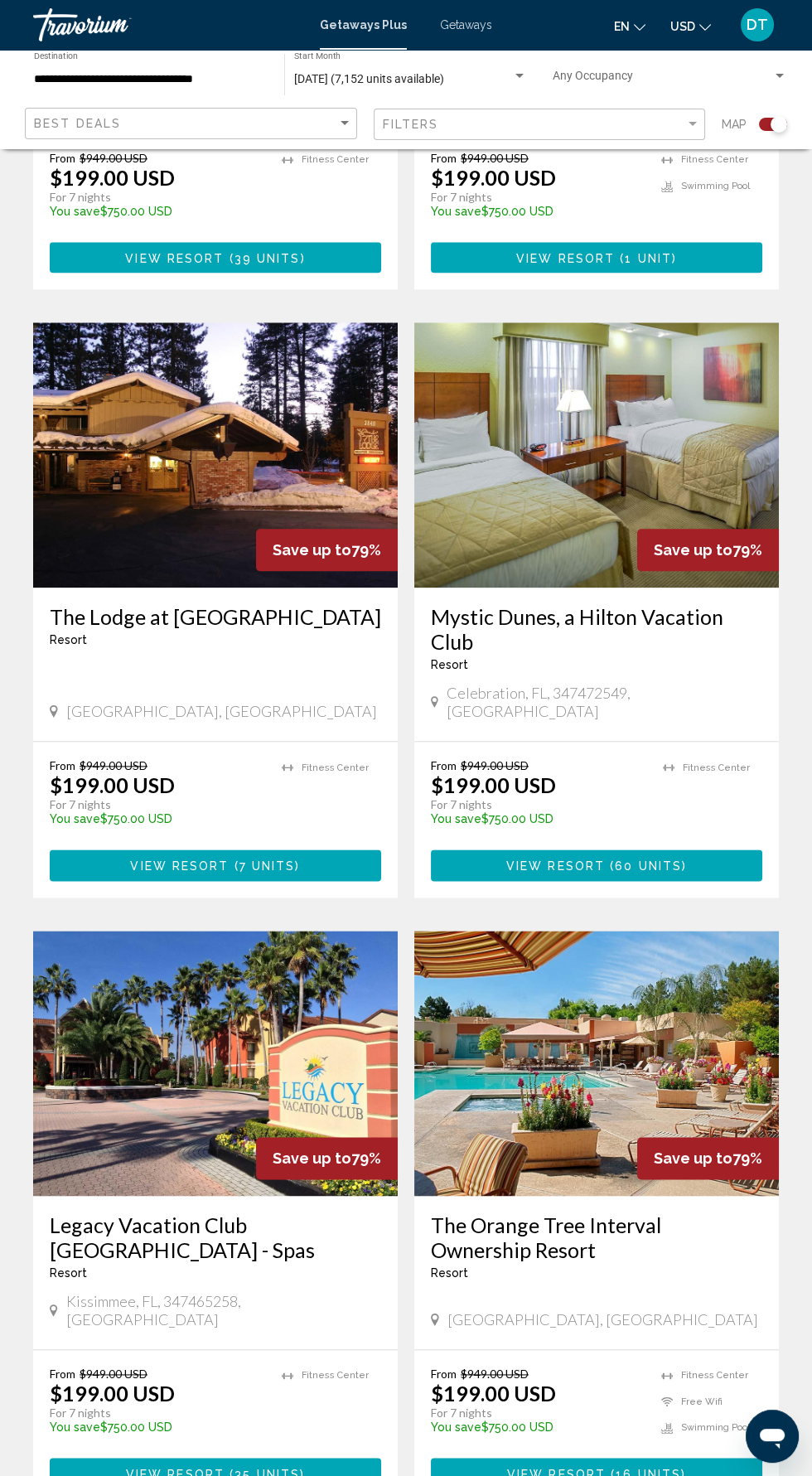
scroll to position [2779, 0]
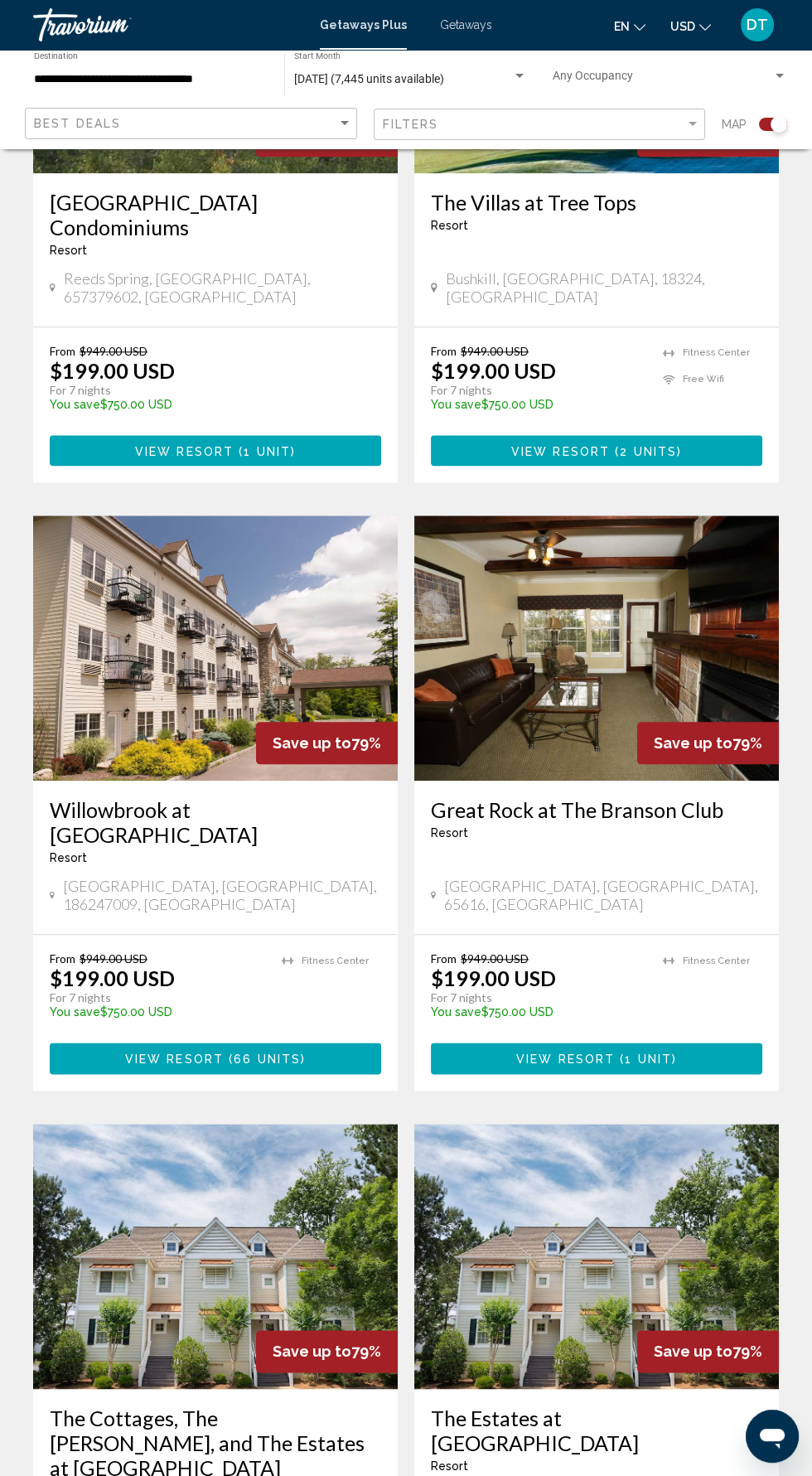
scroll to position [2680, 0]
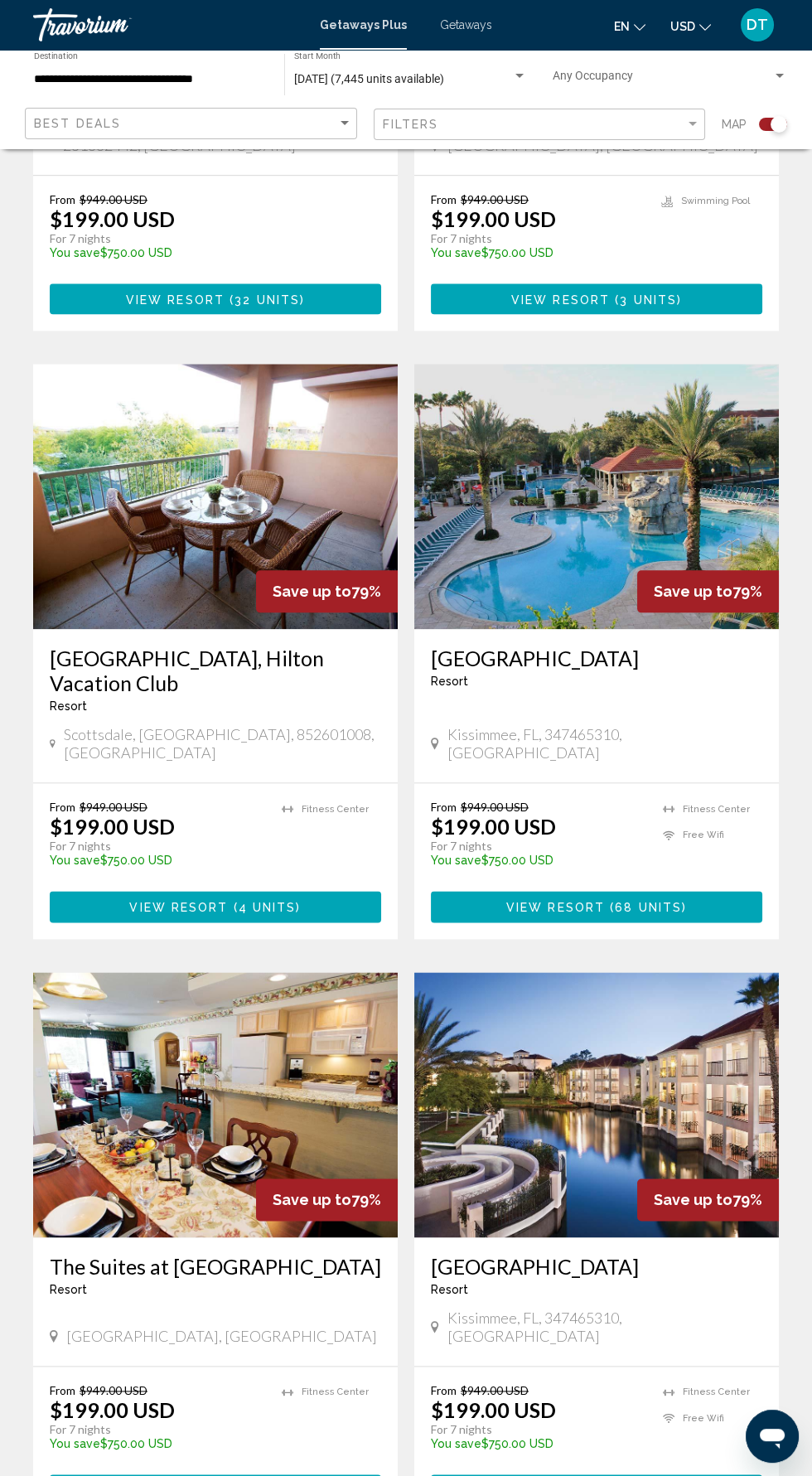
scroll to position [2779, 0]
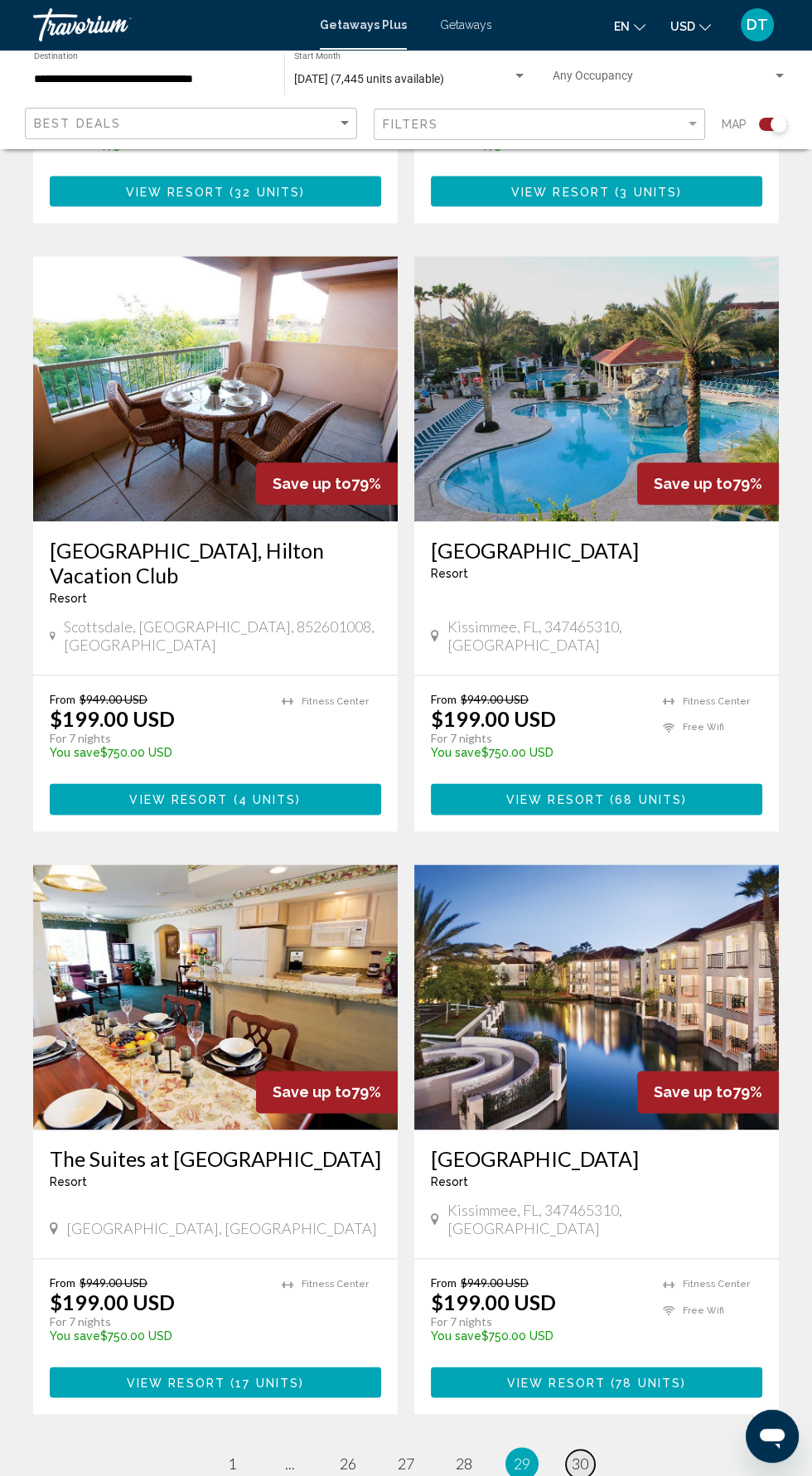
click at [579, 1455] on span "30" at bounding box center [580, 1463] width 16 height 18
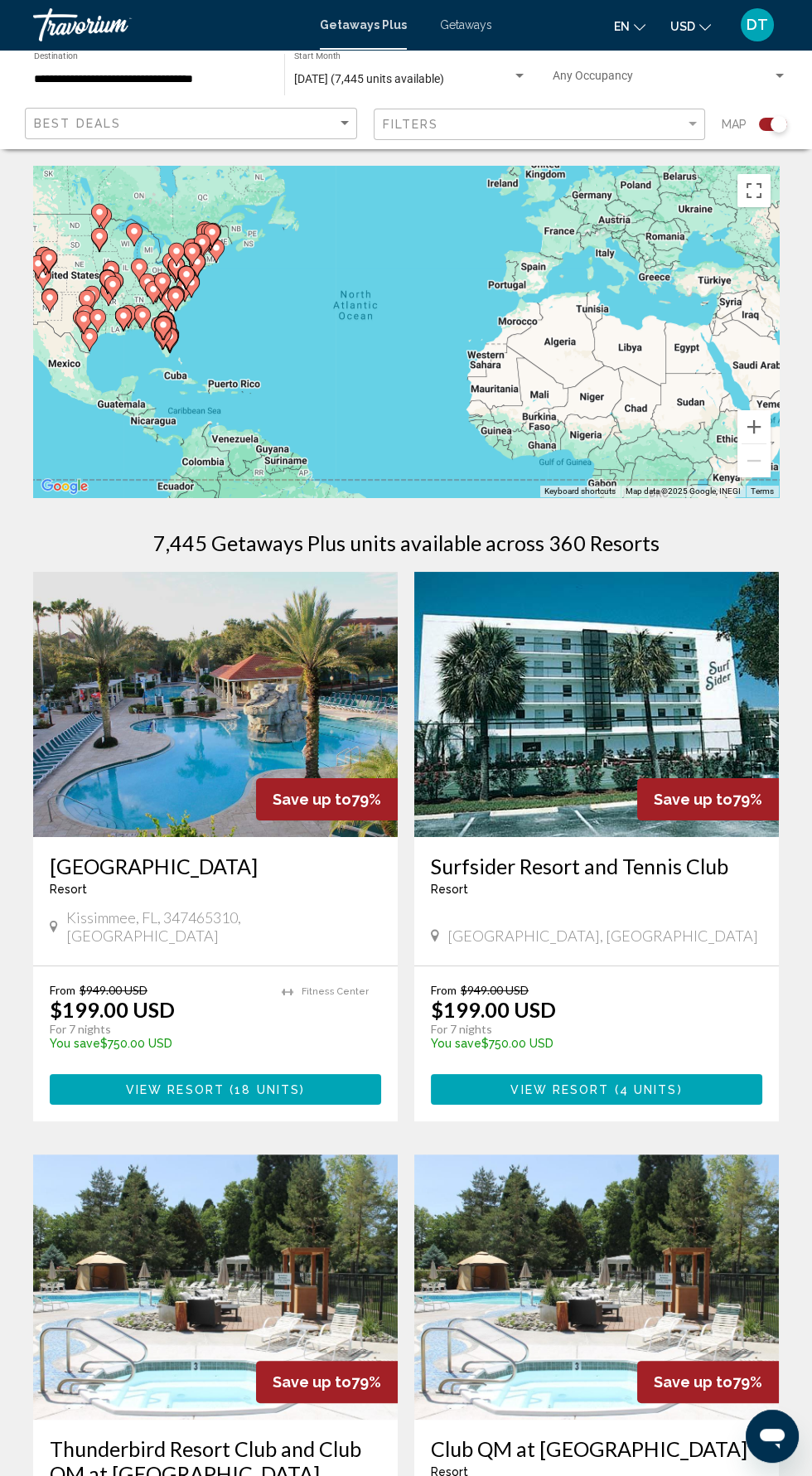
click at [207, 79] on input "**********" at bounding box center [151, 79] width 234 height 14
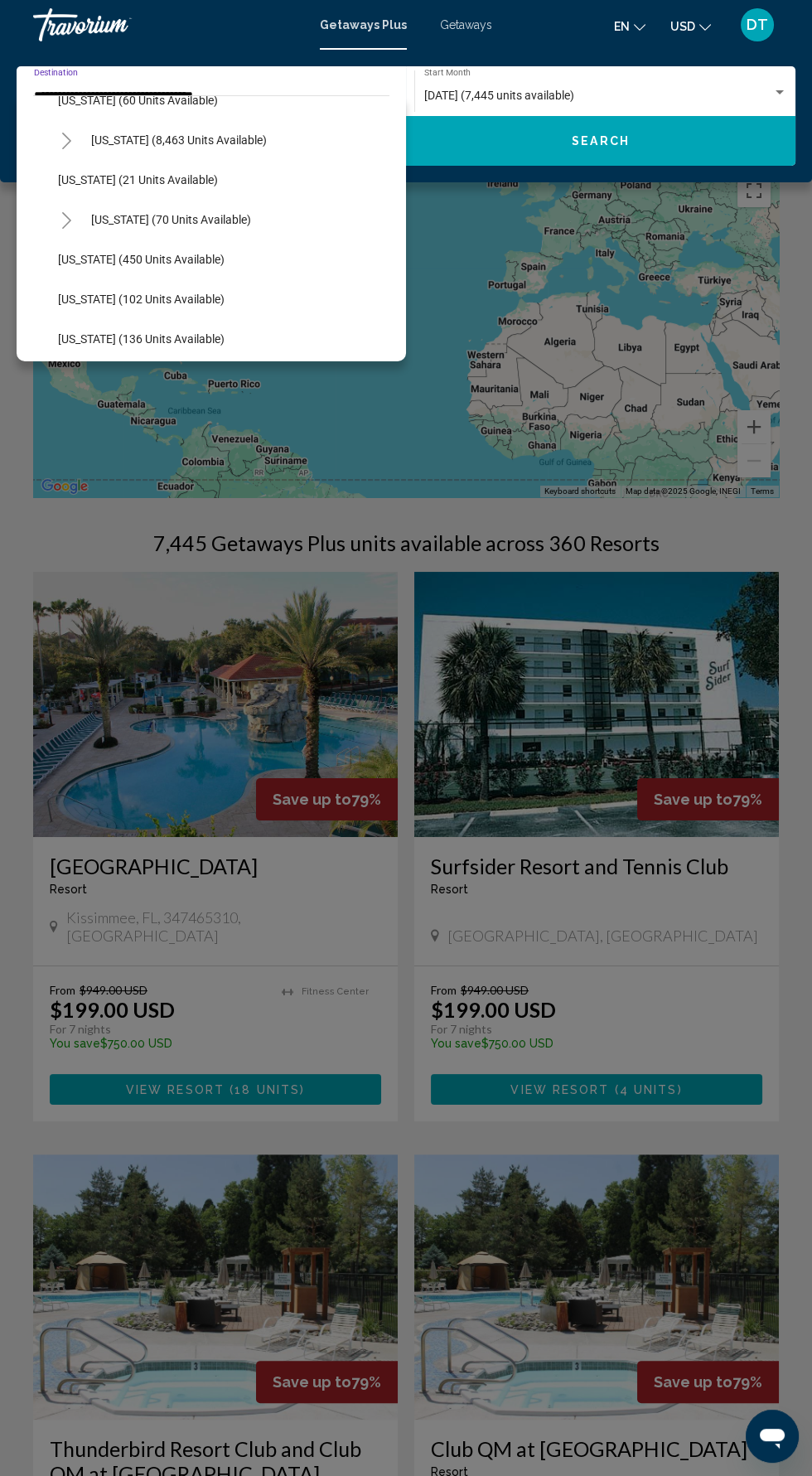
scroll to position [307, 0]
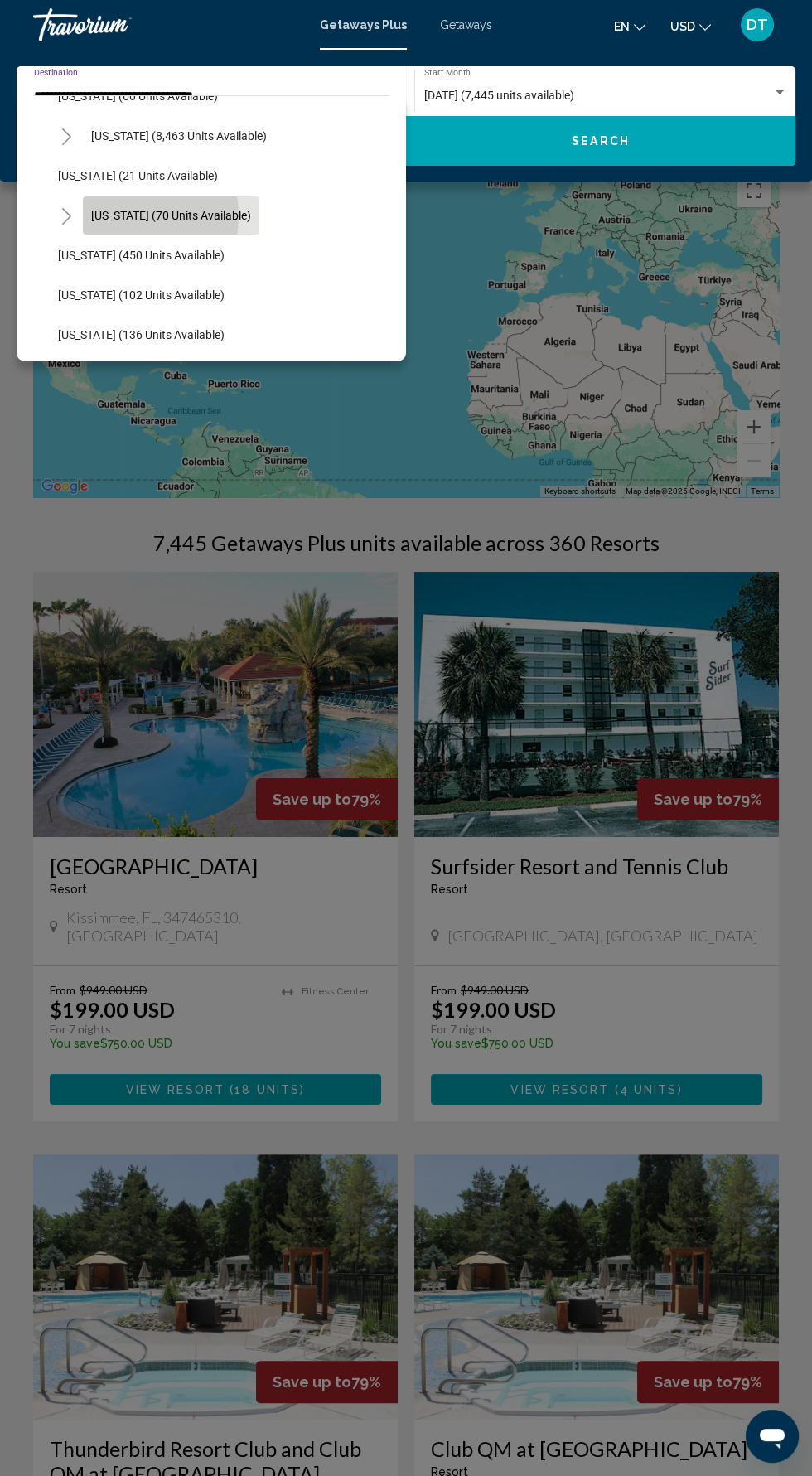
click at [114, 214] on span "[US_STATE] (70 units available)" at bounding box center [171, 216] width 160 height 14
type input "**********"
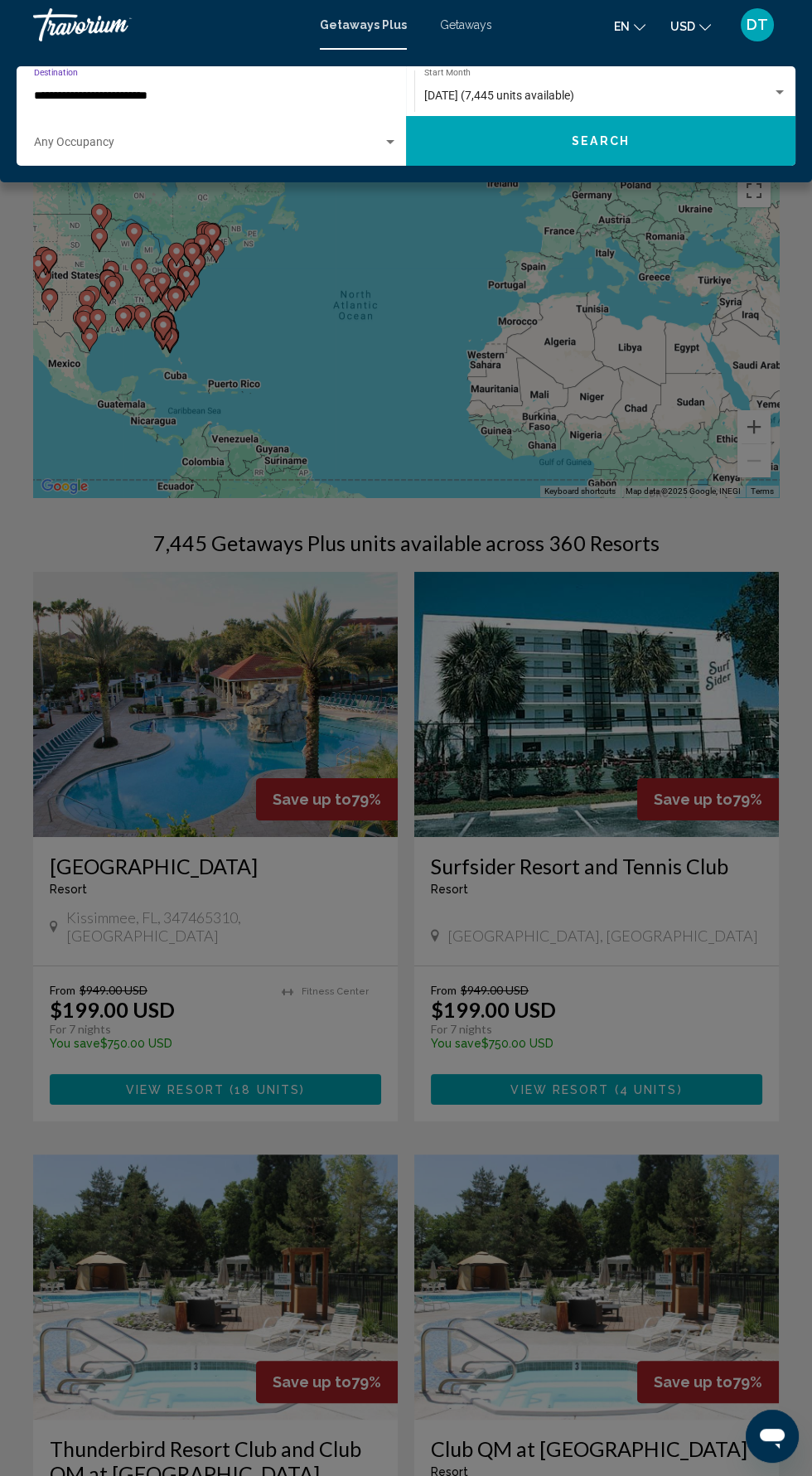
click at [501, 145] on button "Search" at bounding box center [601, 141] width 389 height 50
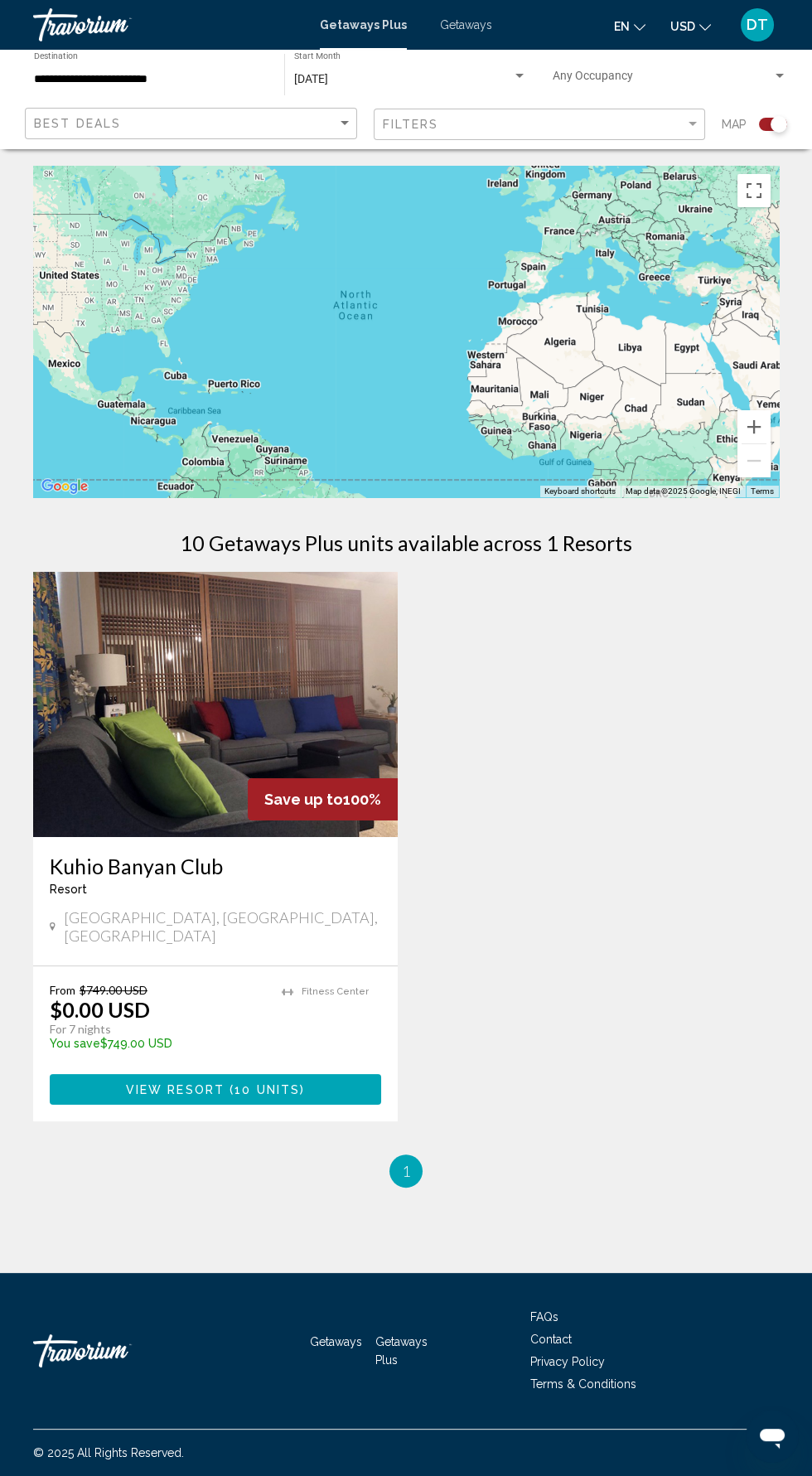
click at [155, 705] on img "Main content" at bounding box center [215, 705] width 365 height 266
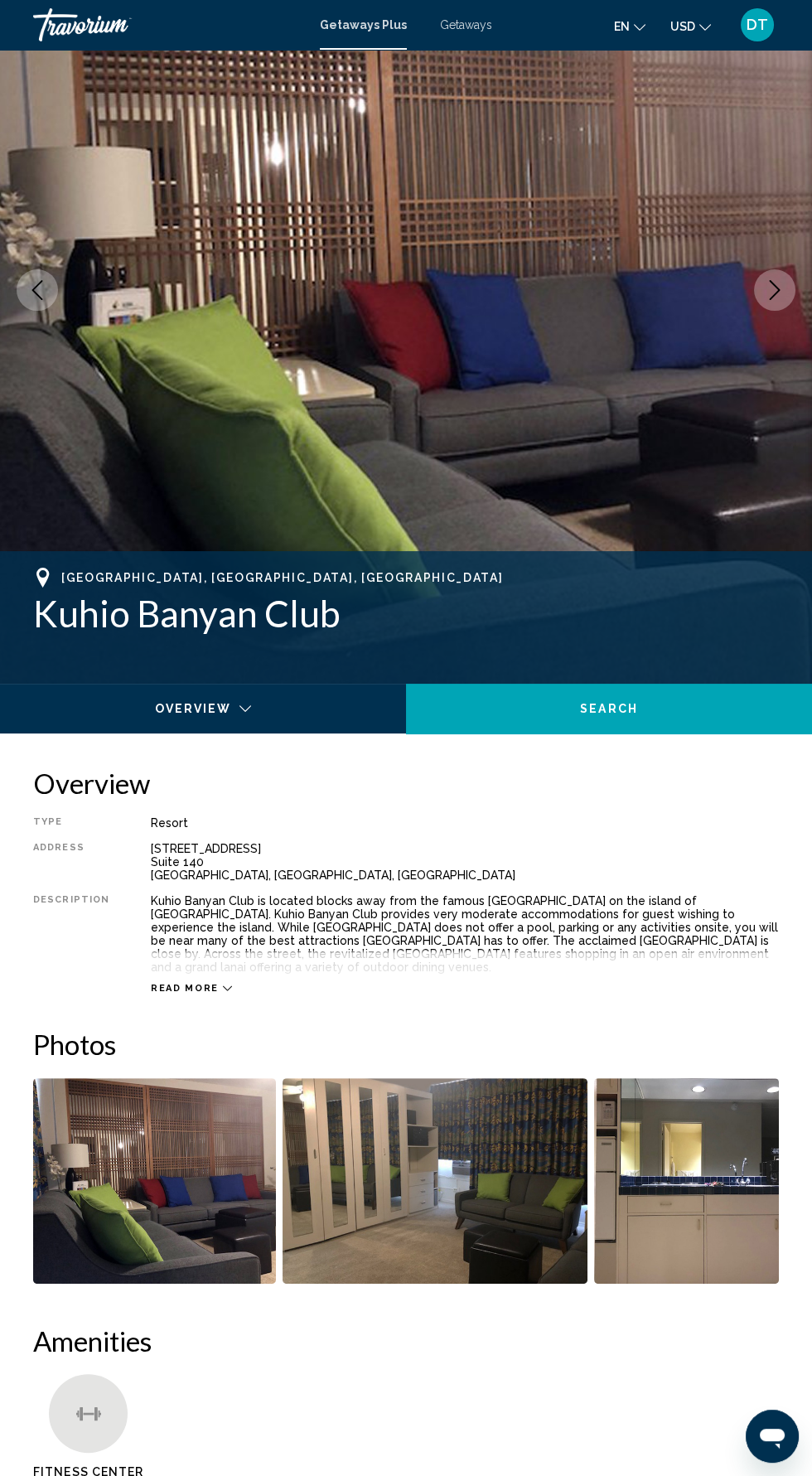
scroll to position [160, 0]
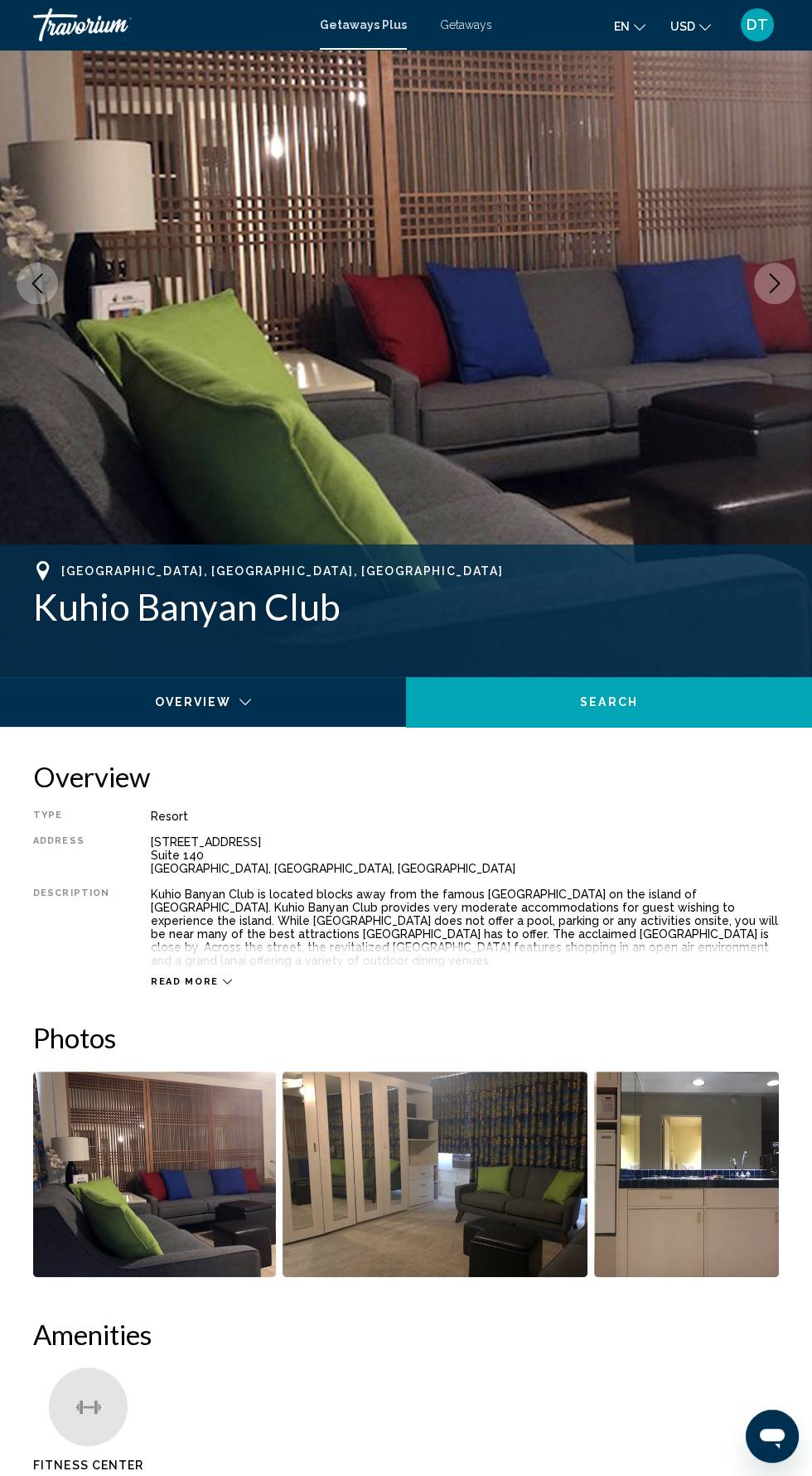
click at [173, 1190] on img "Open full-screen image slider" at bounding box center [155, 1174] width 242 height 206
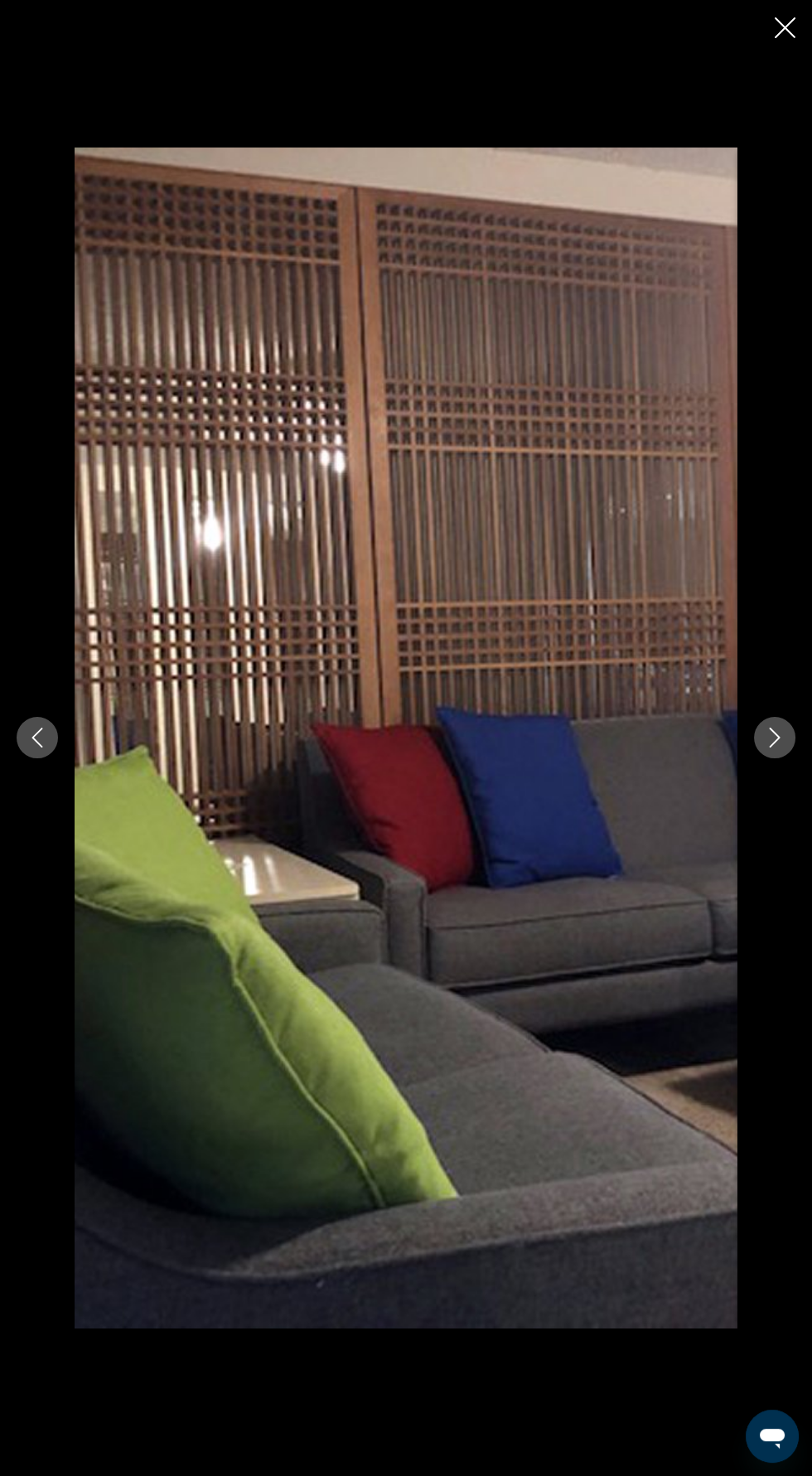
click at [774, 747] on icon "Next image" at bounding box center [774, 737] width 20 height 20
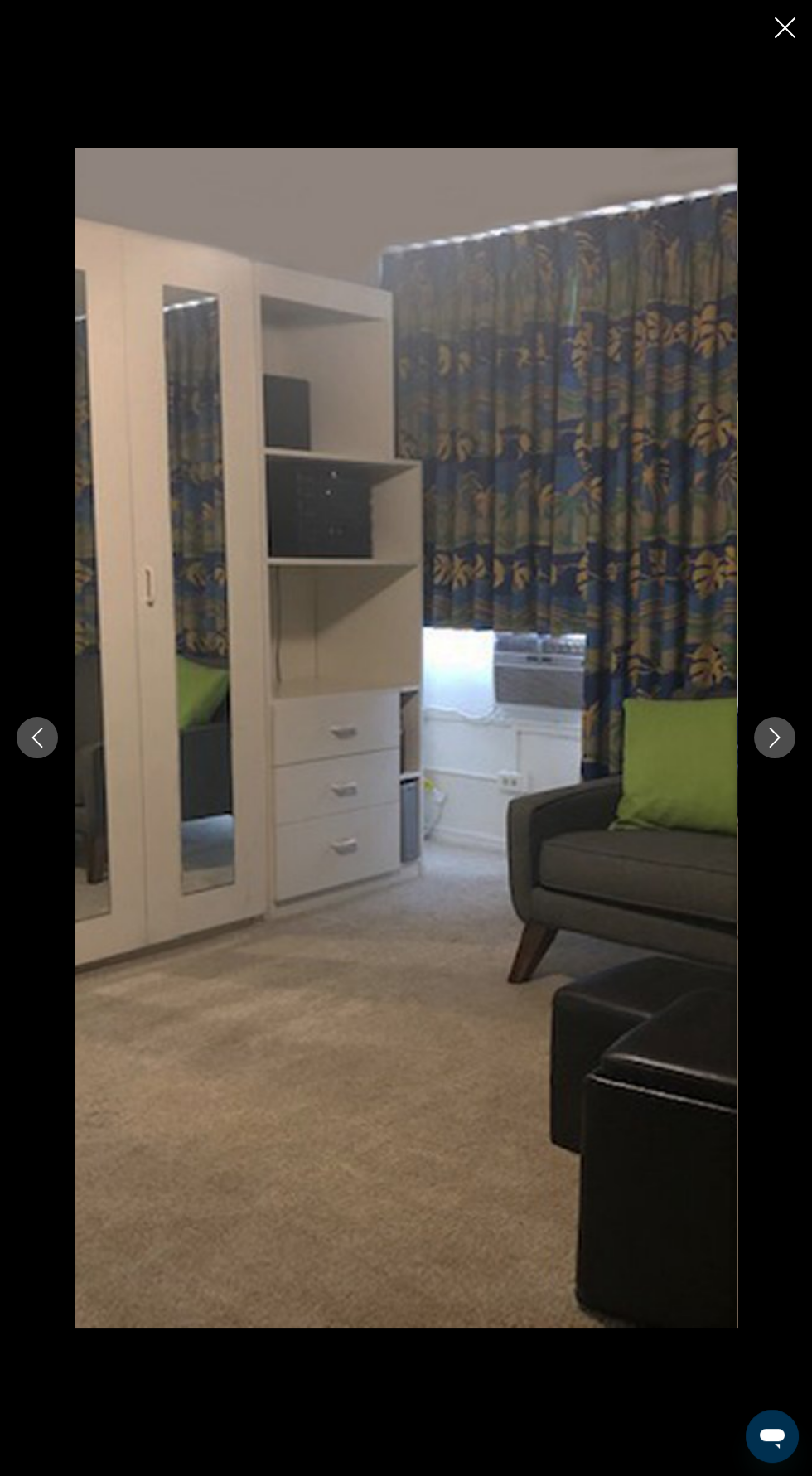
click at [766, 747] on icon "Next image" at bounding box center [774, 737] width 20 height 20
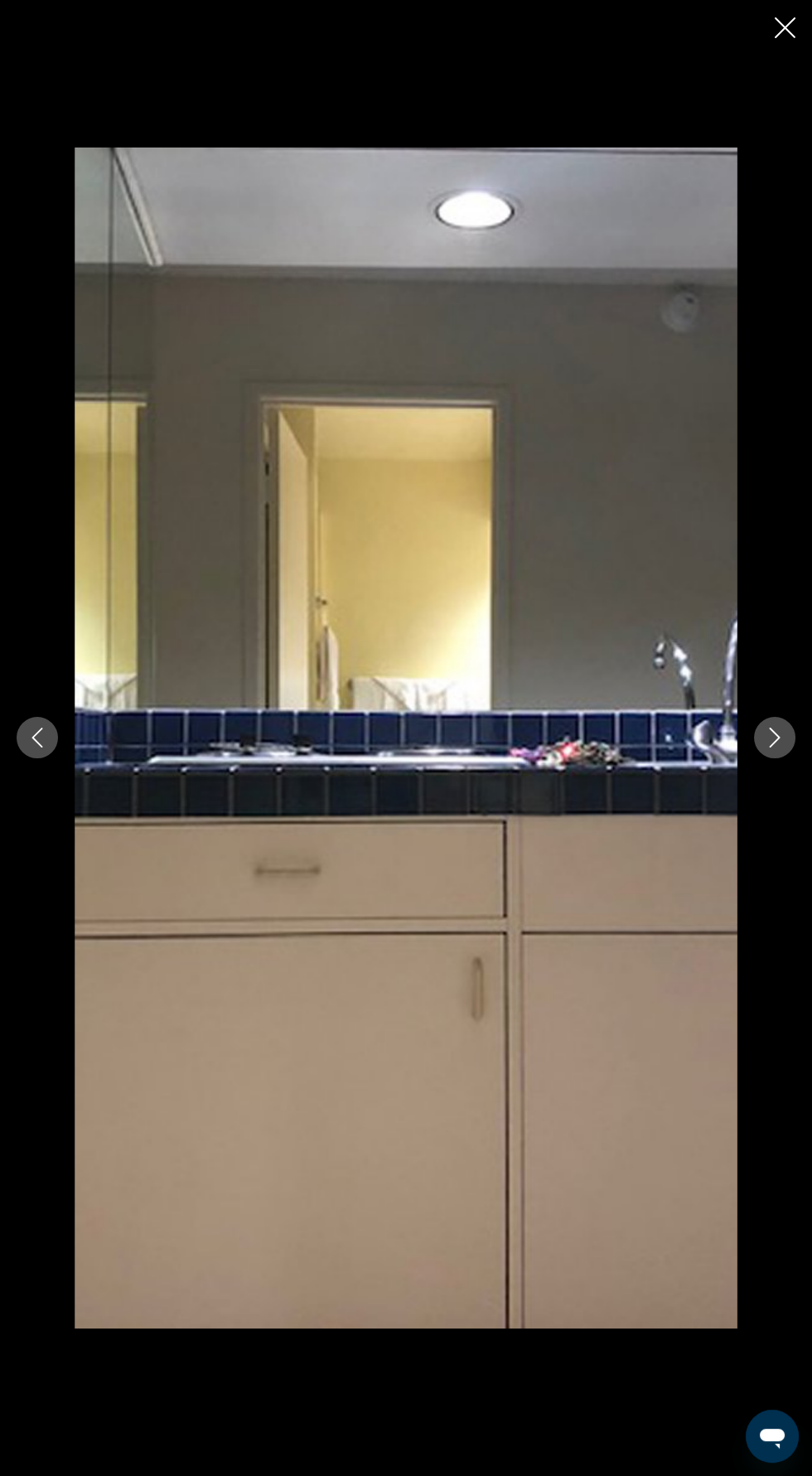
click at [770, 747] on icon "Next image" at bounding box center [774, 737] width 20 height 20
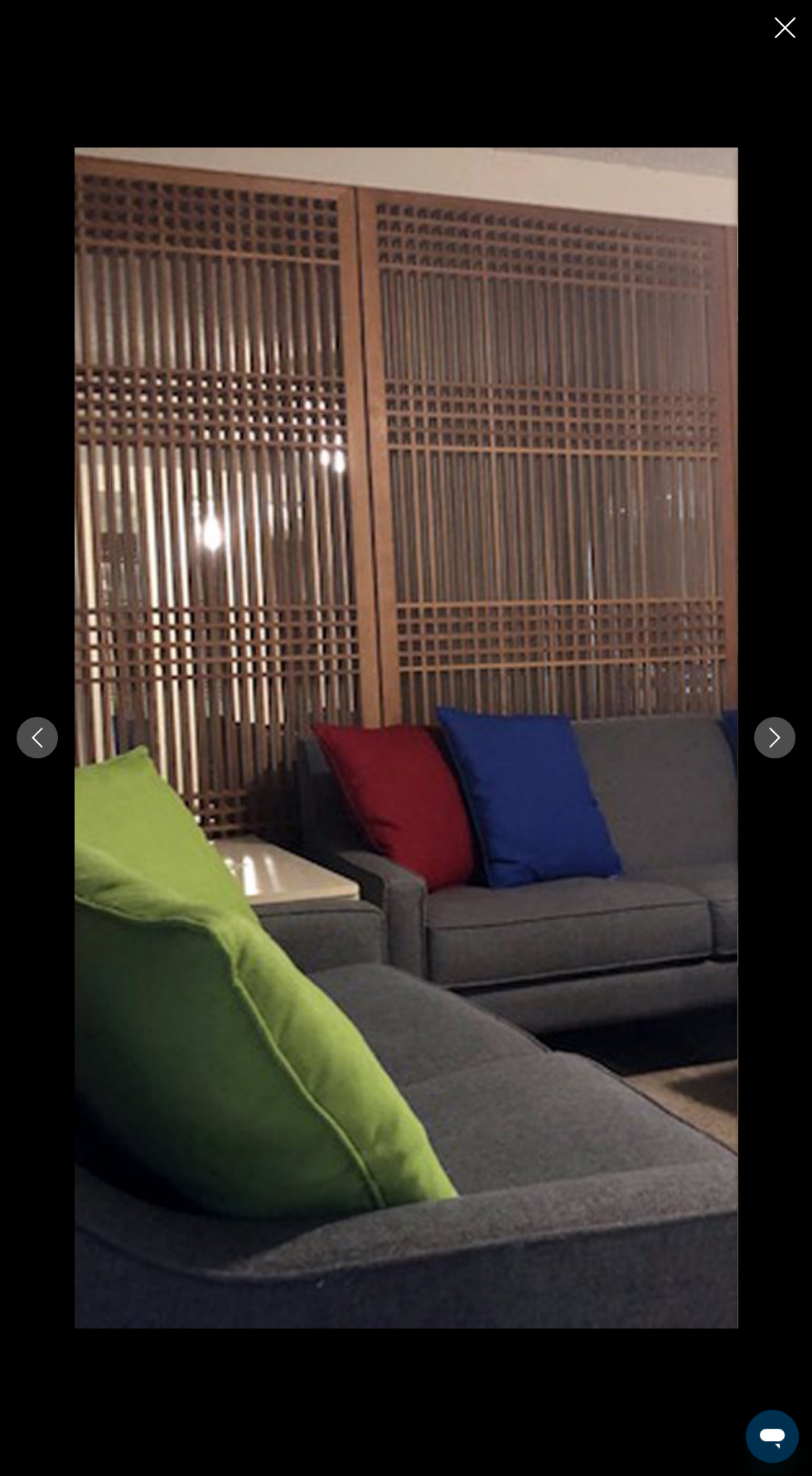
click at [774, 69] on div "Main content" at bounding box center [406, 738] width 812 height 1476
click at [785, 37] on icon "Close slideshow" at bounding box center [785, 27] width 20 height 20
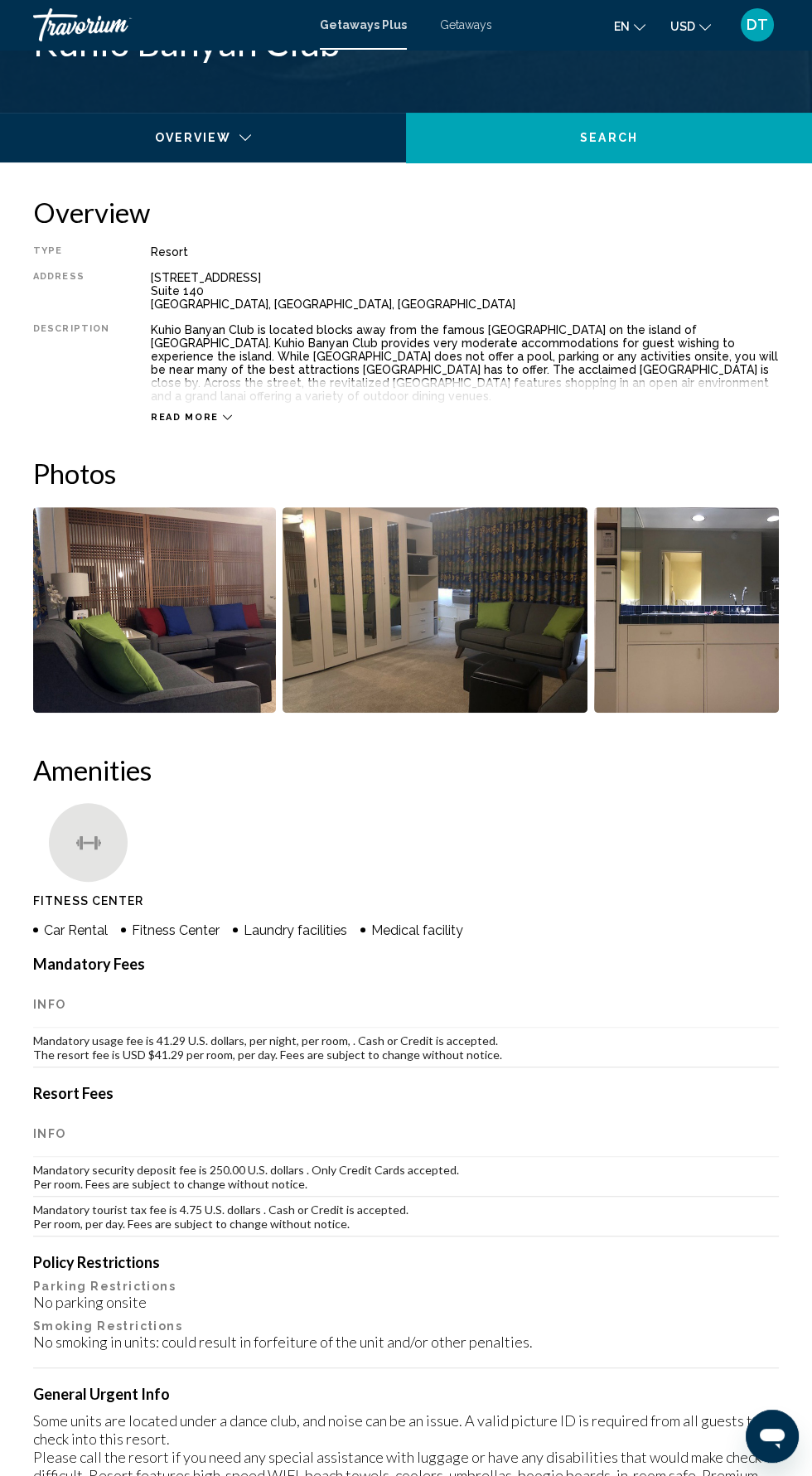
scroll to position [746, 0]
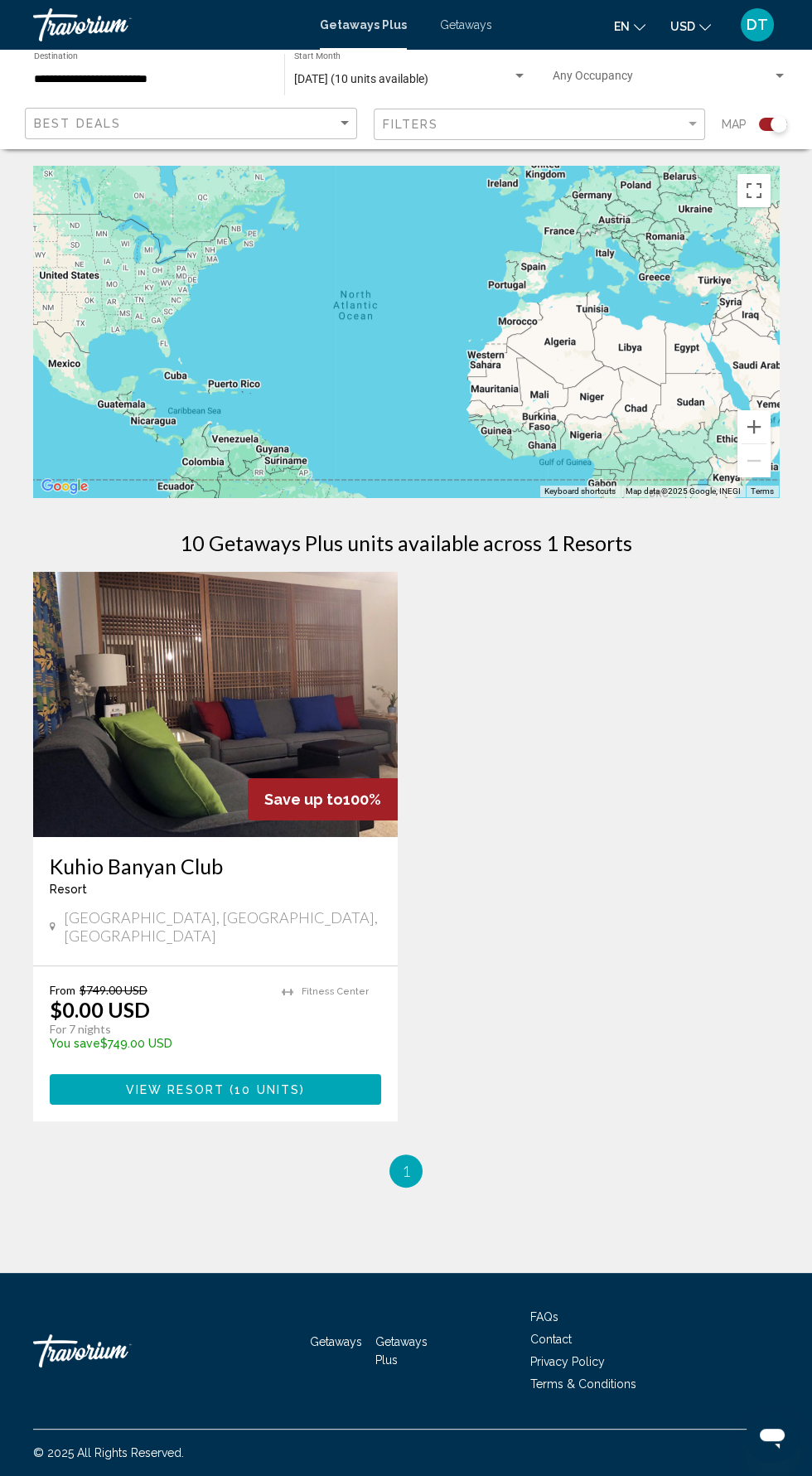
click at [72, 73] on input "**********" at bounding box center [151, 79] width 234 height 14
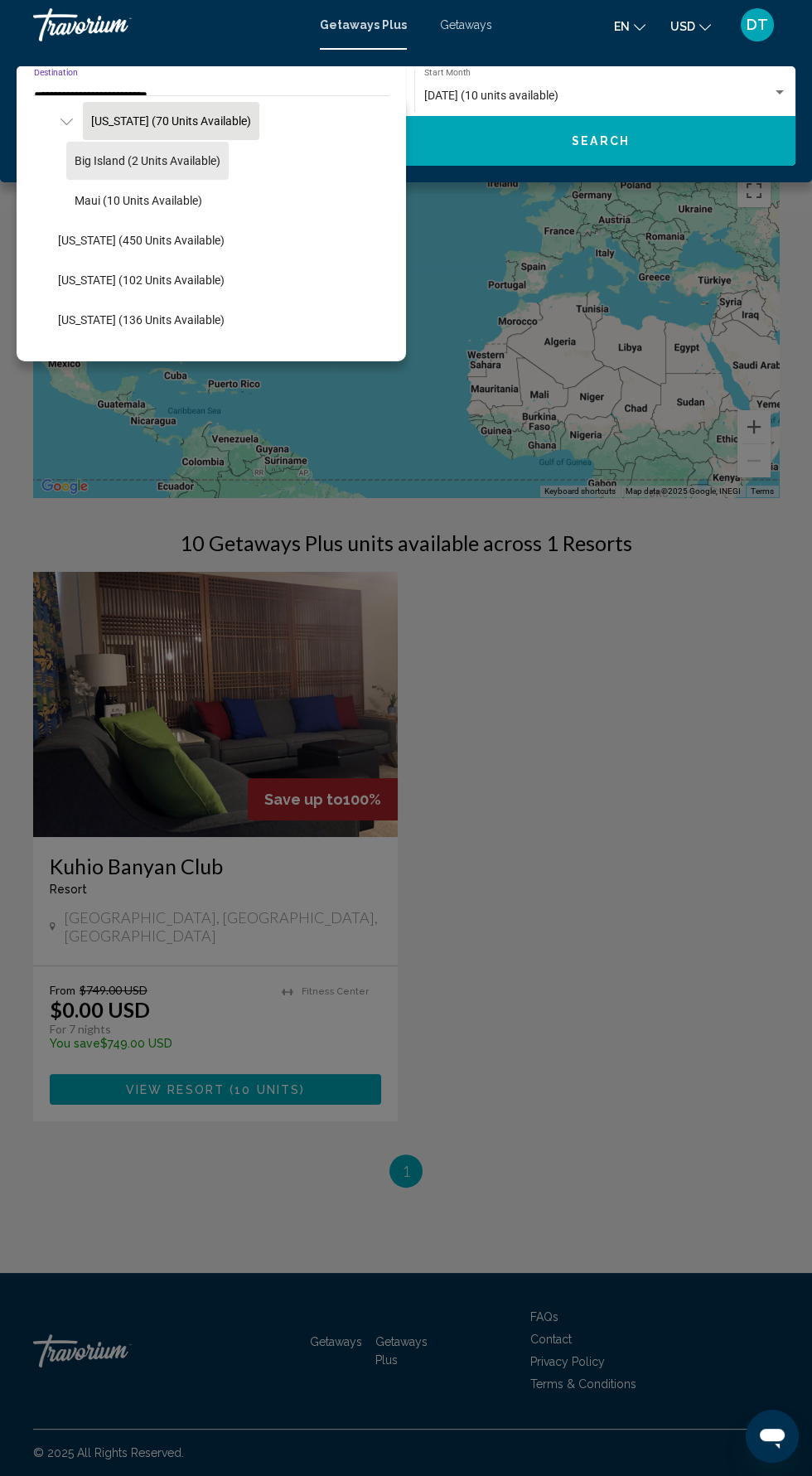
scroll to position [403, 0]
click at [179, 198] on span "Maui (10 units available)" at bounding box center [137, 199] width 127 height 14
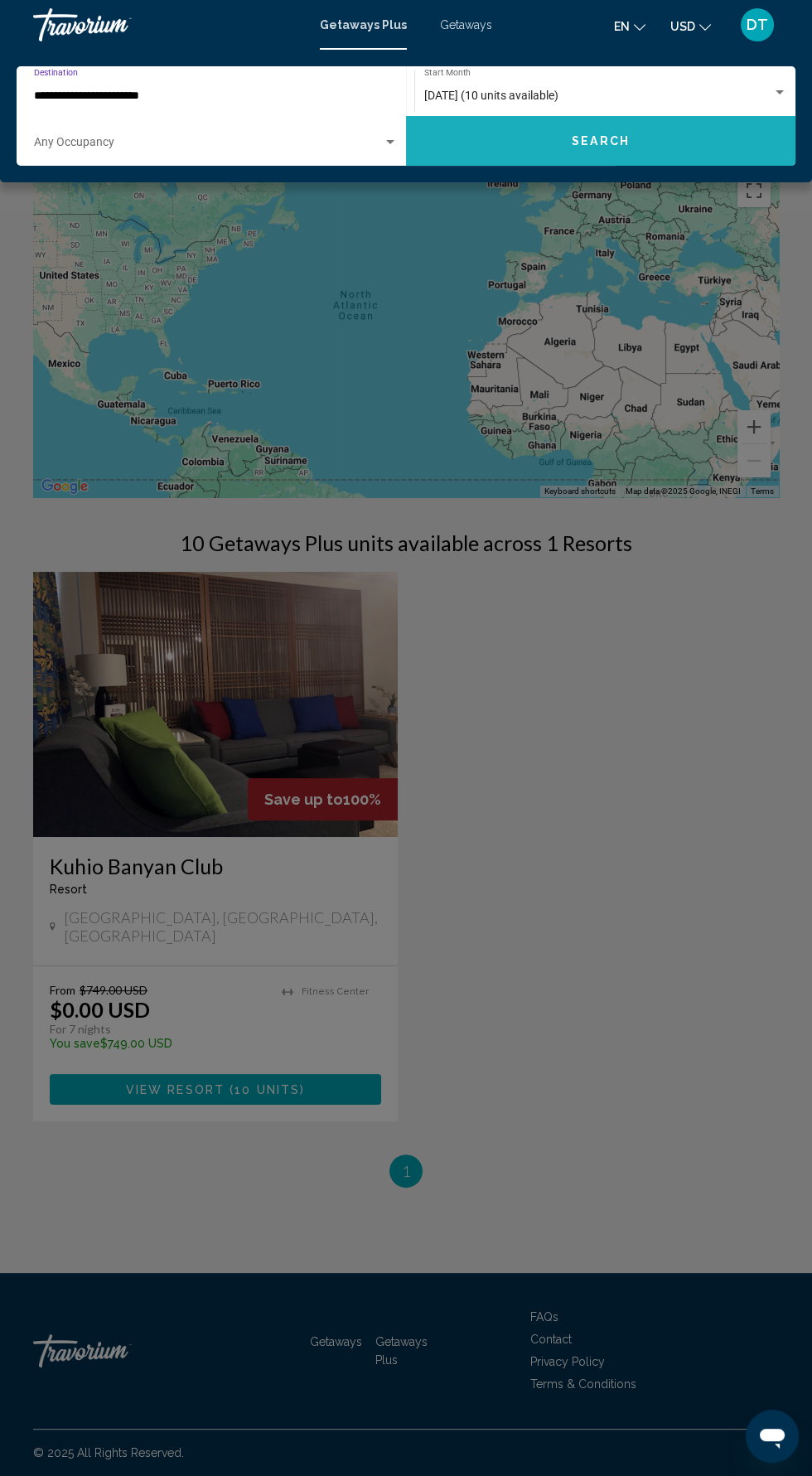
click at [651, 138] on button "Search" at bounding box center [601, 141] width 389 height 50
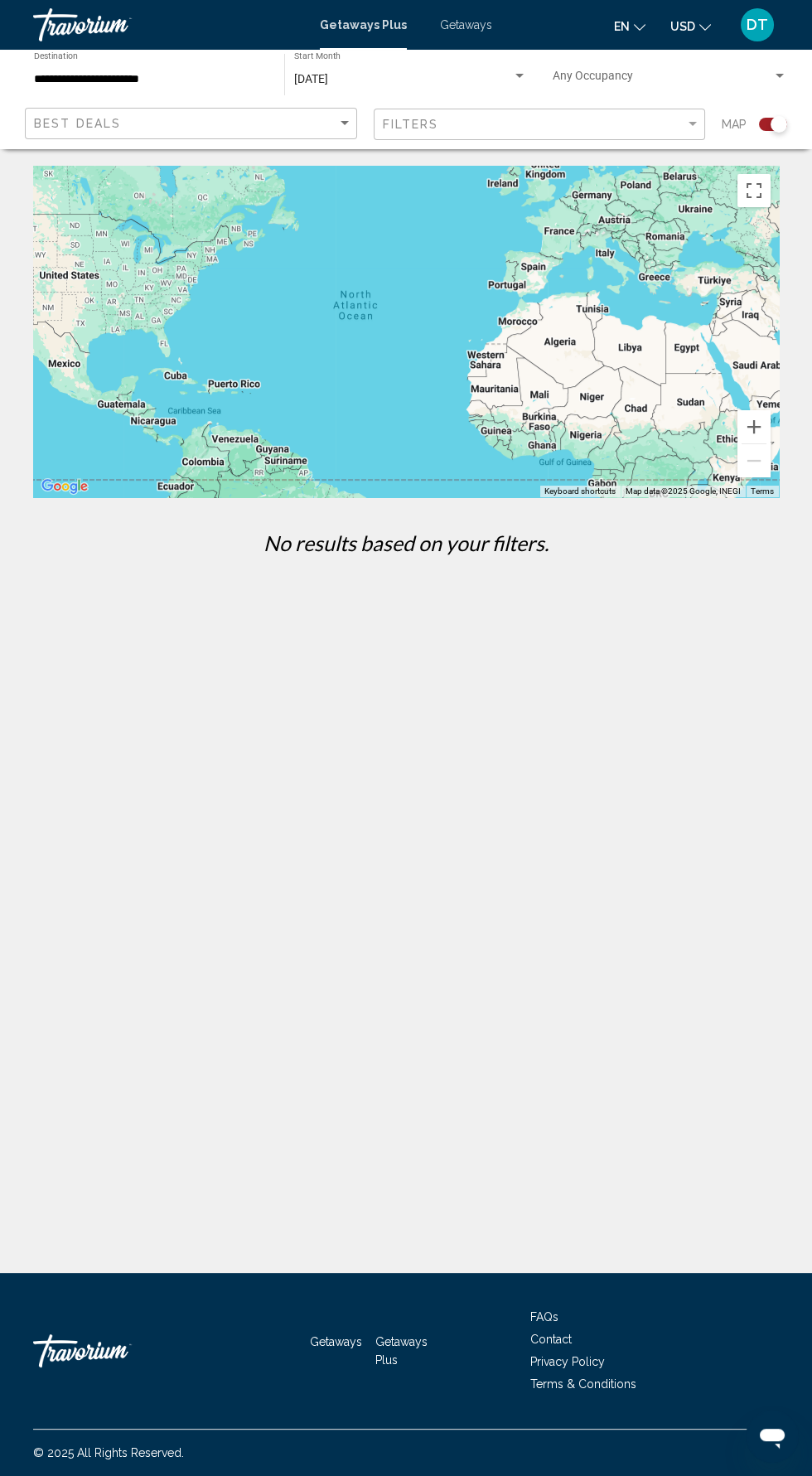
click at [206, 79] on input "**********" at bounding box center [151, 79] width 234 height 14
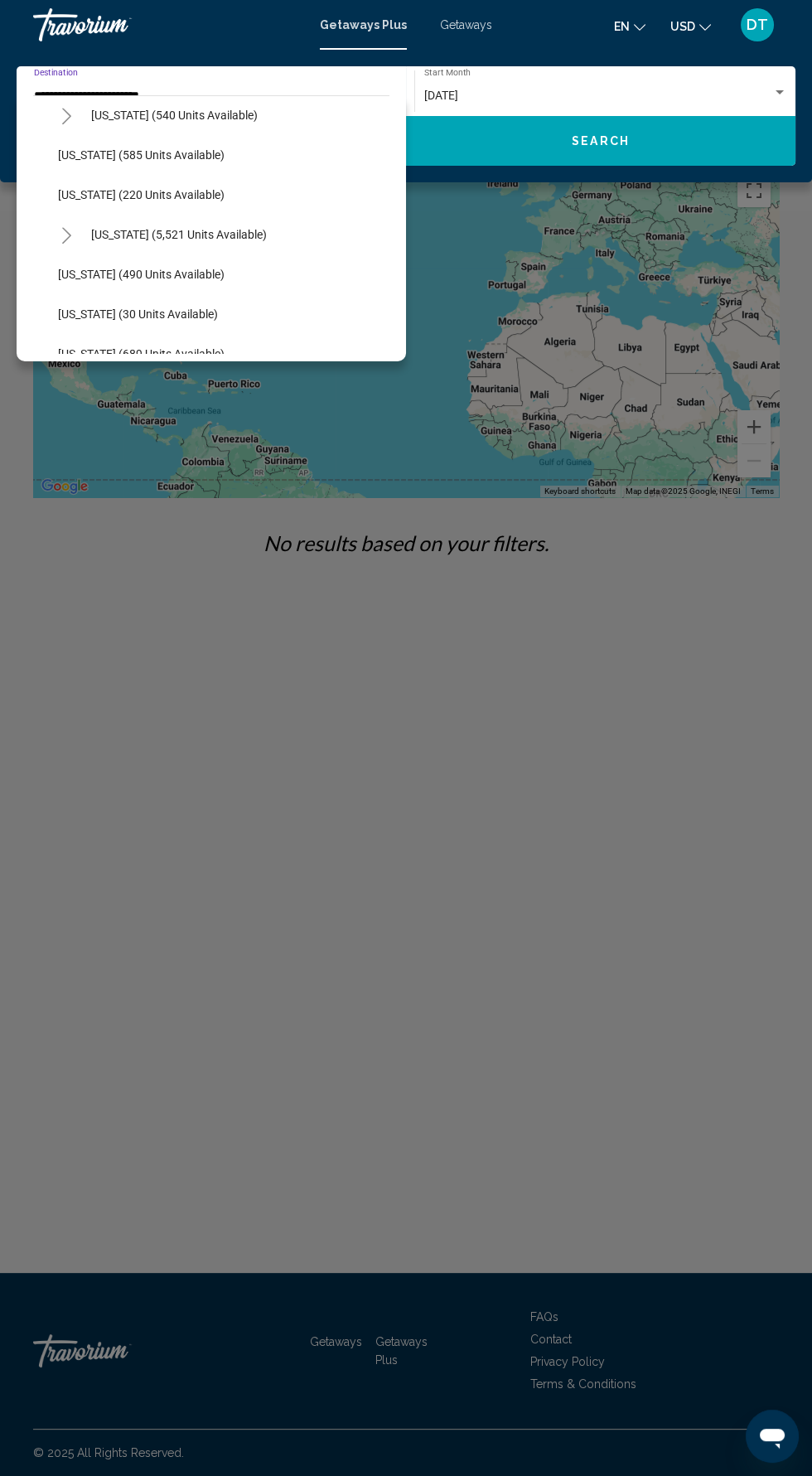
scroll to position [1553, 0]
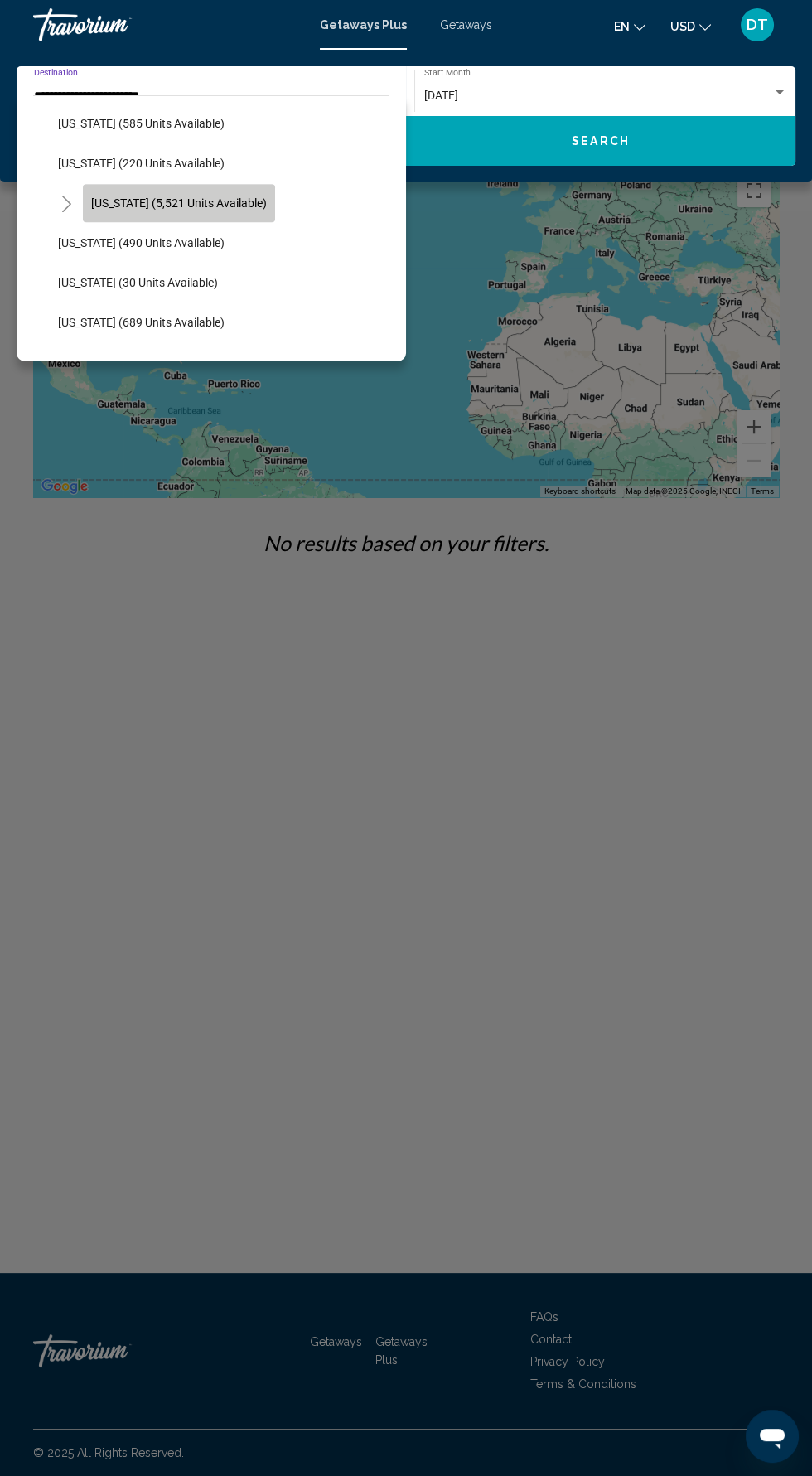
click at [229, 202] on span "[US_STATE] (5,521 units available)" at bounding box center [179, 203] width 176 height 14
type input "**********"
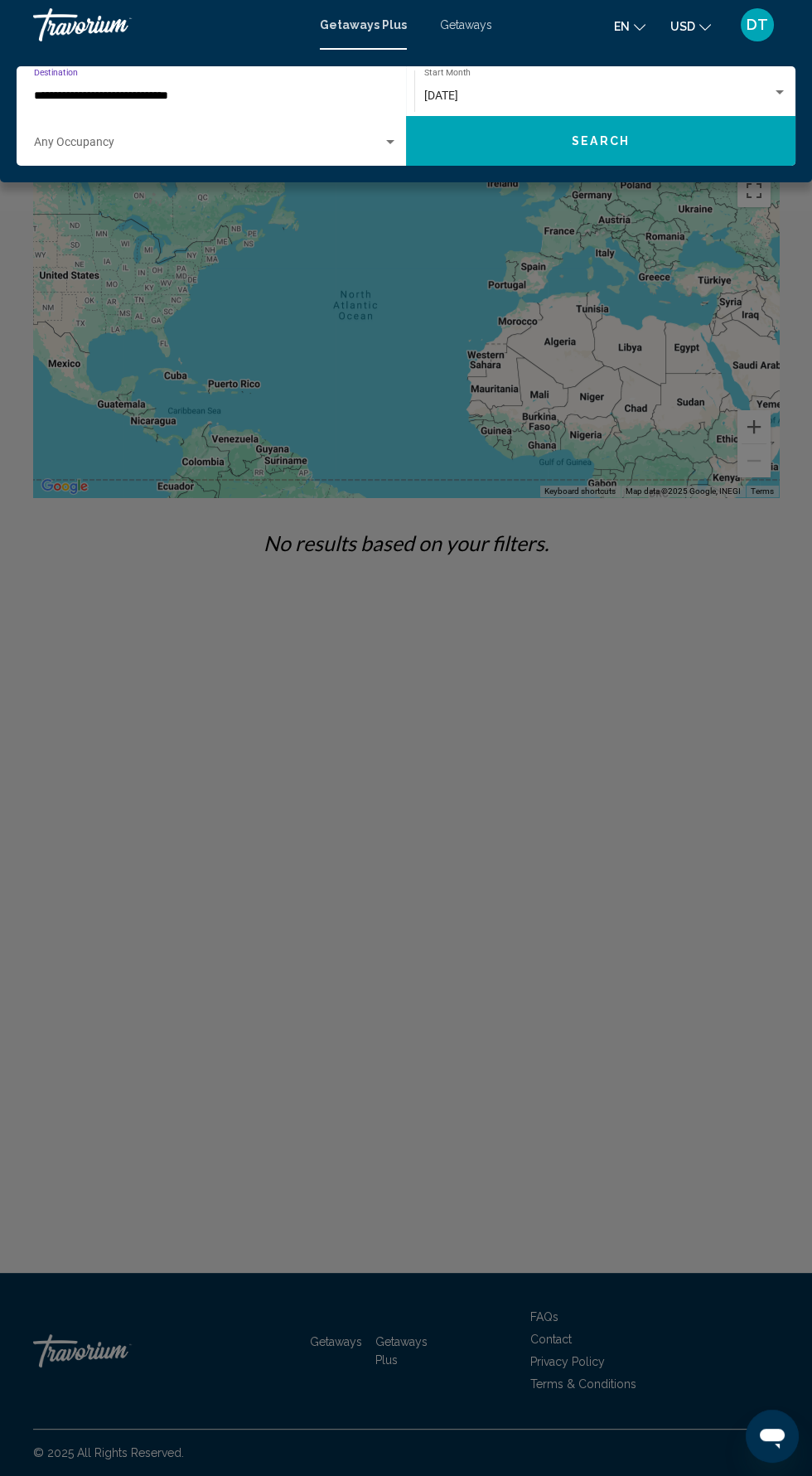
click at [523, 90] on div "[DATE]" at bounding box center [599, 97] width 348 height 14
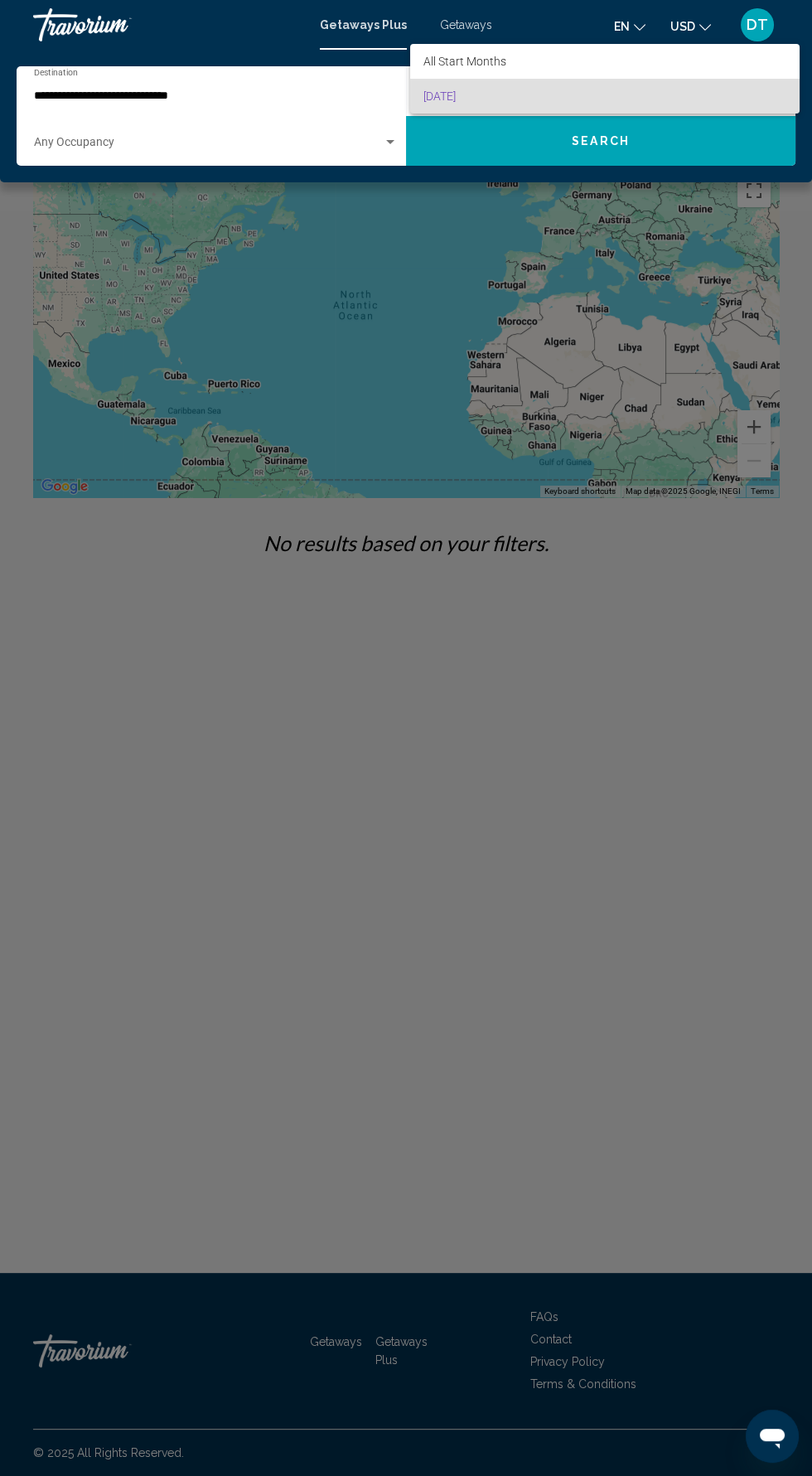
click at [595, 94] on span "[DATE]" at bounding box center [605, 96] width 363 height 35
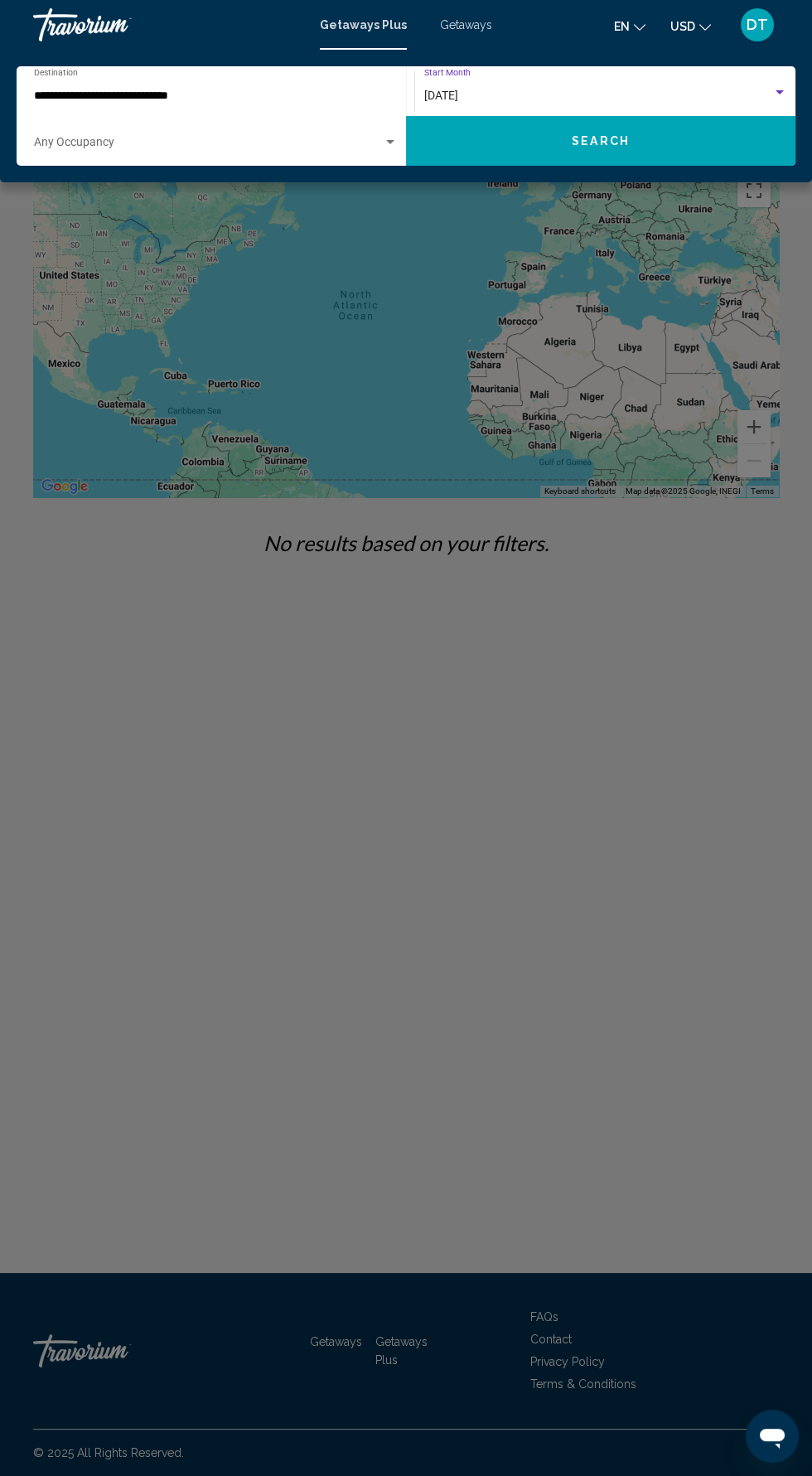
click at [598, 145] on span "Search" at bounding box center [601, 142] width 58 height 14
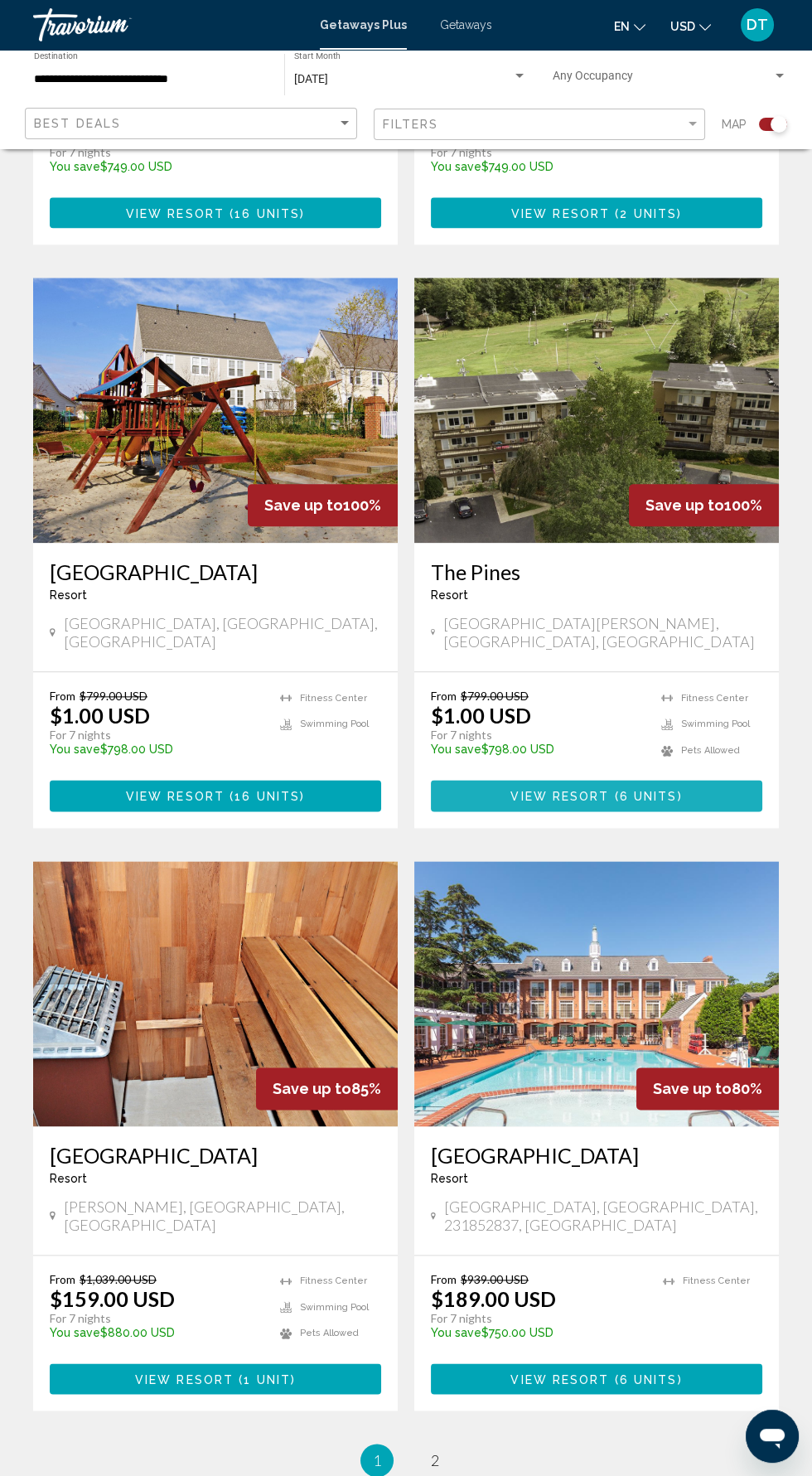
scroll to position [2680, 0]
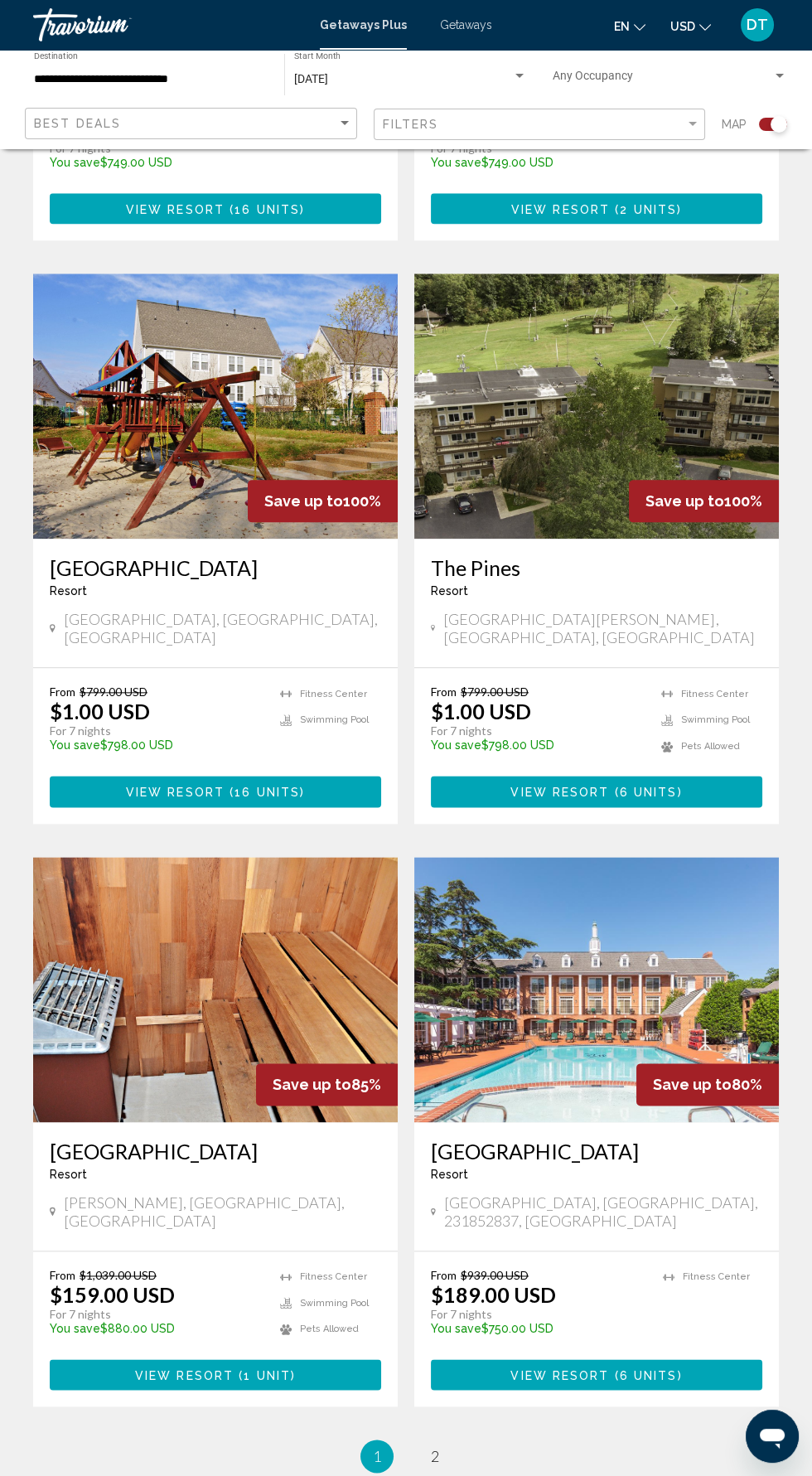
click at [650, 870] on img "Main content" at bounding box center [596, 989] width 365 height 266
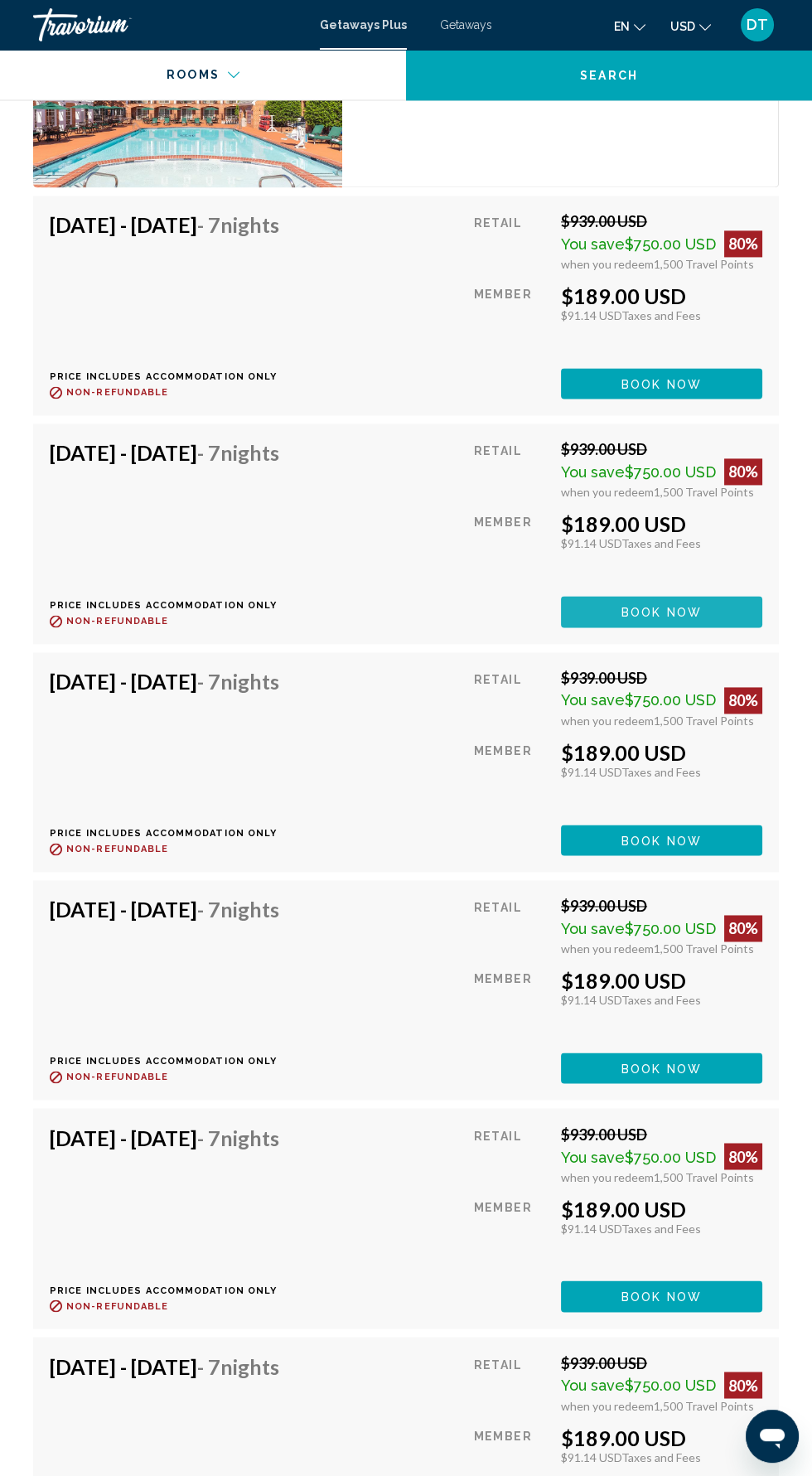
scroll to position [3599, 0]
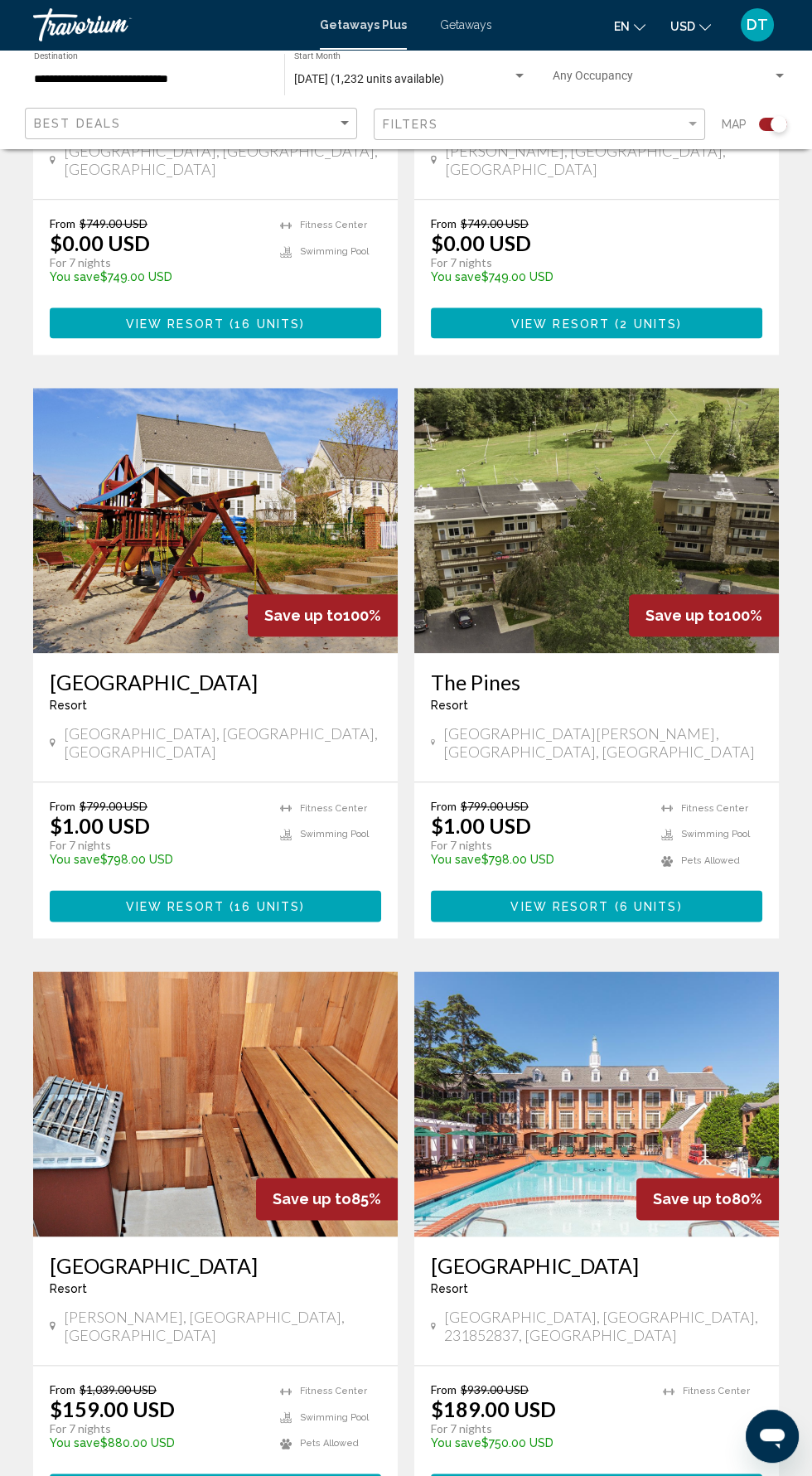
scroll to position [2680, 0]
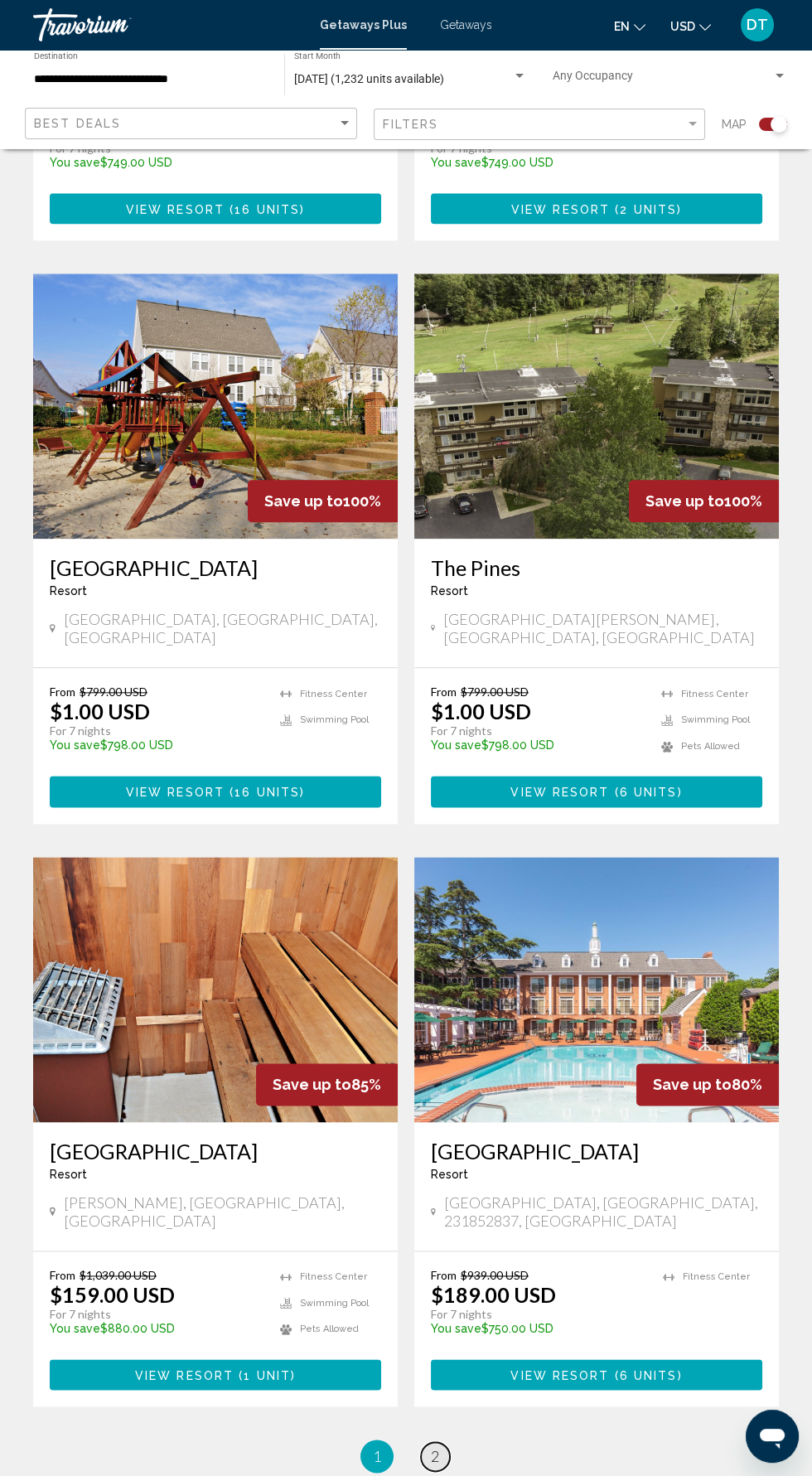
click at [435, 1447] on span "2" at bounding box center [435, 1456] width 9 height 18
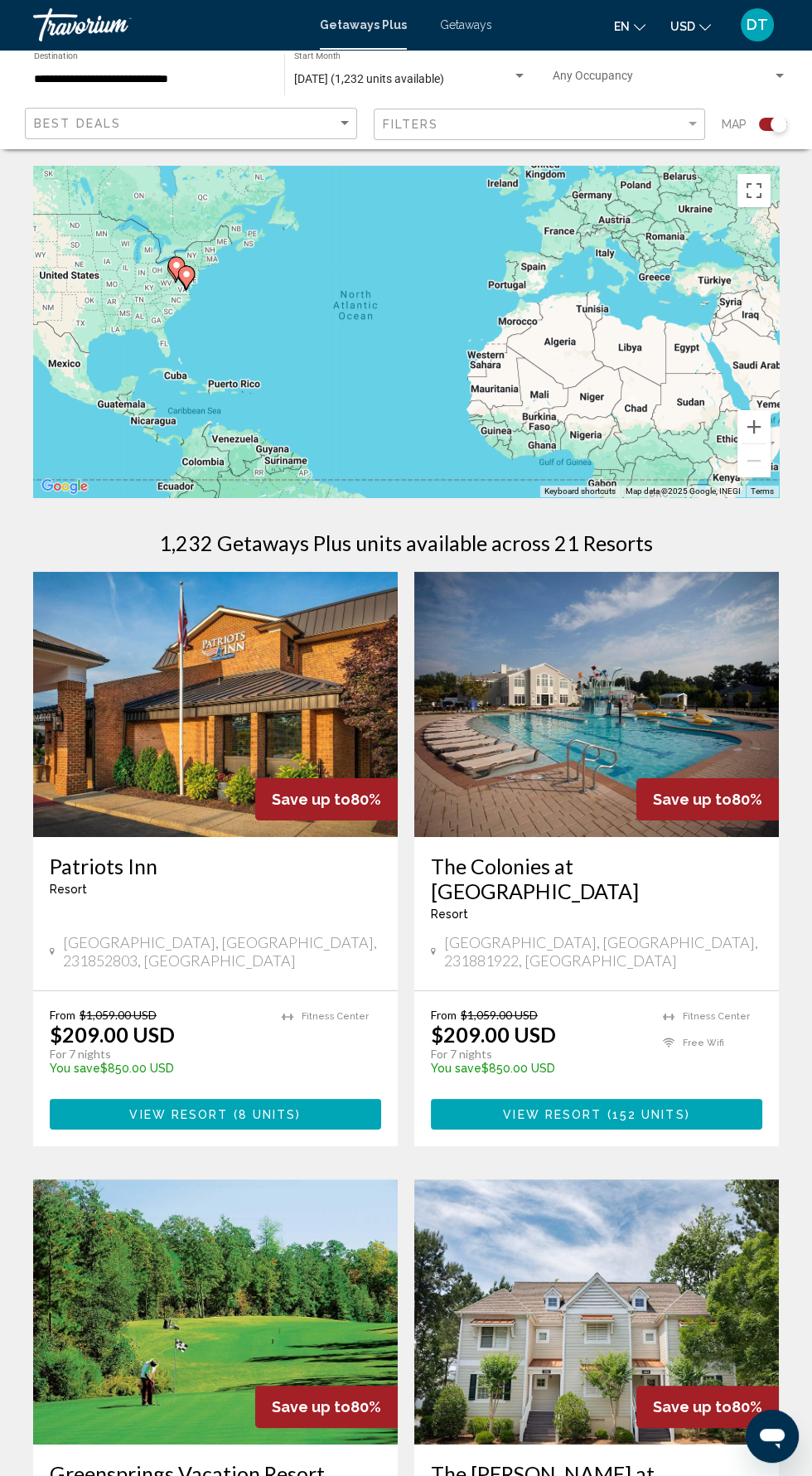
click at [104, 74] on input "**********" at bounding box center [151, 79] width 234 height 14
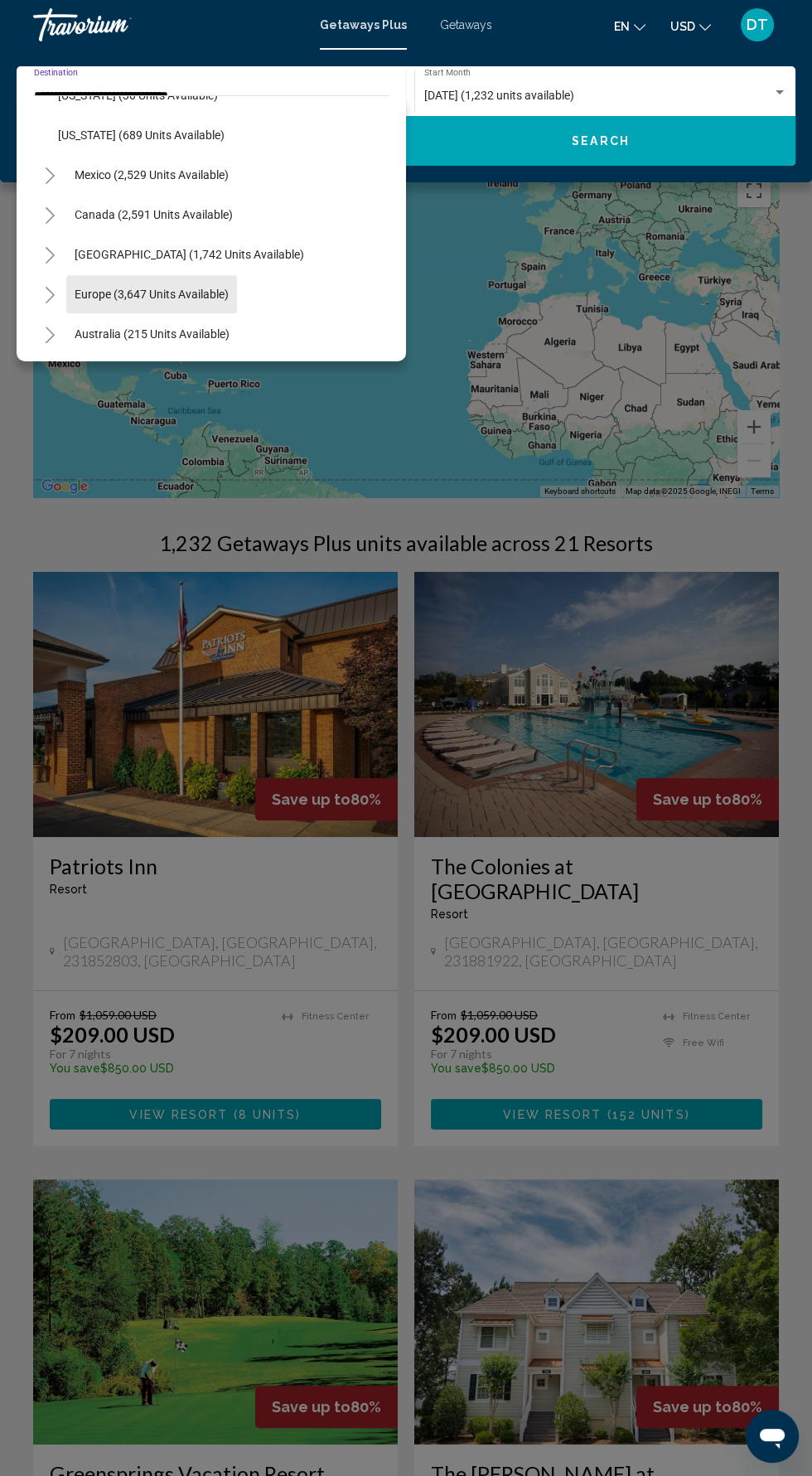
scroll to position [1762, 0]
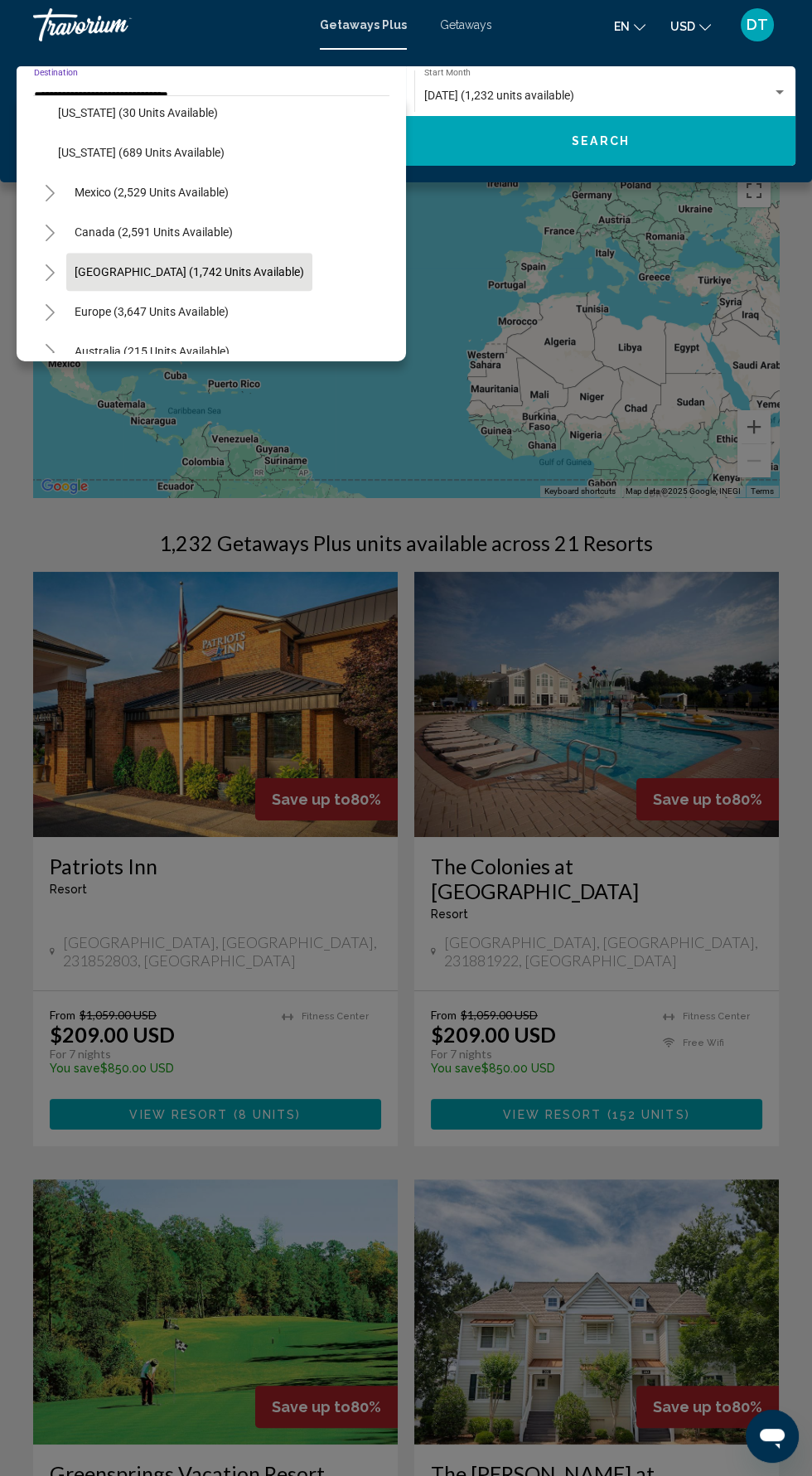
click at [155, 271] on span "[GEOGRAPHIC_DATA] (1,742 units available)" at bounding box center [189, 272] width 230 height 14
type input "**********"
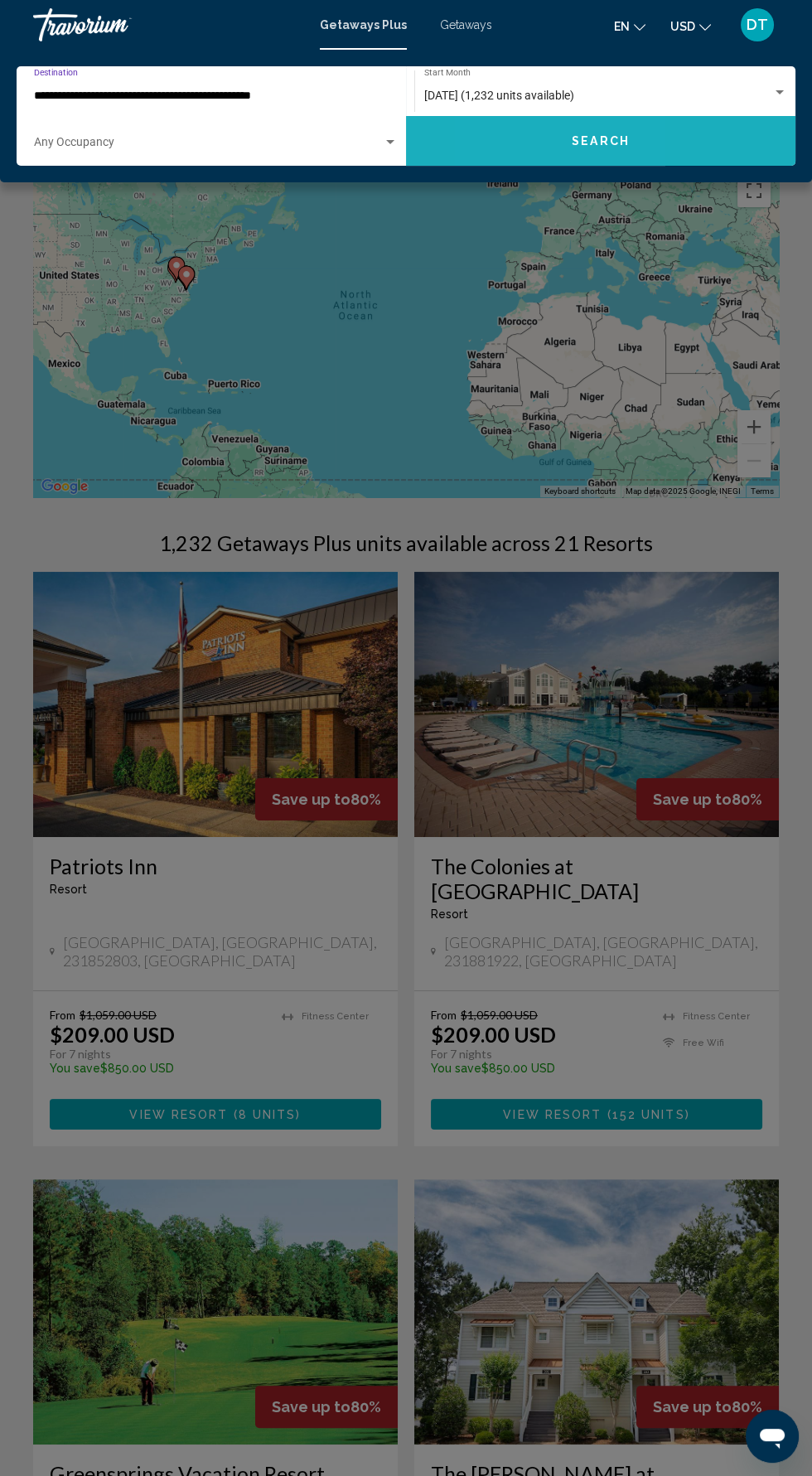
click at [520, 127] on button "Search" at bounding box center [601, 141] width 389 height 50
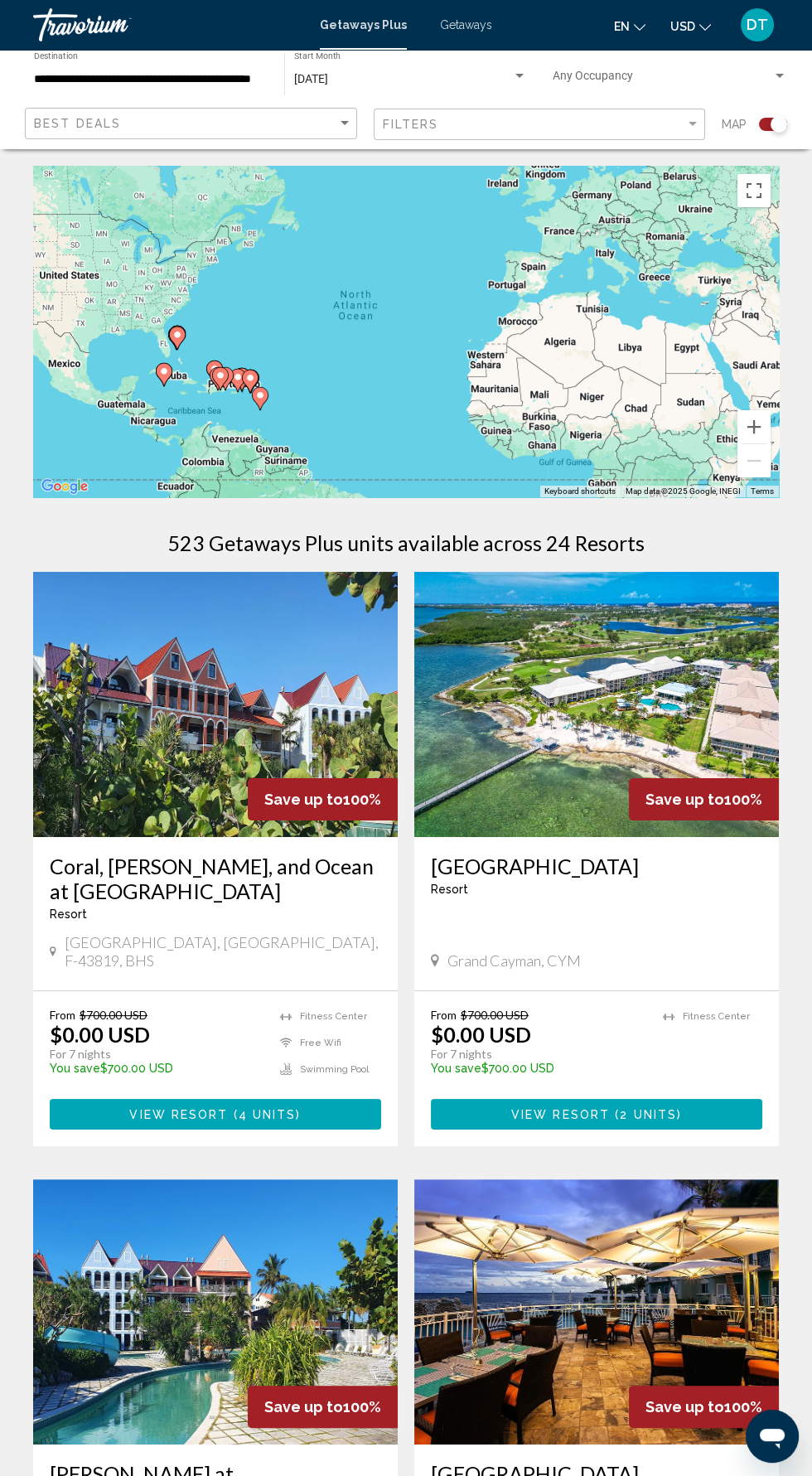
click at [386, 79] on div "[DATE]" at bounding box center [403, 79] width 218 height 14
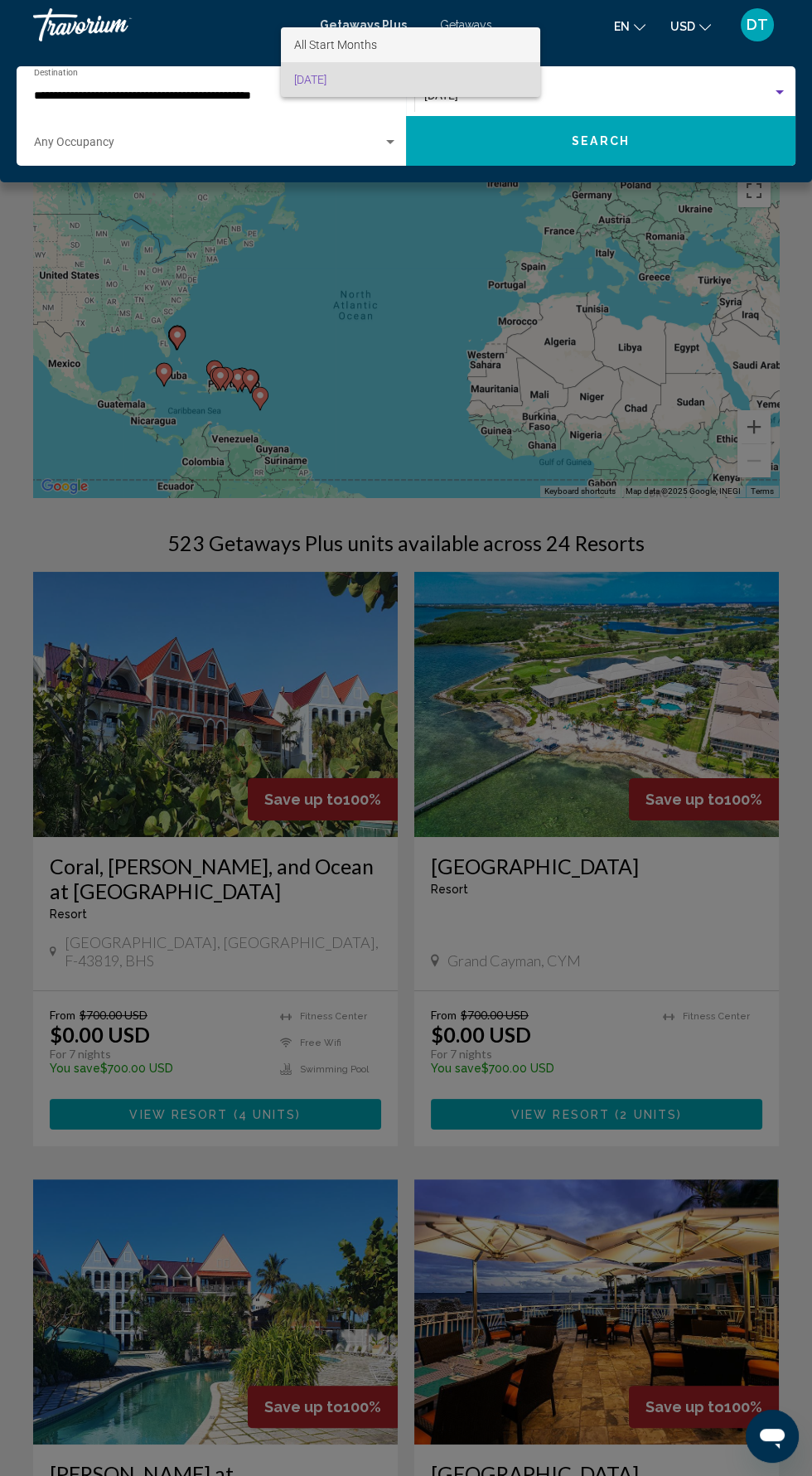
click at [314, 44] on span "All Start Months" at bounding box center [336, 45] width 83 height 14
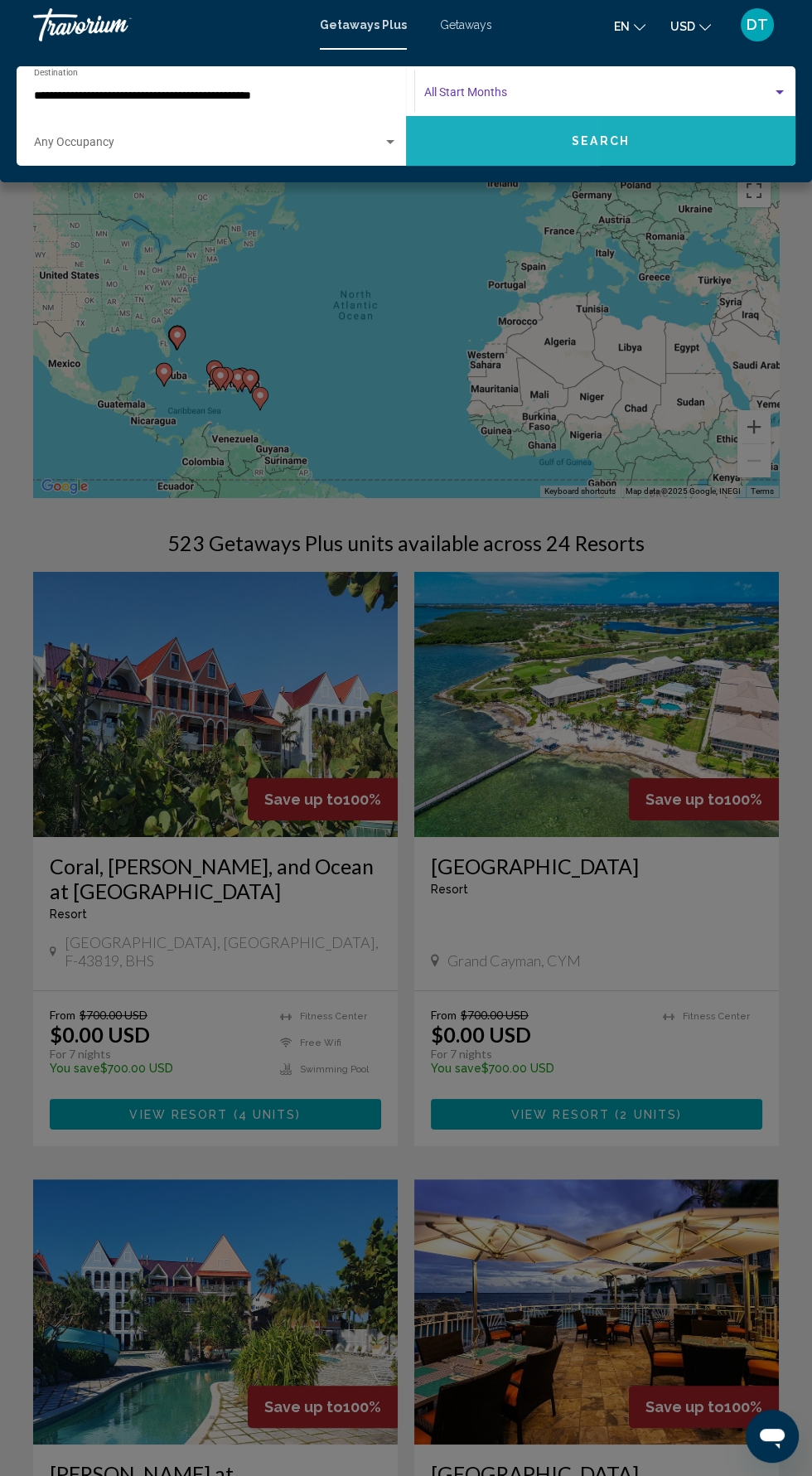
click at [488, 138] on button "Search" at bounding box center [601, 141] width 389 height 50
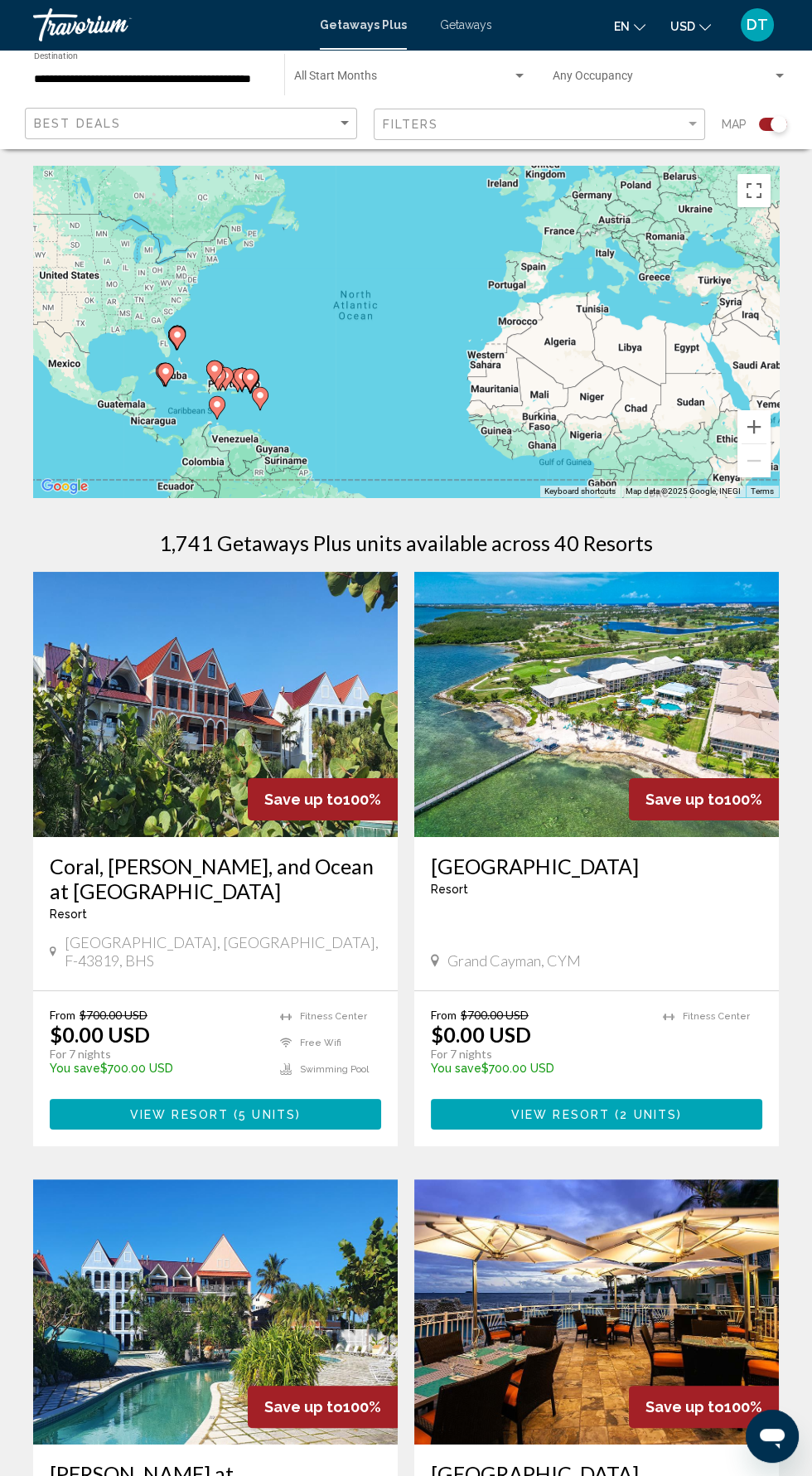
click at [367, 79] on span "Search widget" at bounding box center [403, 79] width 218 height 14
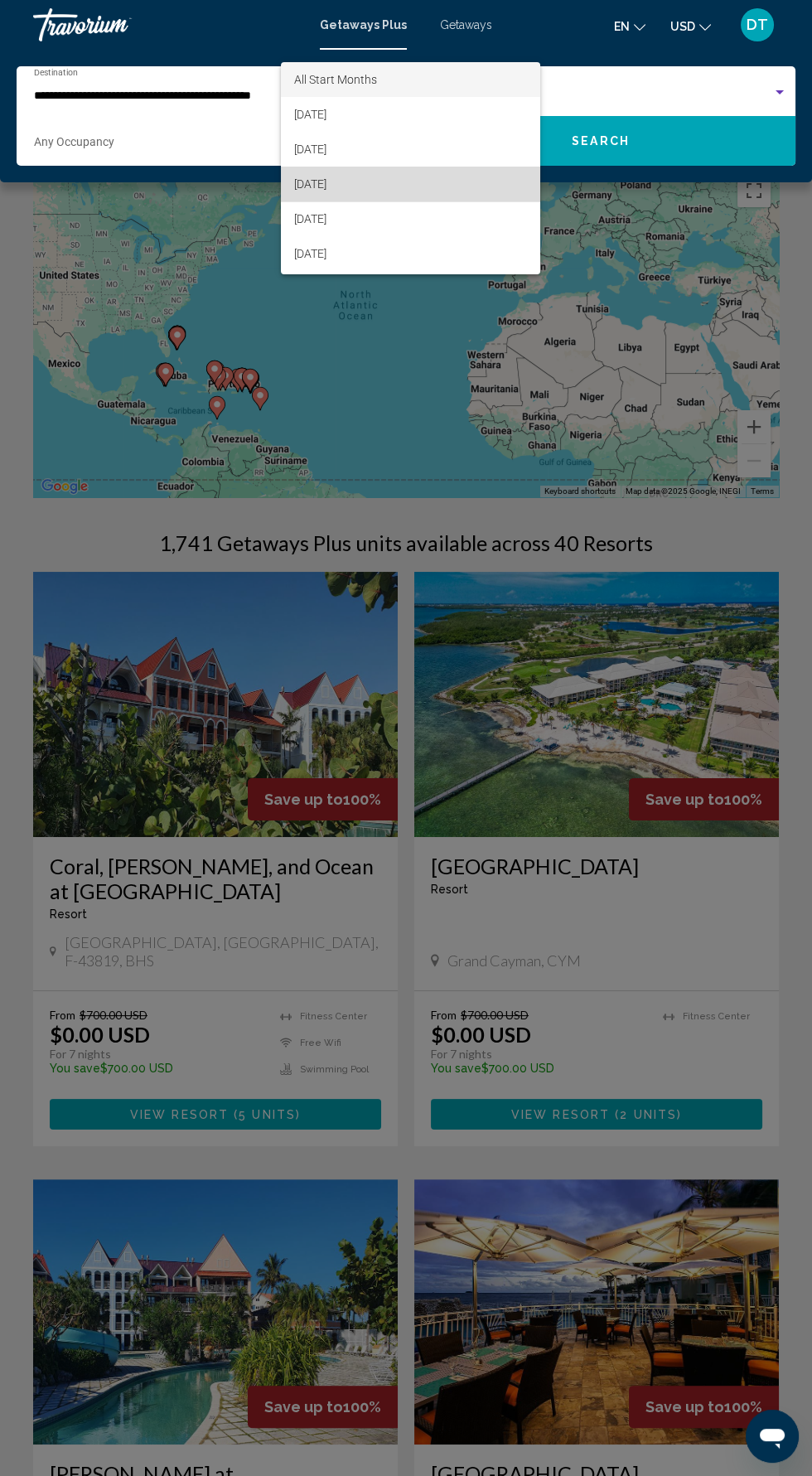
click at [320, 183] on span "[DATE]" at bounding box center [412, 184] width 234 height 35
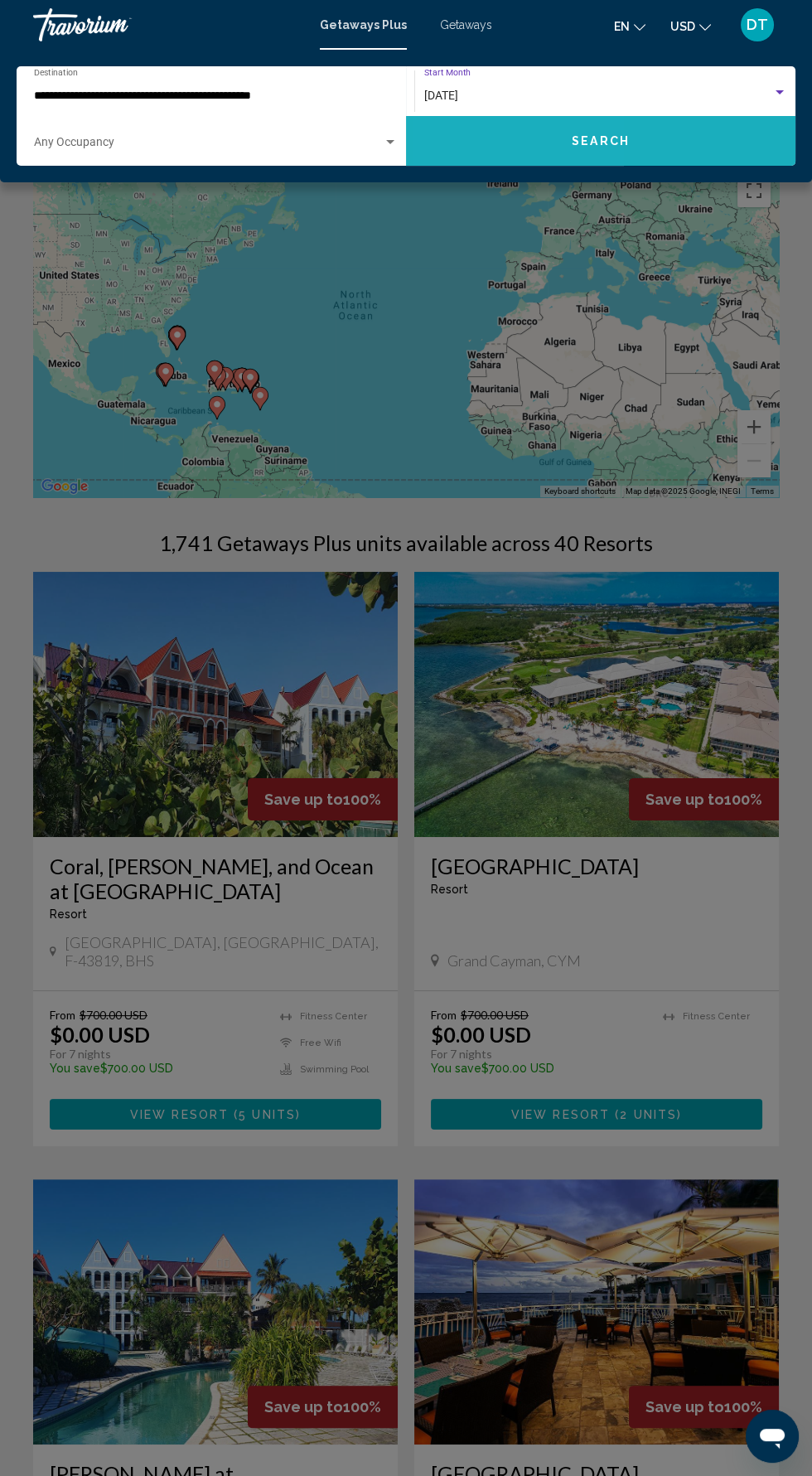
click at [499, 139] on button "Search" at bounding box center [601, 141] width 389 height 50
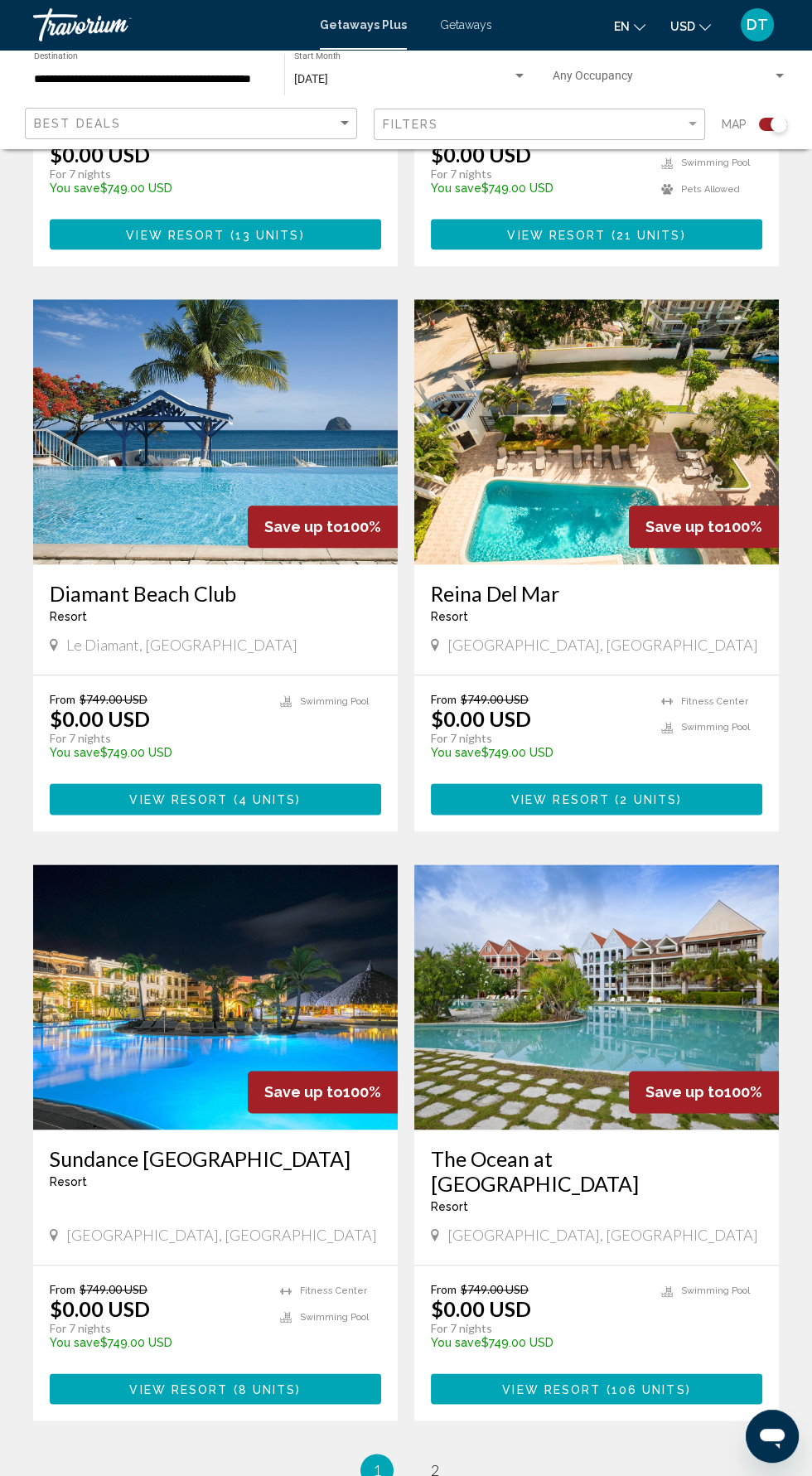
scroll to position [2704, 0]
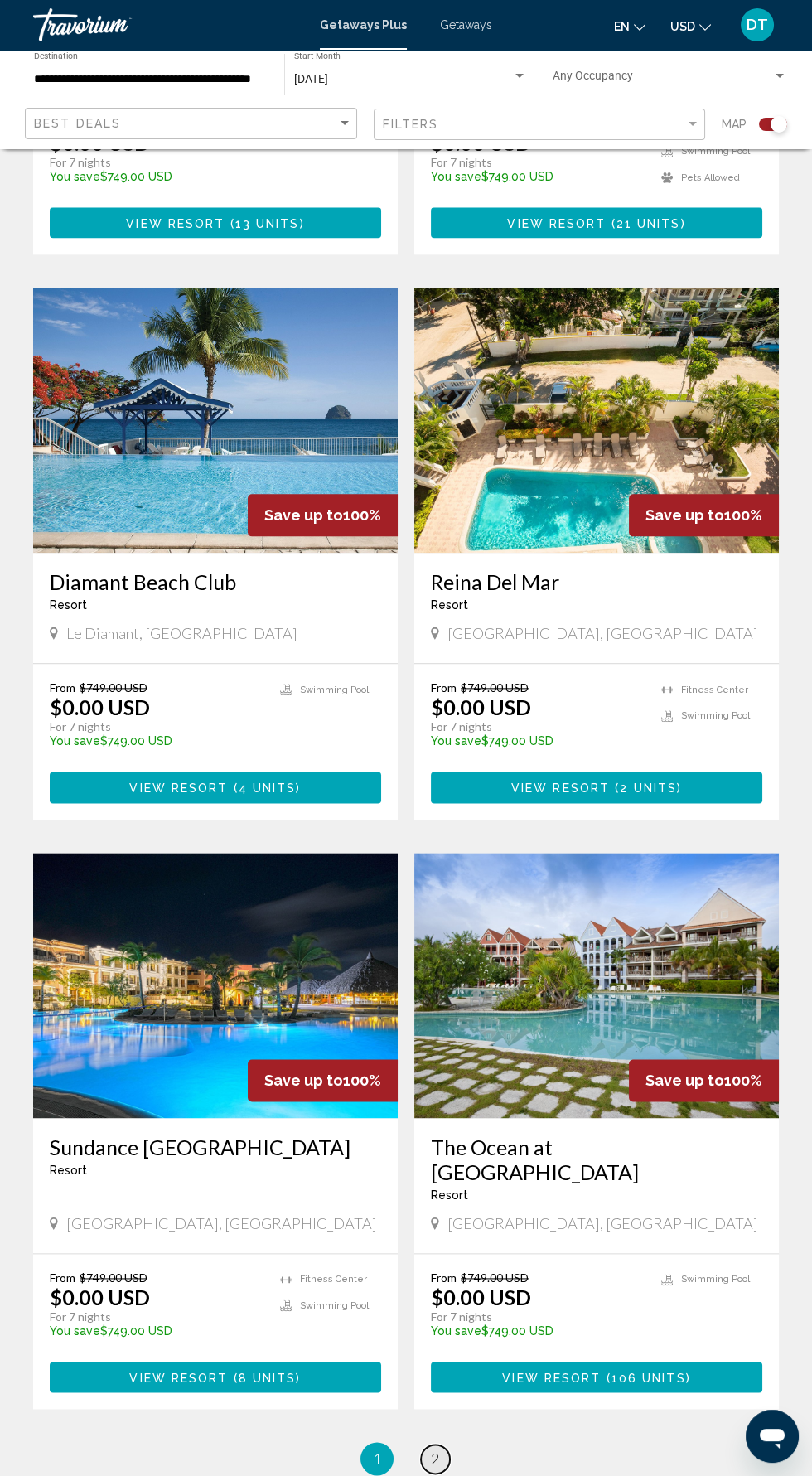
click at [441, 1444] on link "page 2" at bounding box center [435, 1459] width 29 height 29
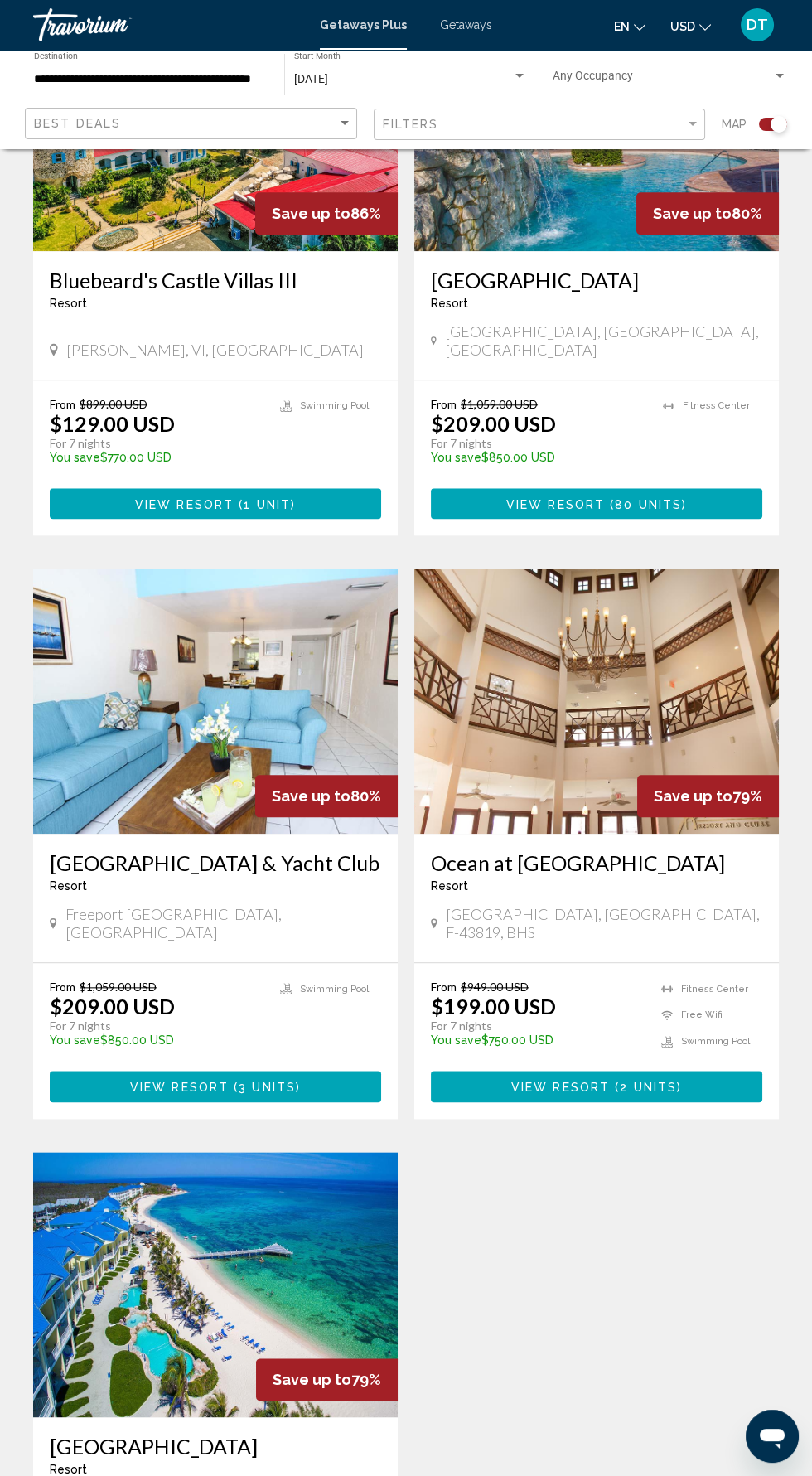
scroll to position [2396, 0]
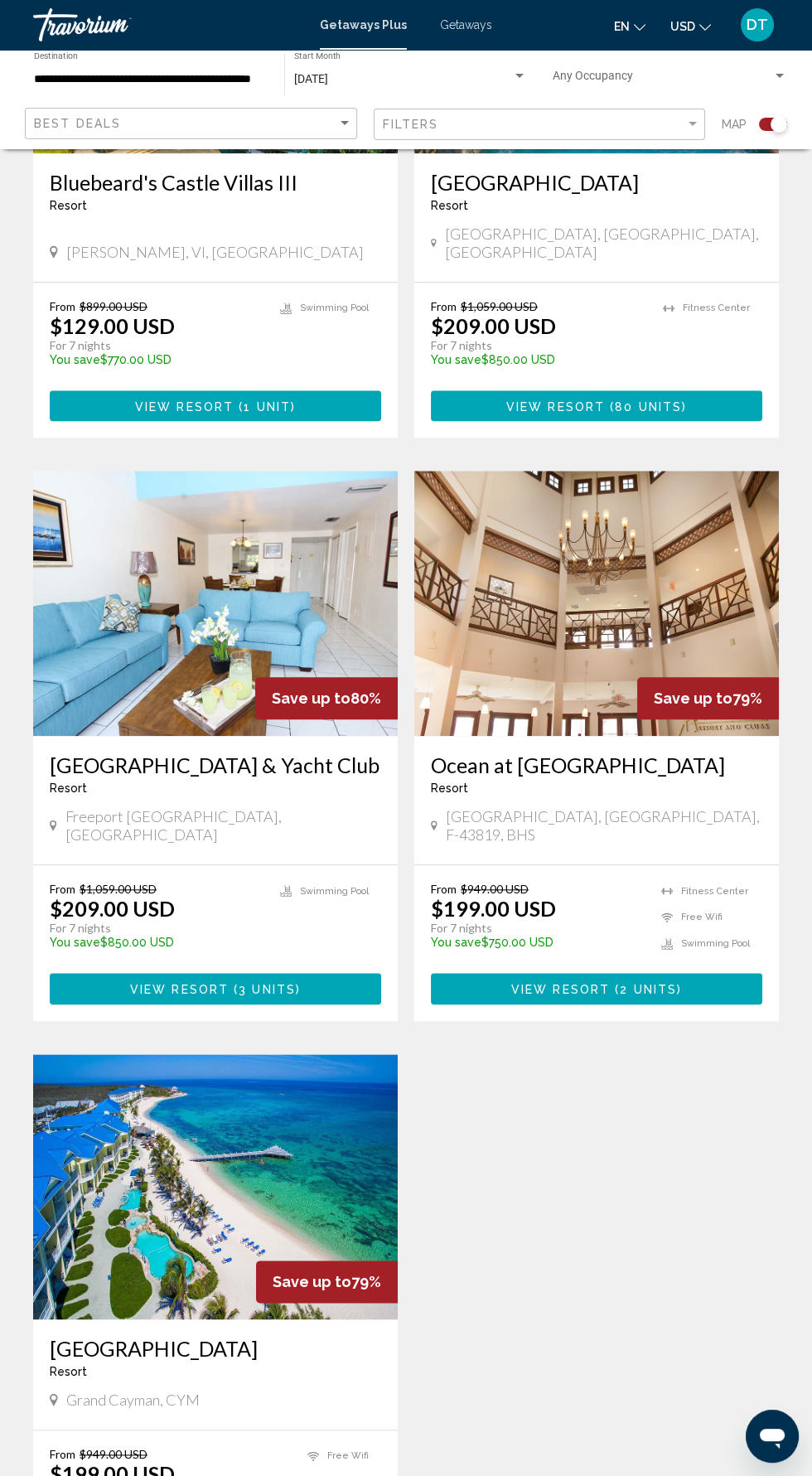
click at [214, 1155] on img "Main content" at bounding box center [215, 1186] width 365 height 266
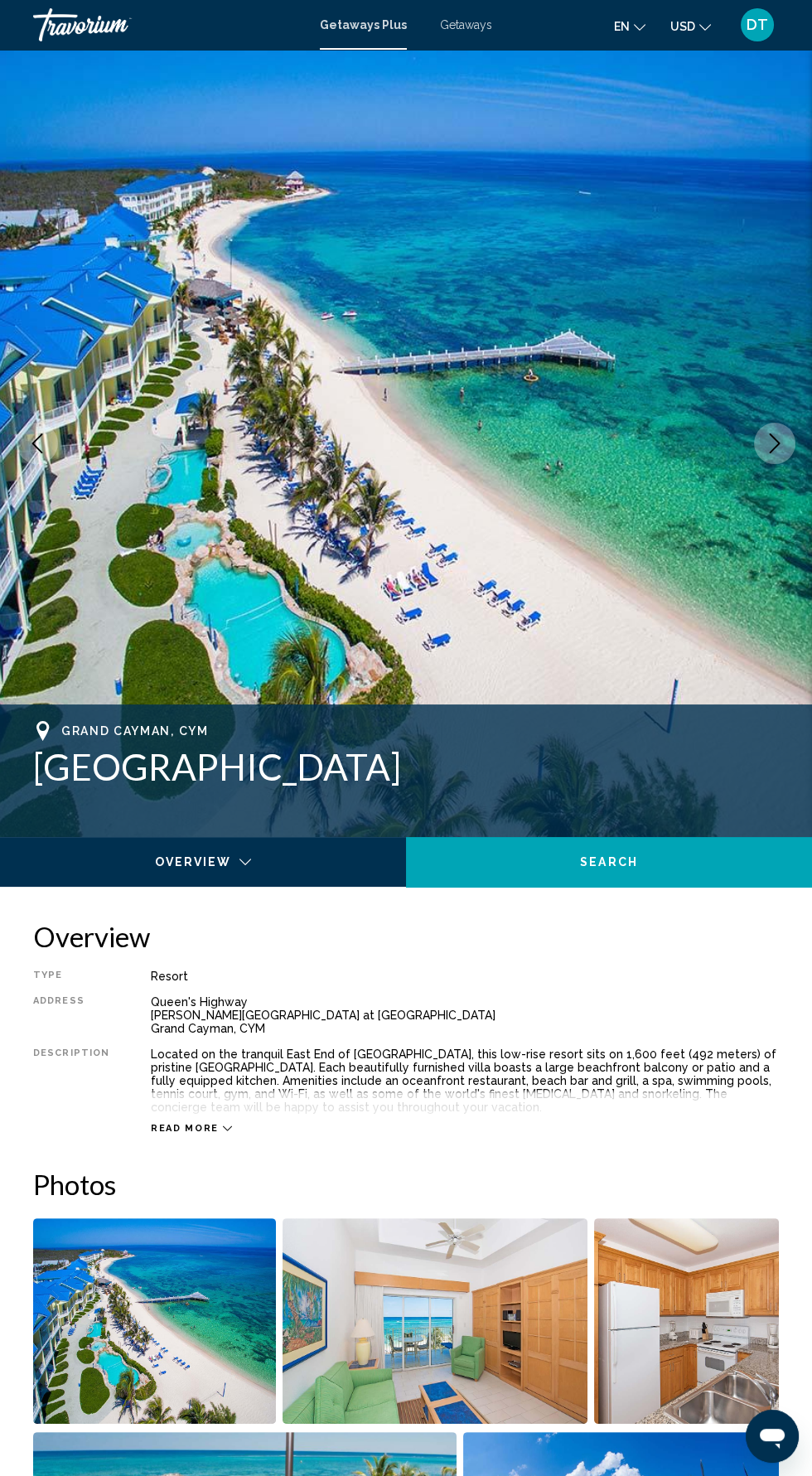
click at [154, 1315] on img "Open full-screen image slider" at bounding box center [155, 1321] width 242 height 206
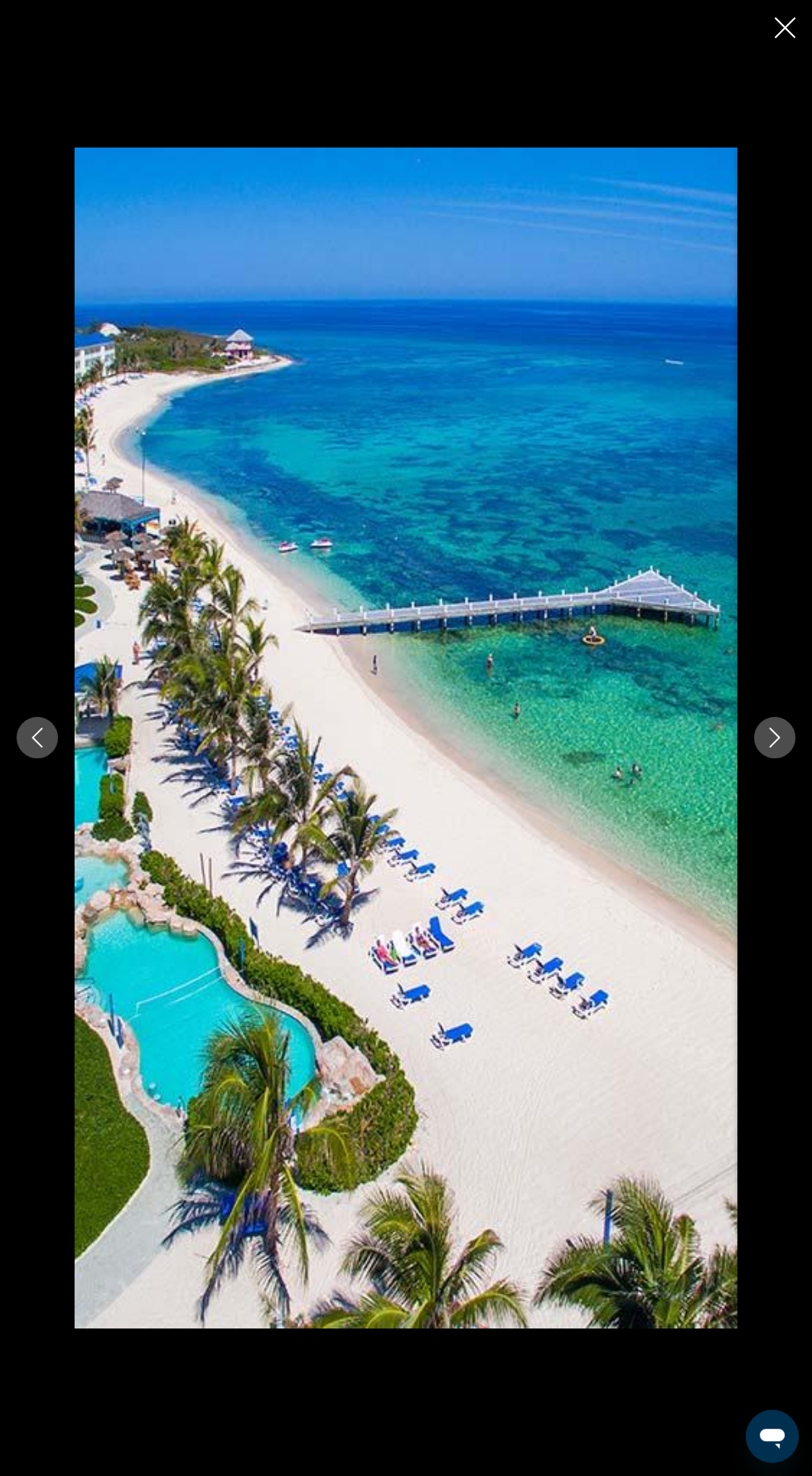
click at [774, 747] on icon "Next image" at bounding box center [774, 737] width 20 height 20
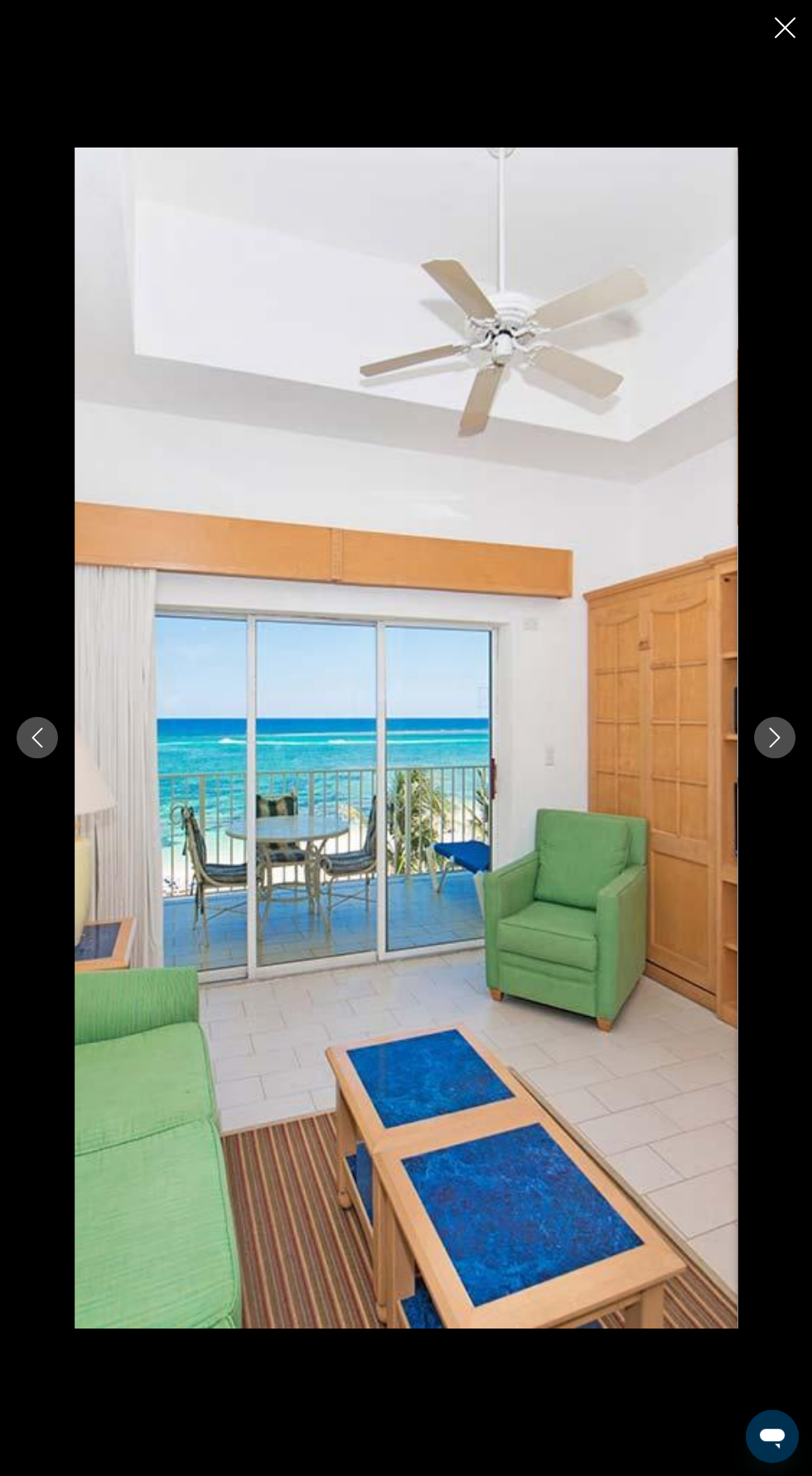
click at [772, 747] on icon "Next image" at bounding box center [774, 737] width 20 height 20
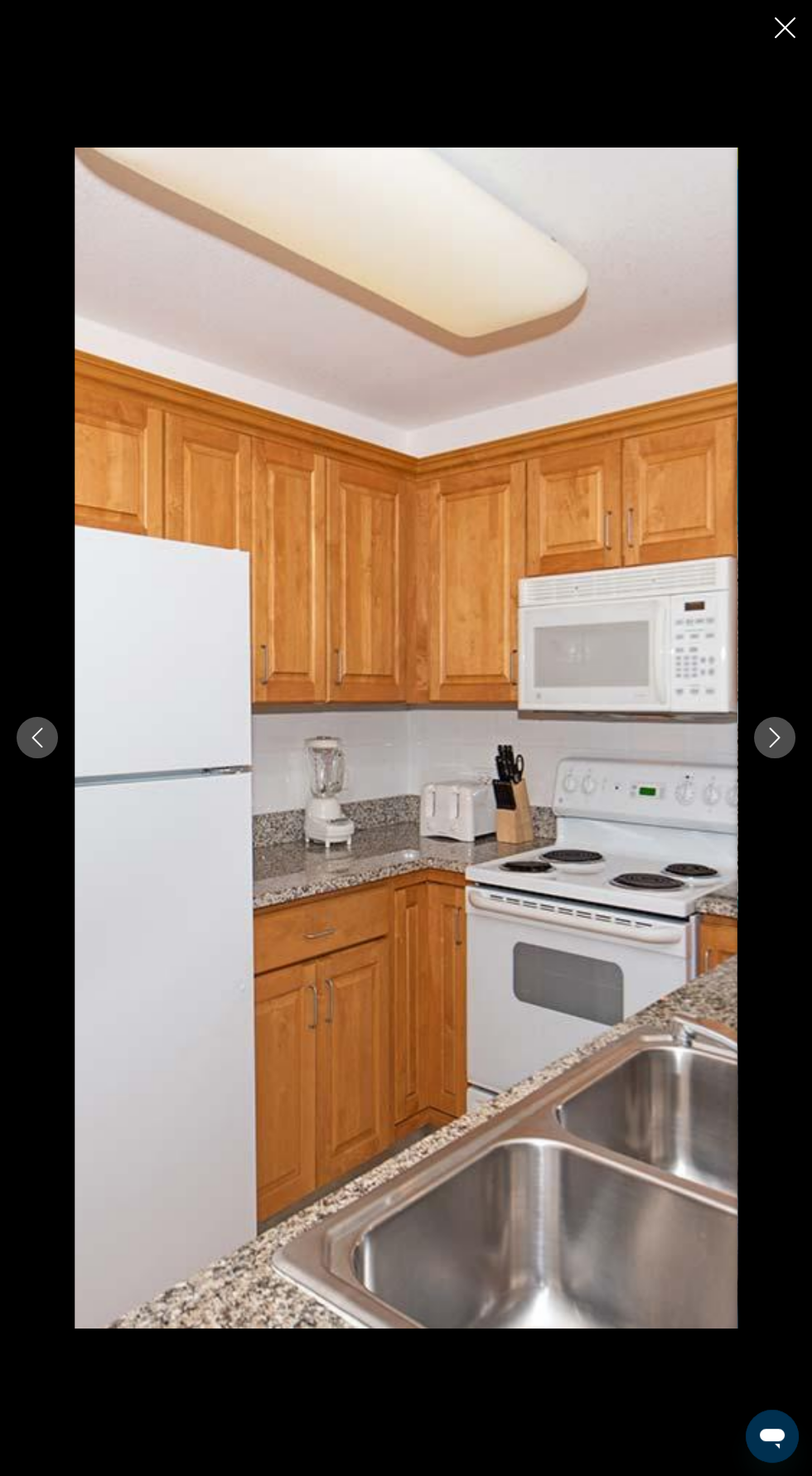
click at [778, 748] on icon "Next image" at bounding box center [775, 738] width 11 height 20
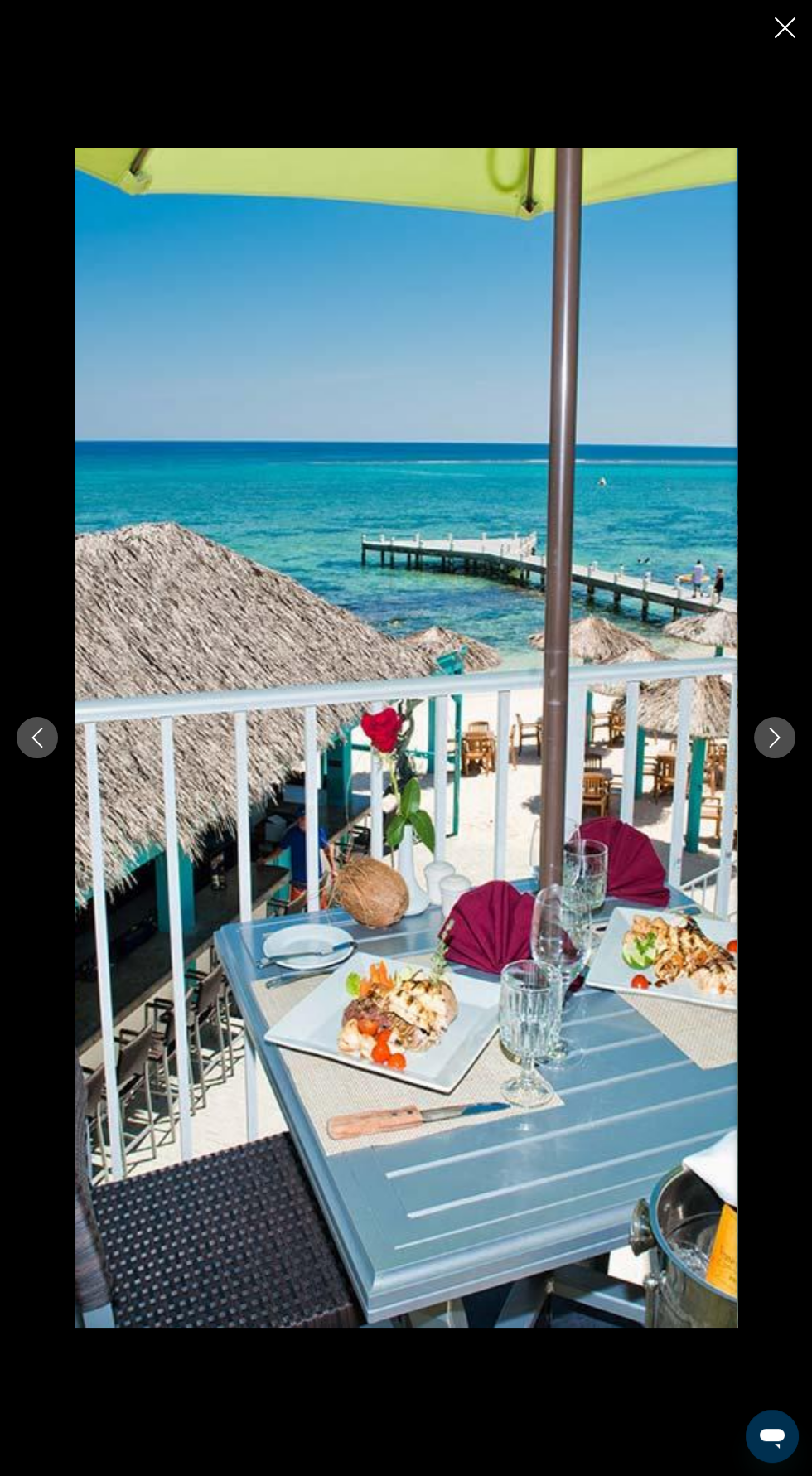
click at [771, 748] on icon "Next image" at bounding box center [775, 738] width 11 height 20
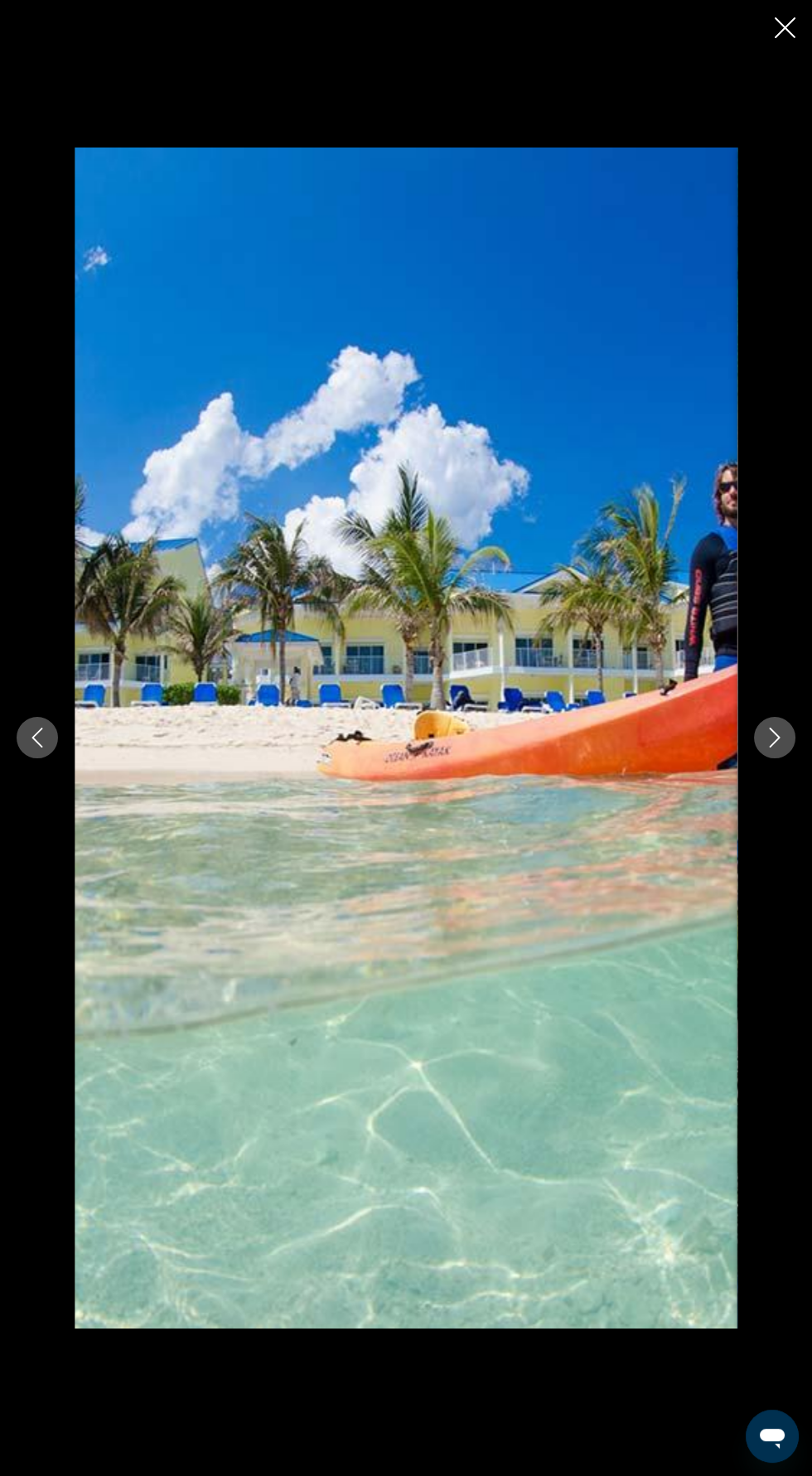
click at [767, 747] on icon "Next image" at bounding box center [774, 737] width 20 height 20
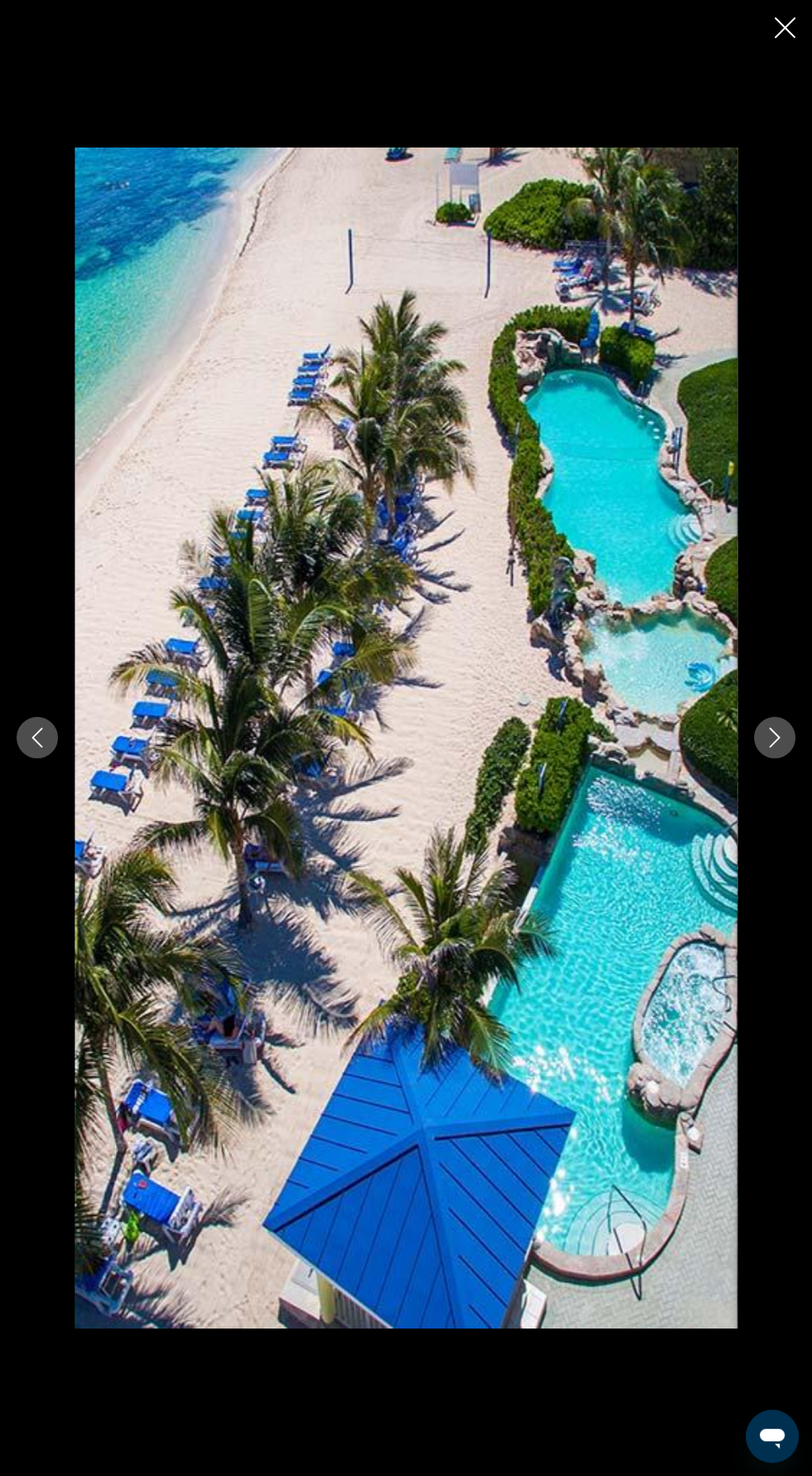
click at [771, 758] on button "Next image" at bounding box center [774, 737] width 42 height 42
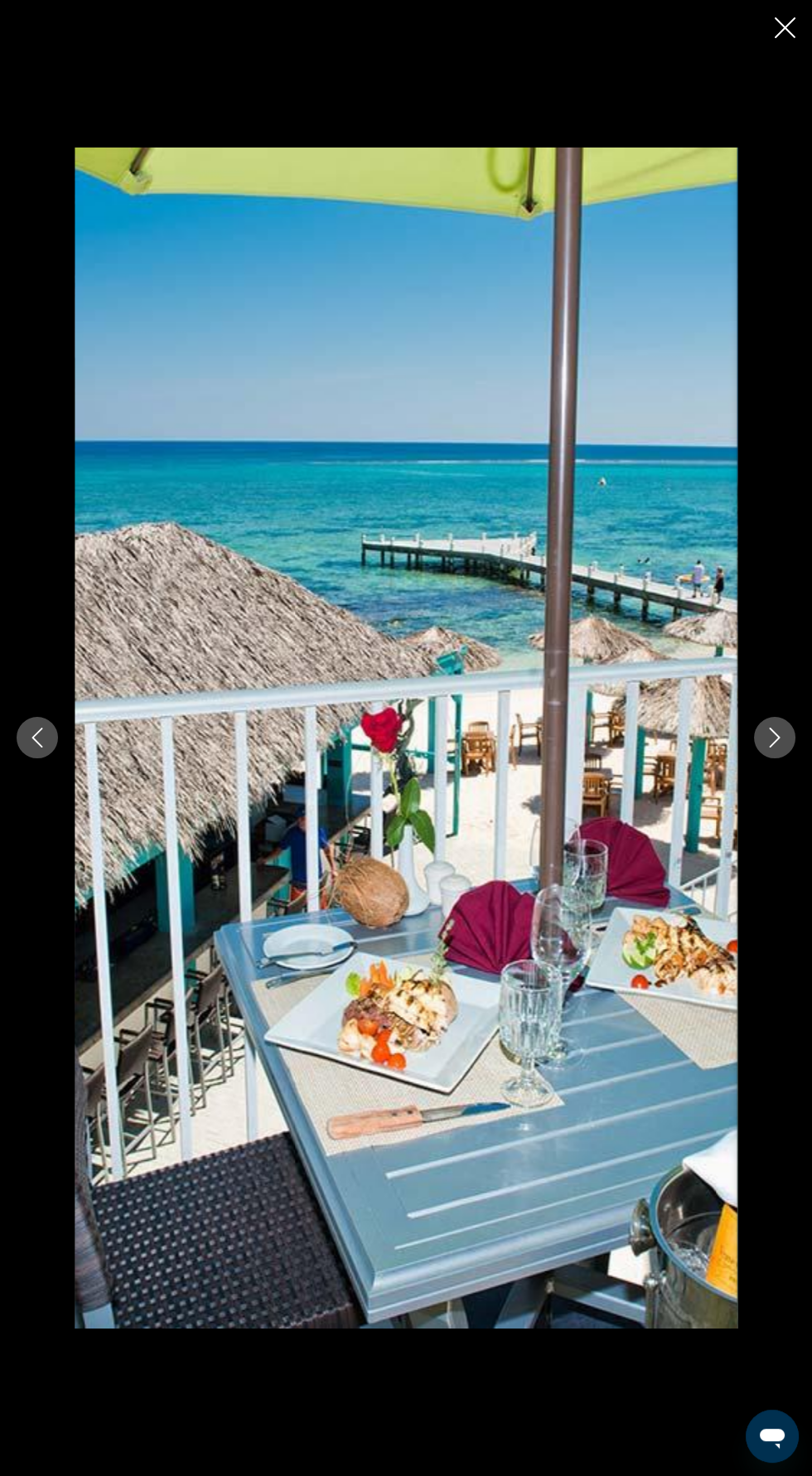
click at [785, 28] on icon "Close slideshow" at bounding box center [785, 27] width 20 height 20
